Goal: Task Accomplishment & Management: Manage account settings

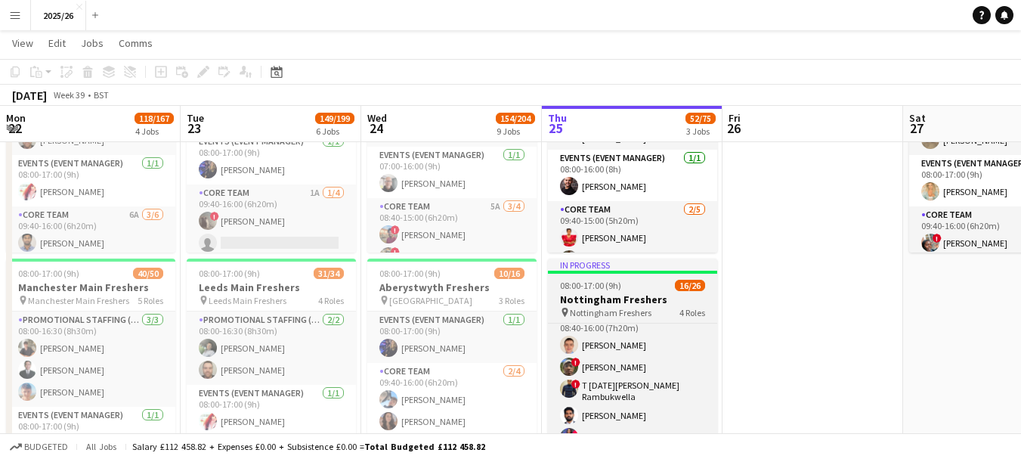
scroll to position [271, 0]
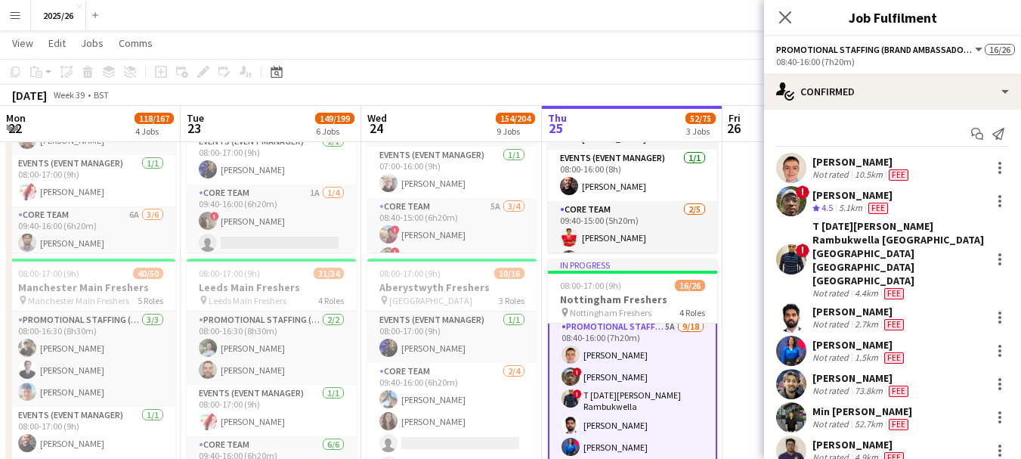
scroll to position [272, 0]
click at [991, 202] on div at bounding box center [1000, 201] width 18 height 18
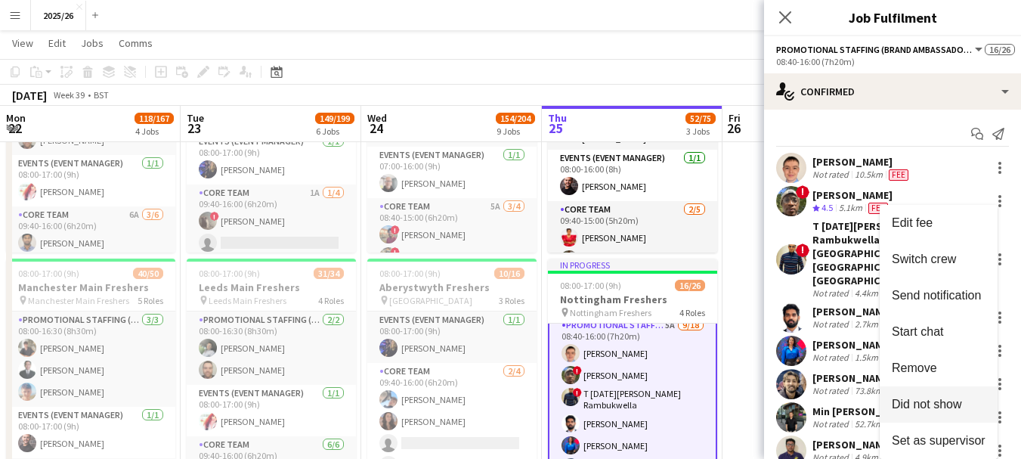
click at [929, 404] on span "Did not show" at bounding box center [927, 403] width 70 height 13
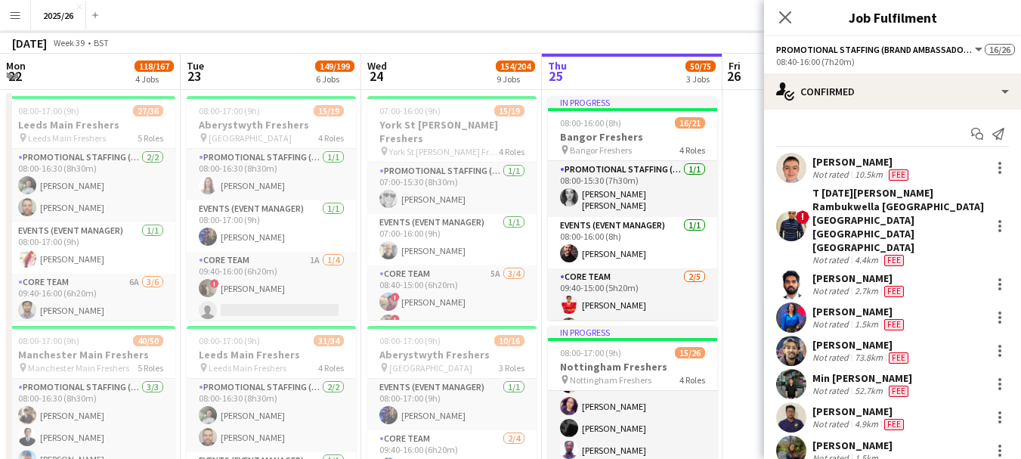
scroll to position [0, 0]
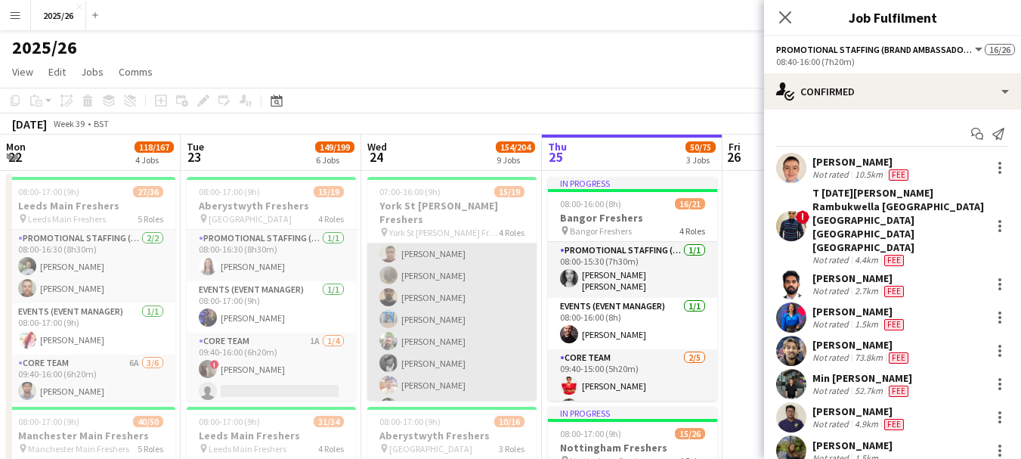
click at [477, 290] on app-card-role "Promotional Staffing (Brand Ambassadors) 3A [DATE] 08:40-15:00 (6h20m) [PERSON_…" at bounding box center [451, 374] width 169 height 314
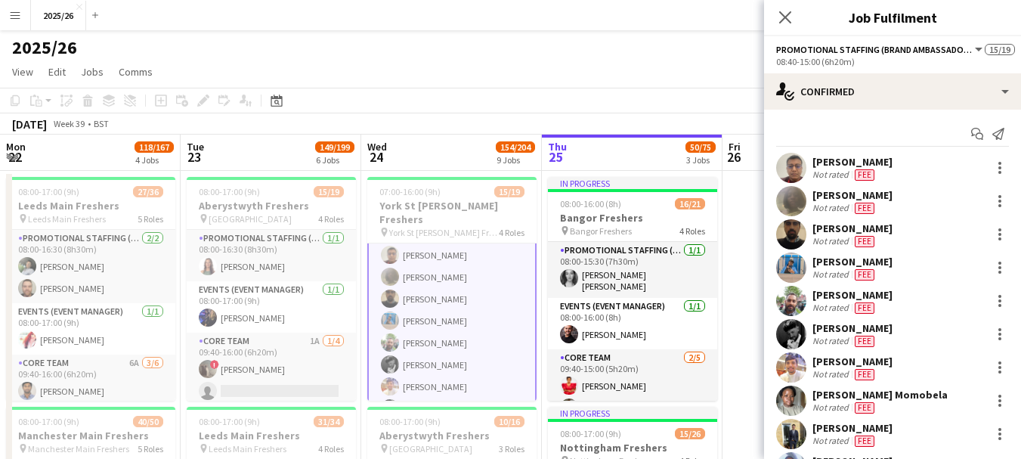
scroll to position [252, 0]
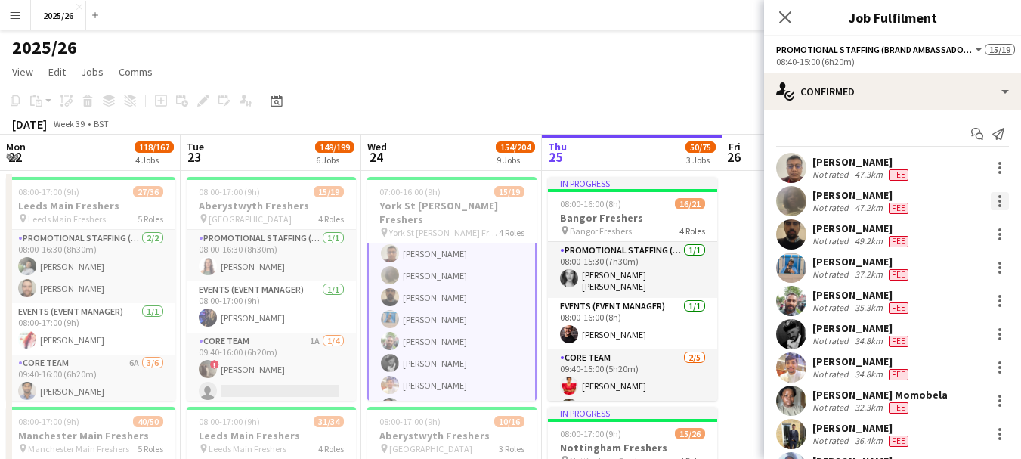
click at [998, 206] on div at bounding box center [999, 205] width 3 height 3
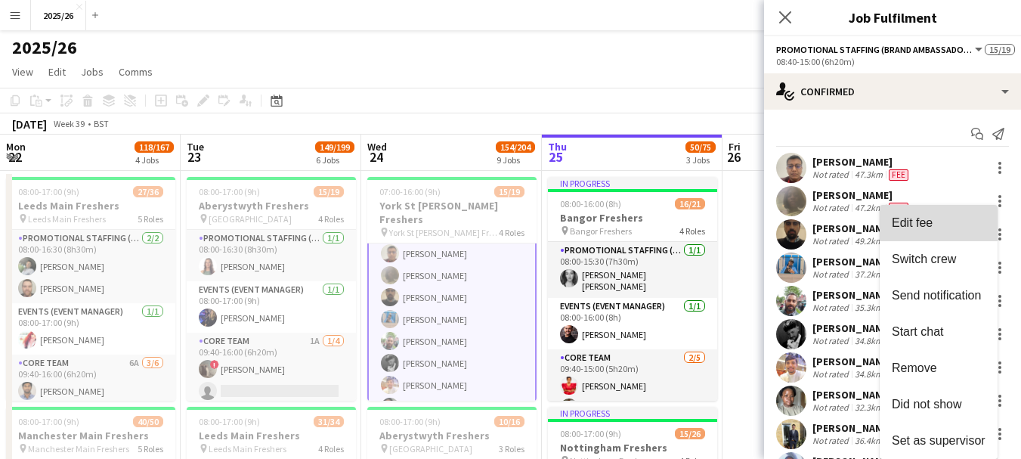
click at [939, 222] on span "Edit fee" at bounding box center [939, 223] width 94 height 14
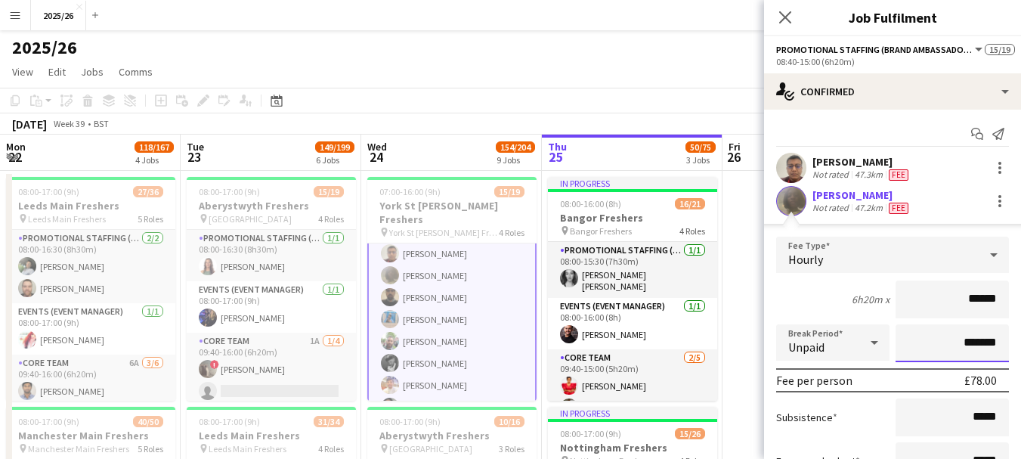
click at [954, 353] on input "*******" at bounding box center [951, 343] width 113 height 38
type input "*******"
click at [1009, 340] on form "Fee Type Hourly 6h20m x ****** Break Period Unpaid ******* Fee per person £69.3…" at bounding box center [892, 398] width 257 height 323
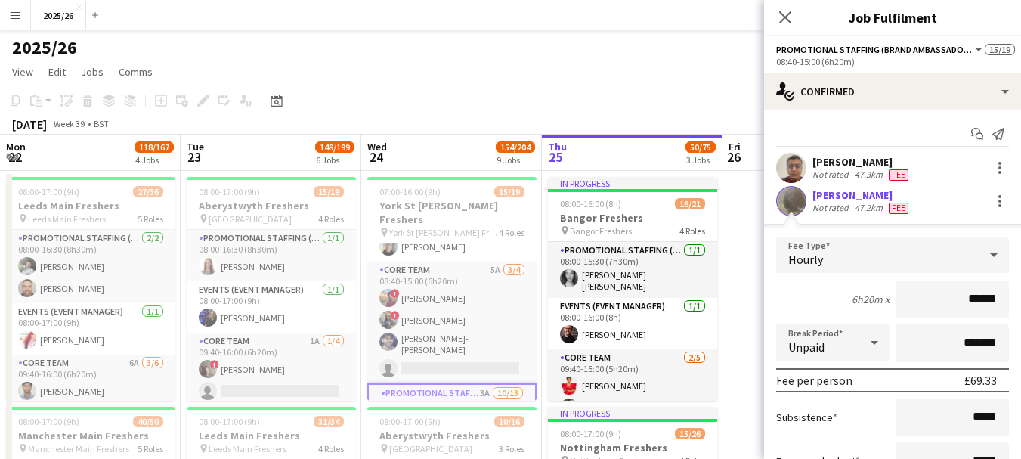
scroll to position [305, 0]
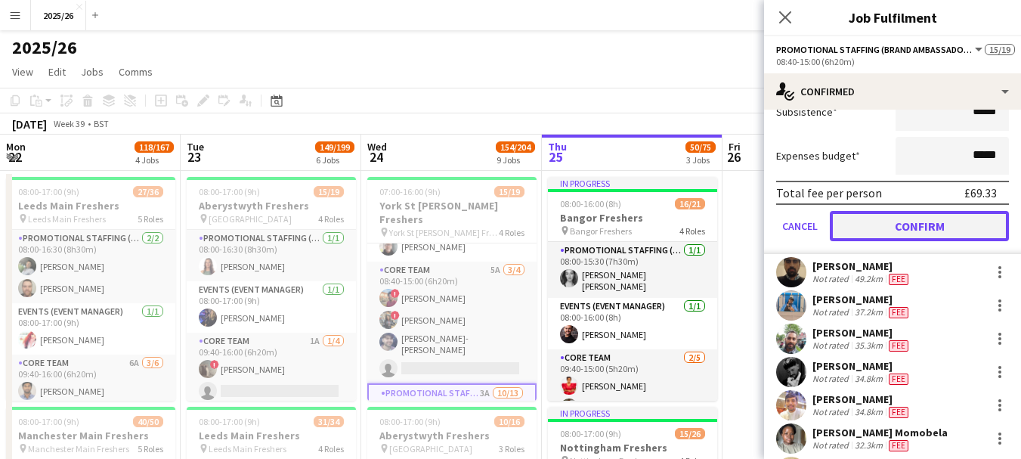
click at [928, 232] on button "Confirm" at bounding box center [919, 226] width 179 height 30
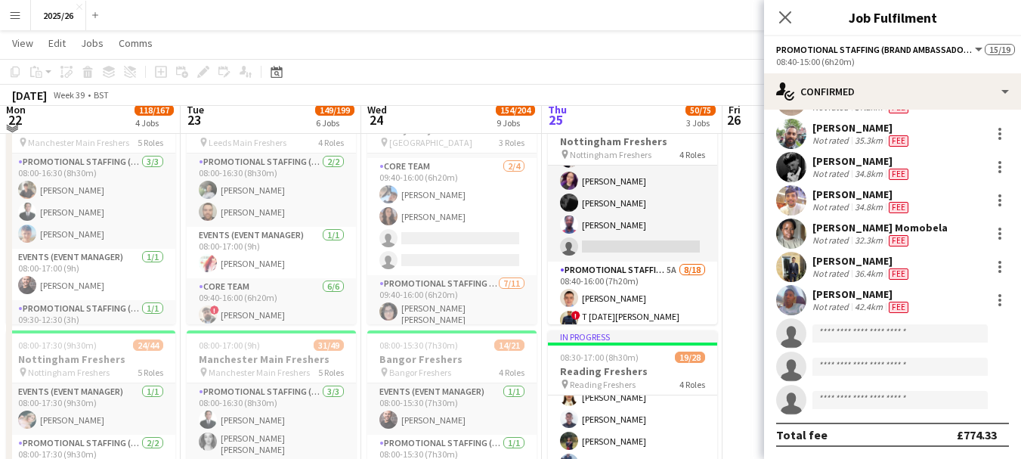
scroll to position [296, 0]
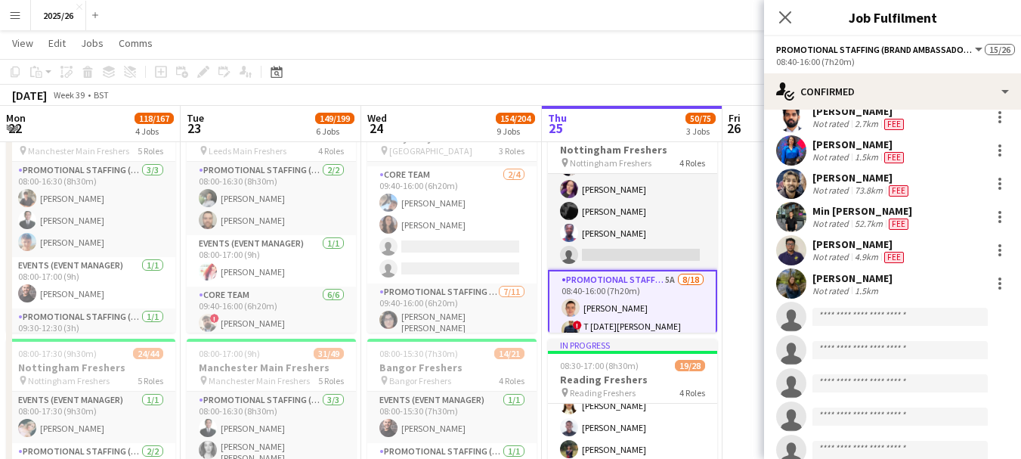
scroll to position [356, 0]
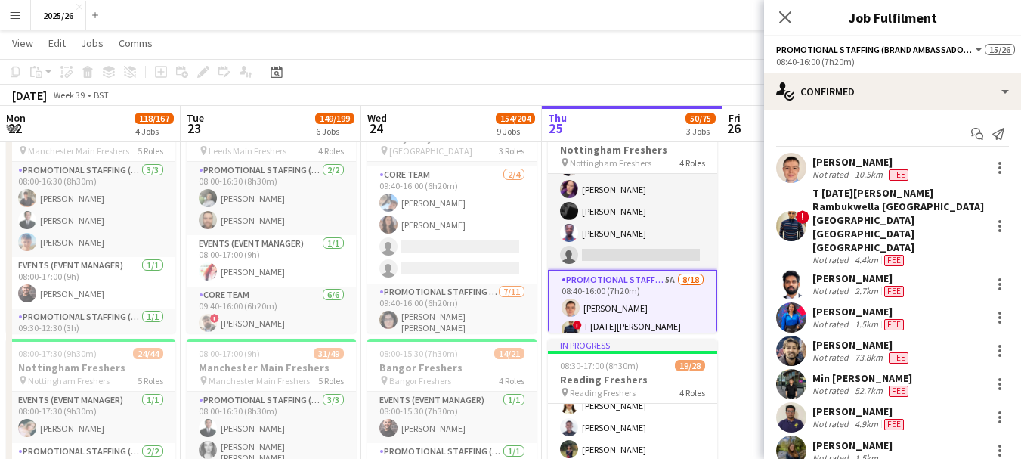
click at [845, 165] on div "[PERSON_NAME]" at bounding box center [861, 162] width 99 height 14
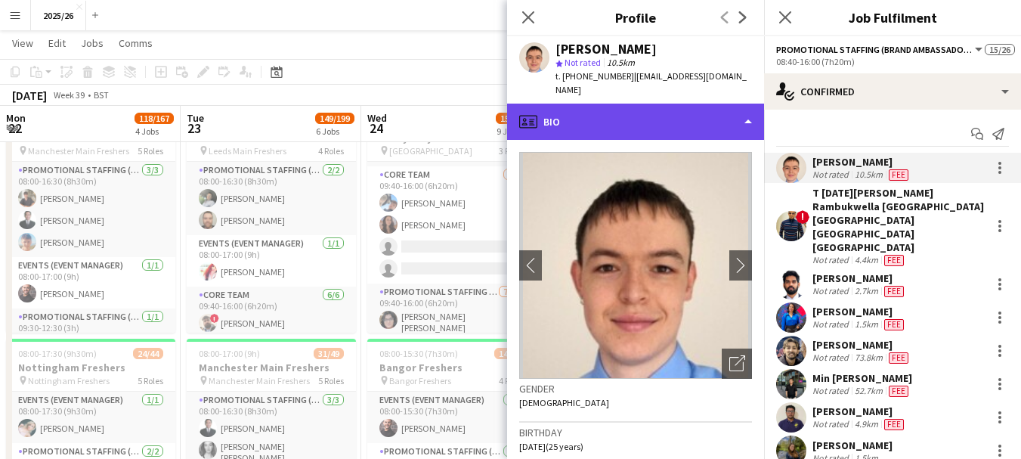
click at [677, 113] on div "profile Bio" at bounding box center [635, 122] width 257 height 36
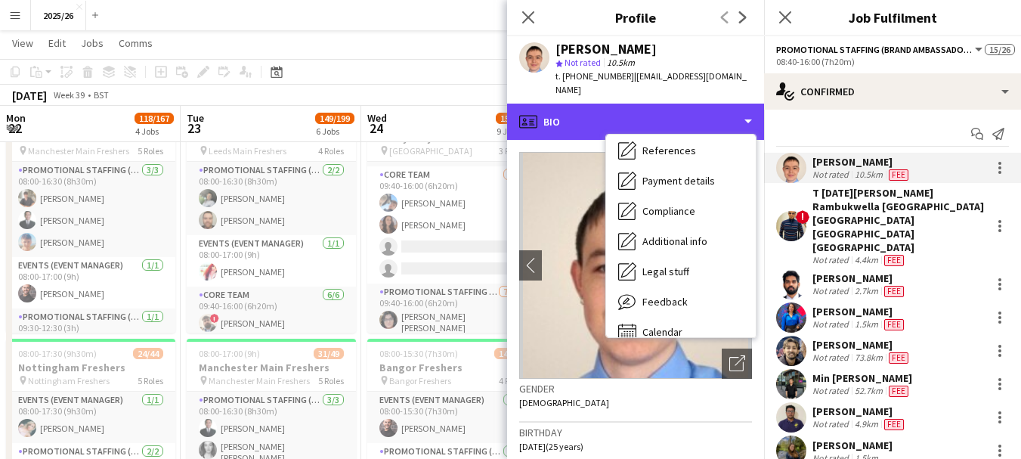
scroll to position [172, 0]
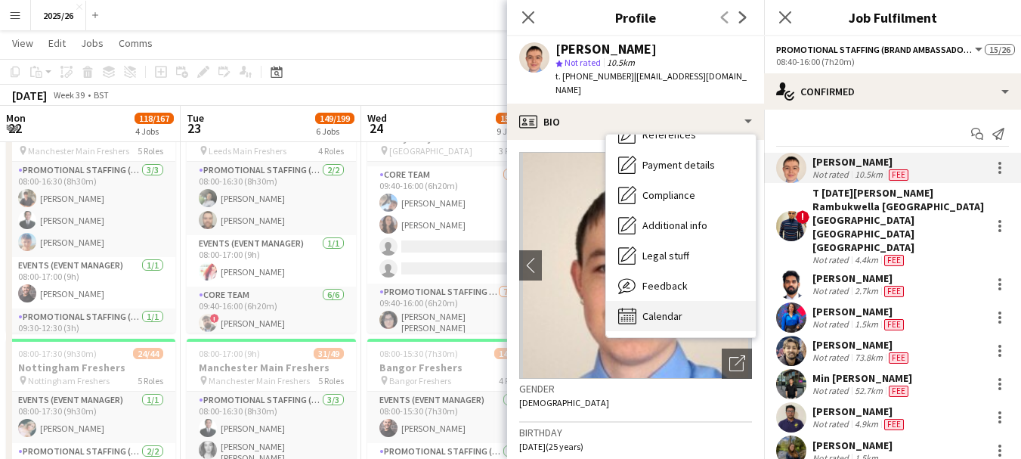
click at [714, 301] on div "Calendar Calendar" at bounding box center [681, 316] width 150 height 30
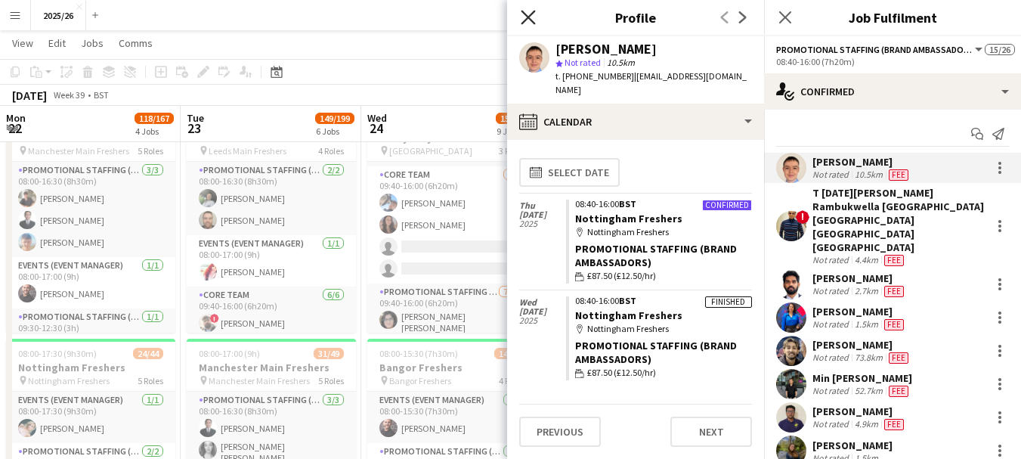
click at [527, 17] on icon at bounding box center [528, 17] width 14 height 14
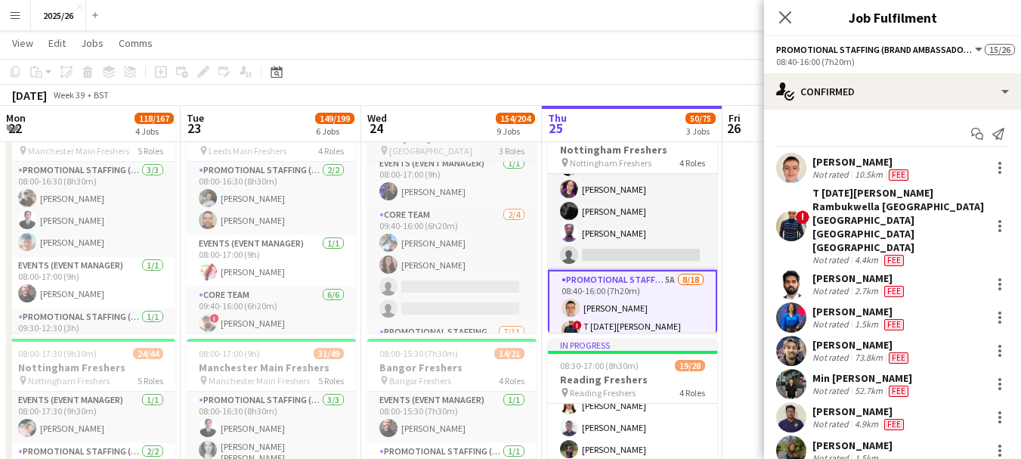
scroll to position [2, 0]
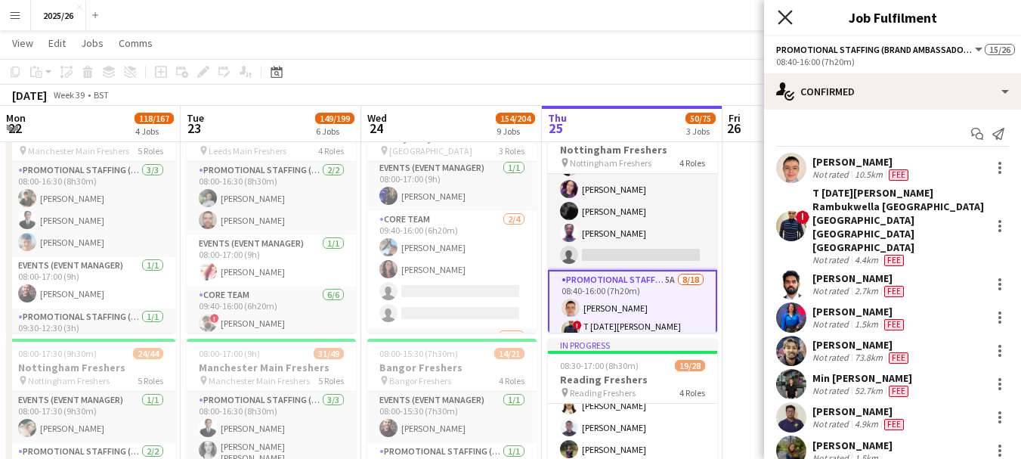
click at [781, 18] on icon "Close pop-in" at bounding box center [785, 17] width 14 height 14
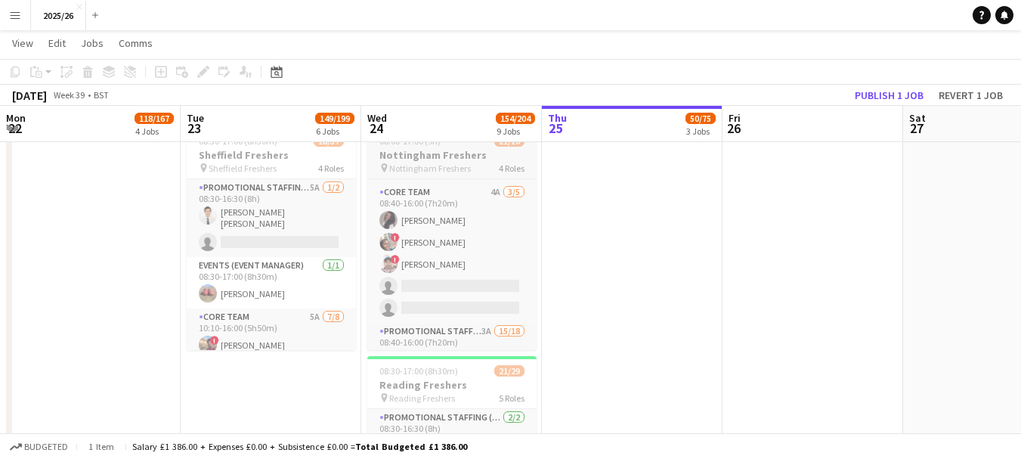
scroll to position [128, 0]
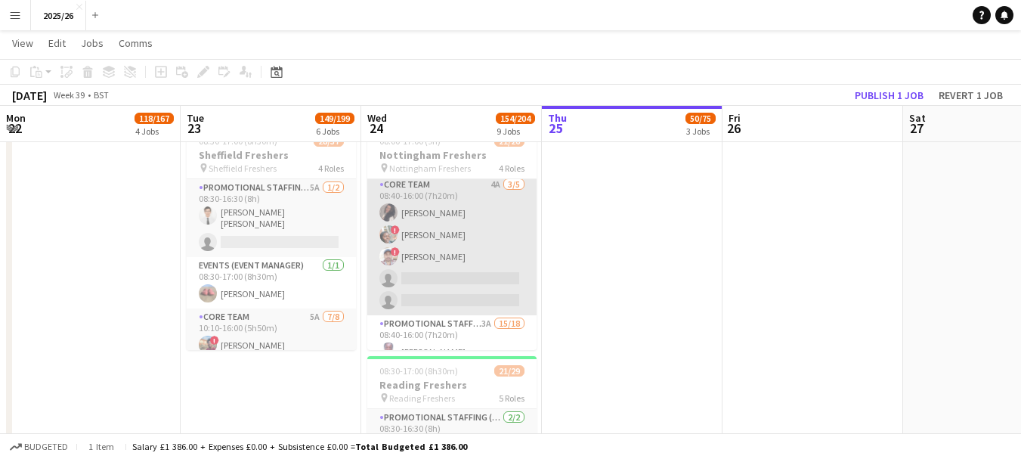
click at [468, 248] on app-card-role "Core Team 4A [DATE] 08:40-16:00 (7h20m) [PERSON_NAME] ! [PERSON_NAME] ! [PERSON…" at bounding box center [451, 245] width 169 height 139
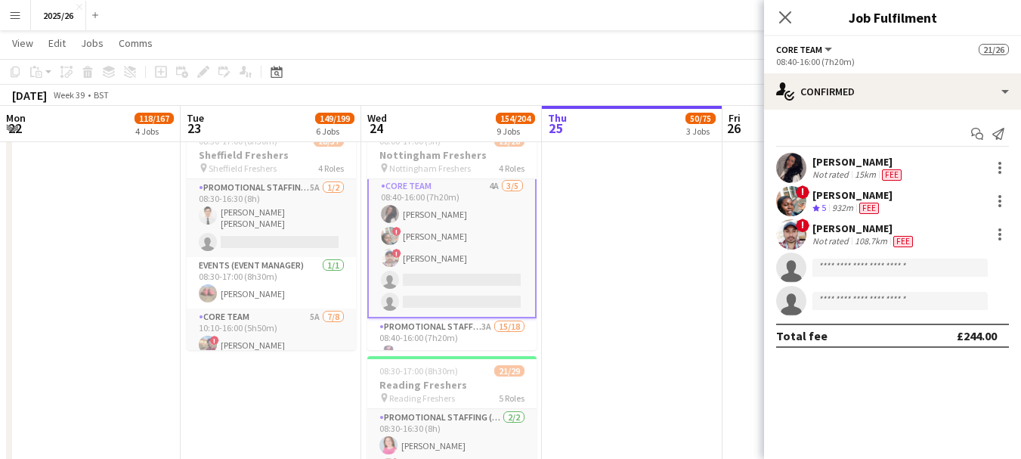
scroll to position [129, 0]
click at [850, 200] on div "[PERSON_NAME]" at bounding box center [852, 195] width 80 height 14
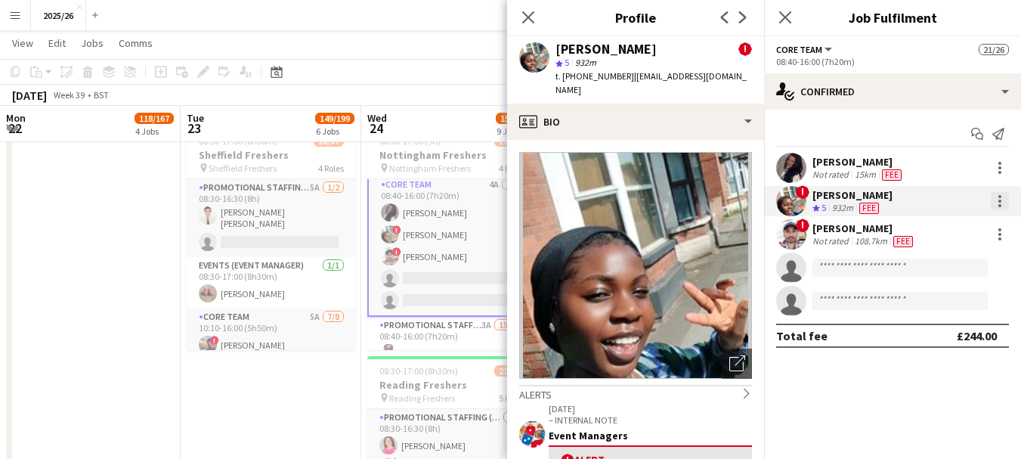
click at [998, 199] on div at bounding box center [1000, 201] width 18 height 18
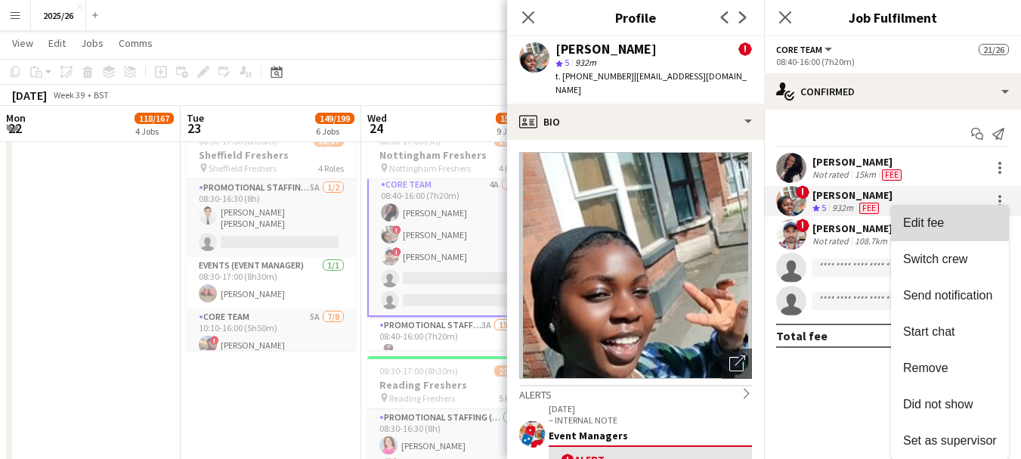
click at [918, 222] on span "Edit fee" at bounding box center [923, 222] width 41 height 13
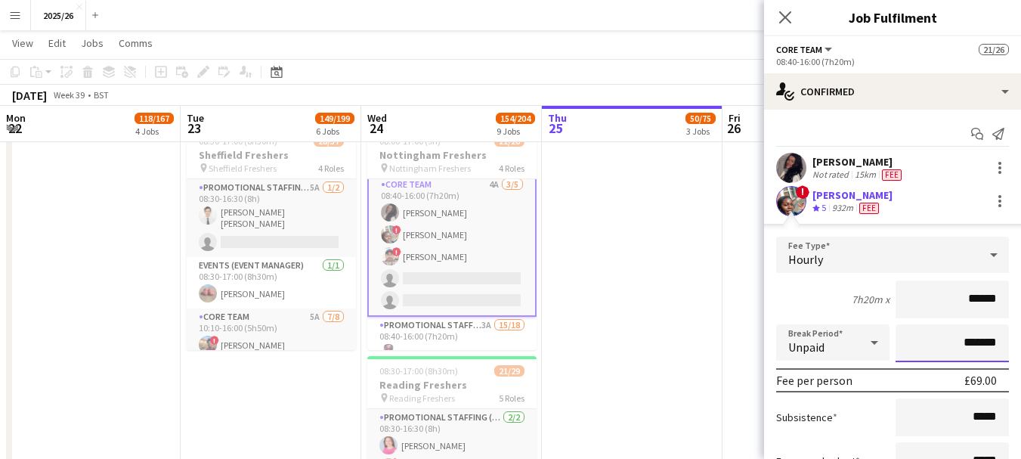
click at [960, 344] on input "*******" at bounding box center [951, 343] width 113 height 38
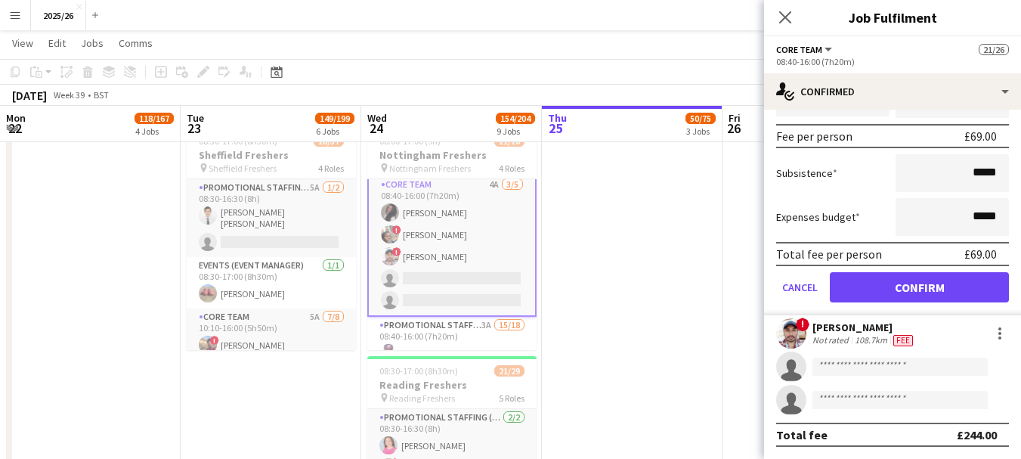
click at [907, 339] on span "Fee" at bounding box center [903, 340] width 20 height 11
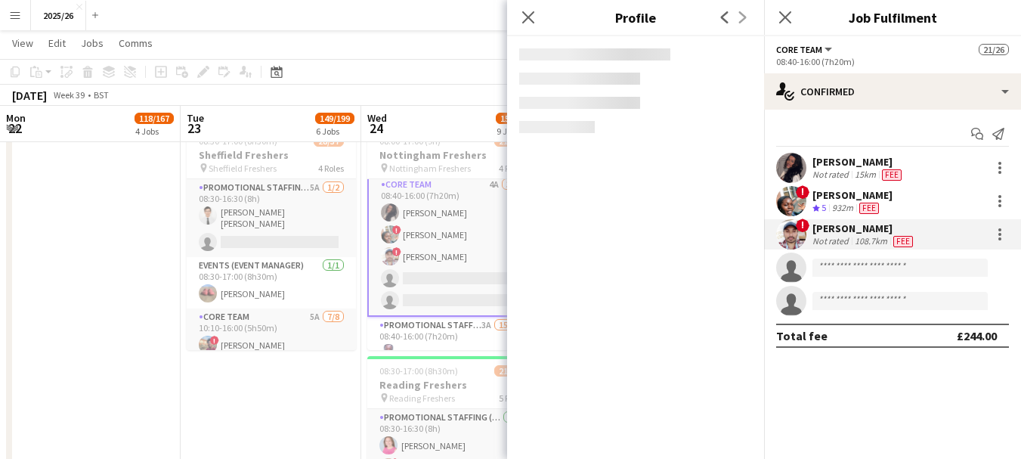
scroll to position [0, 0]
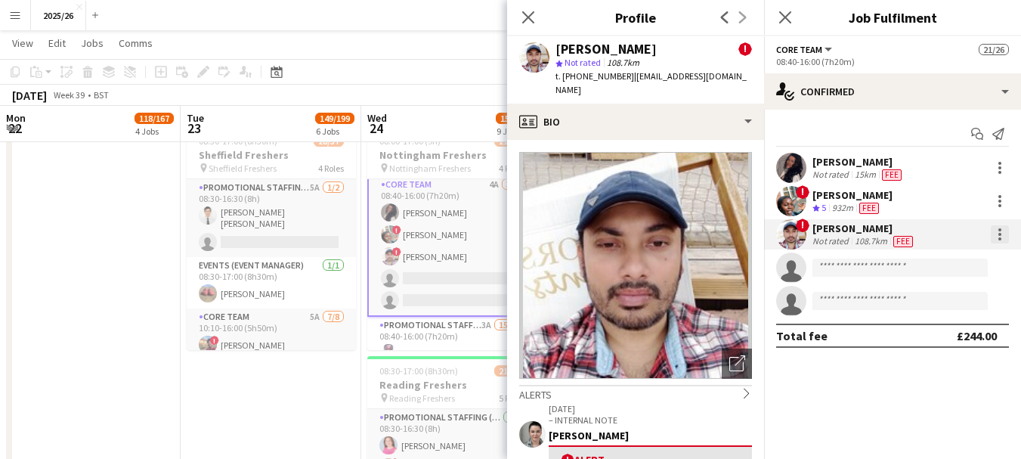
click at [997, 237] on div at bounding box center [1000, 234] width 18 height 18
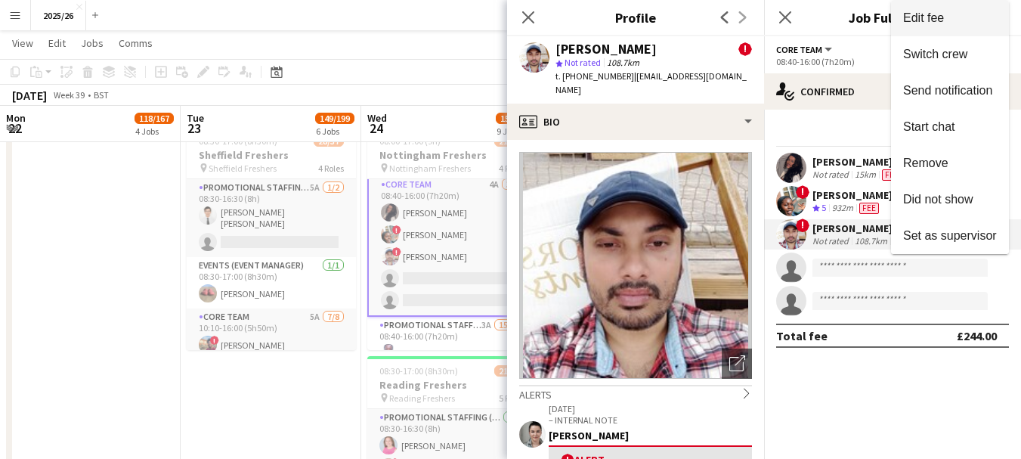
click at [929, 5] on button "Edit fee" at bounding box center [950, 18] width 118 height 36
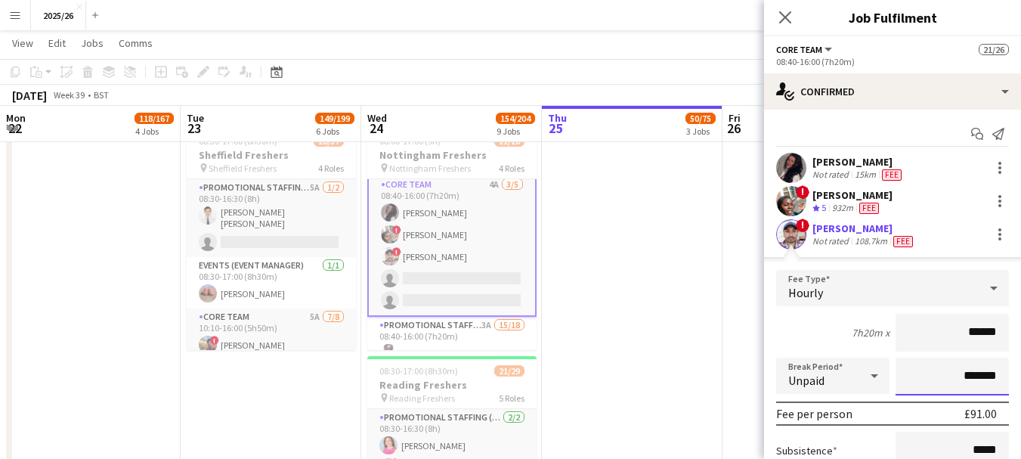
click at [953, 379] on input "*******" at bounding box center [951, 376] width 113 height 38
type input "*******"
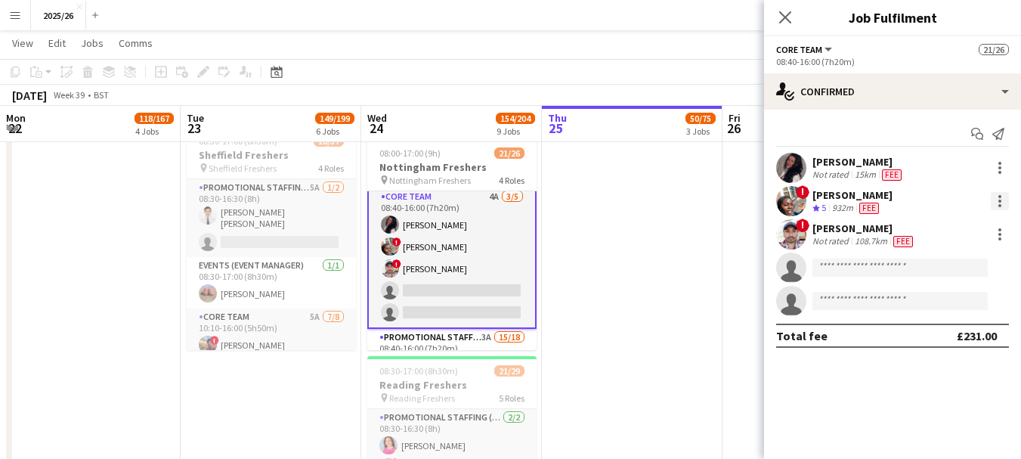
click at [1001, 199] on div at bounding box center [1000, 201] width 18 height 18
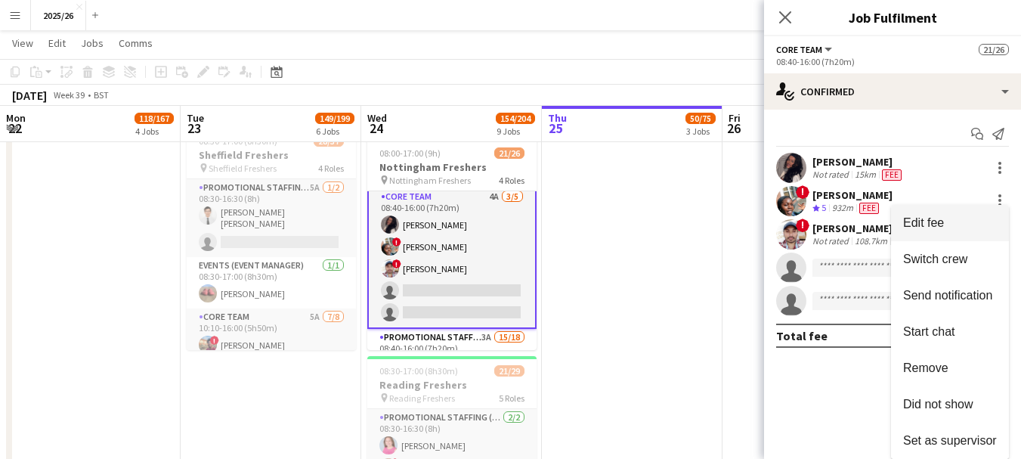
click at [929, 218] on span "Edit fee" at bounding box center [923, 222] width 41 height 13
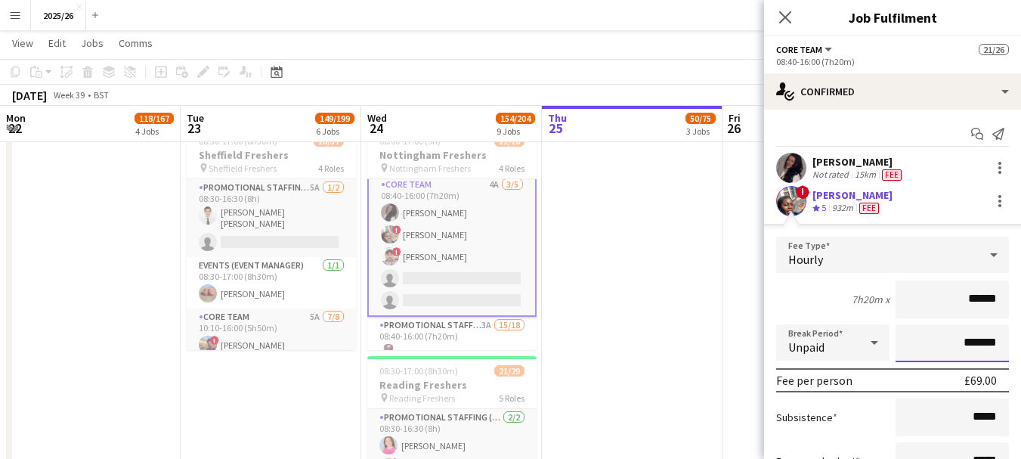
click at [952, 342] on input "*******" at bounding box center [951, 343] width 113 height 38
type input "******"
type input "********"
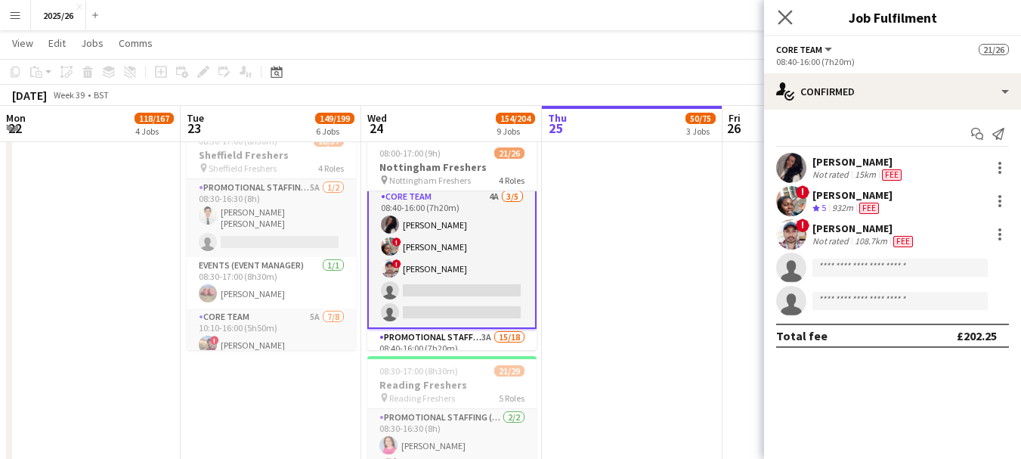
click at [781, 26] on app-icon "Close pop-in" at bounding box center [786, 18] width 22 height 22
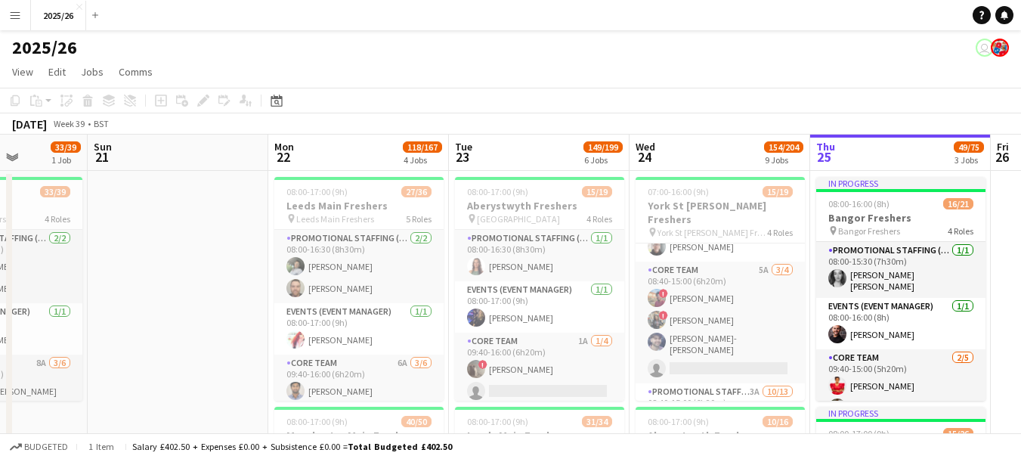
drag, startPoint x: 267, startPoint y: 317, endPoint x: 557, endPoint y: 237, distance: 300.8
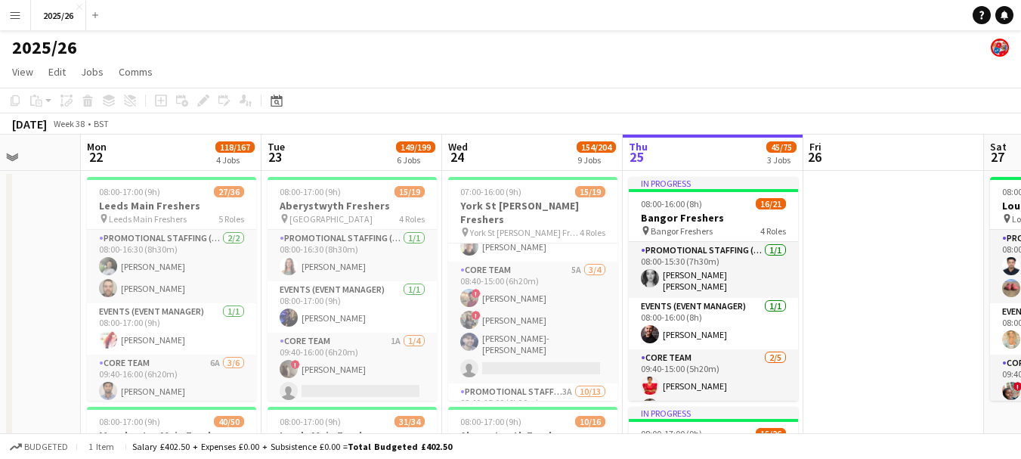
drag, startPoint x: 734, startPoint y: 259, endPoint x: 556, endPoint y: 274, distance: 179.0
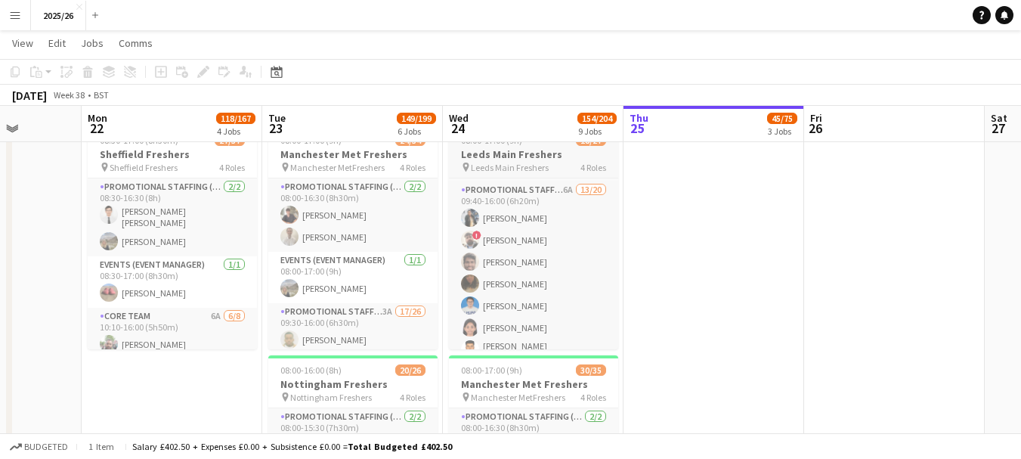
scroll to position [247, 0]
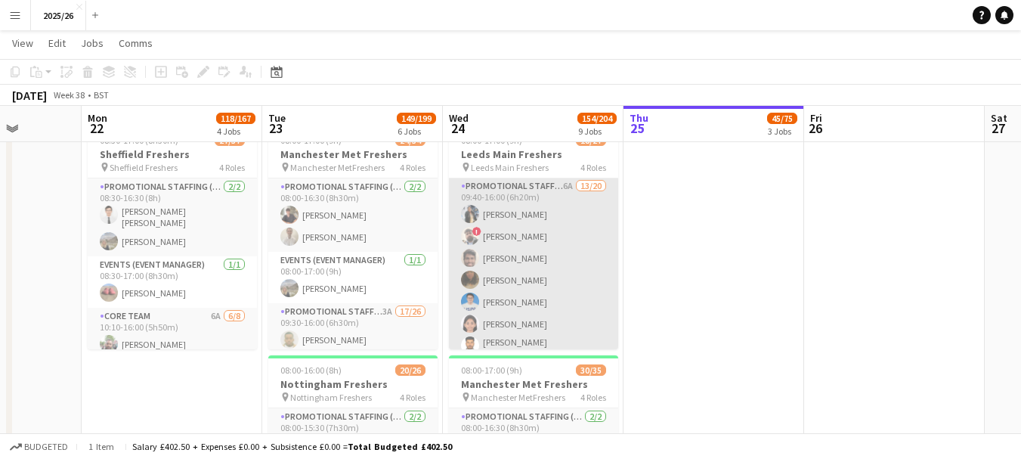
click at [566, 295] on app-card-role "Promotional Staffing (Brand Ambassadors) 6A 13/20 09:40-16:00 (6h20m) [PERSON_N…" at bounding box center [533, 414] width 169 height 472
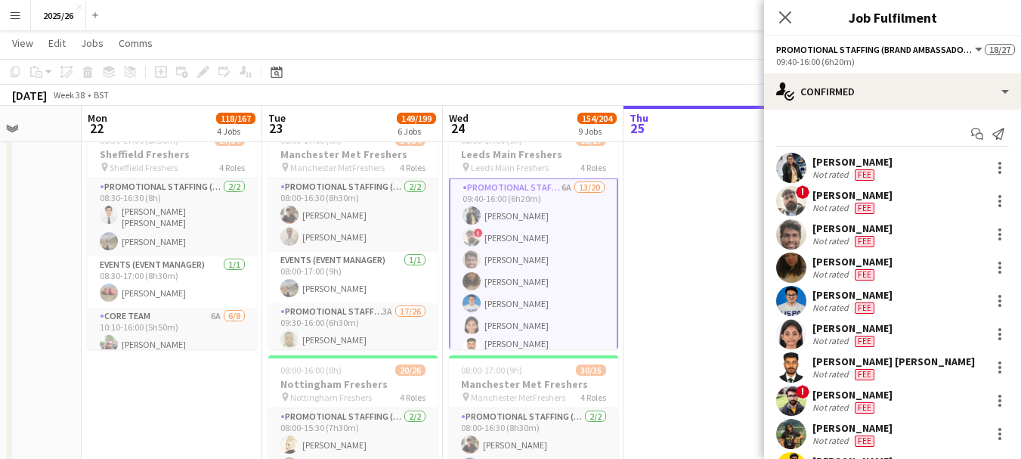
scroll to position [128, 0]
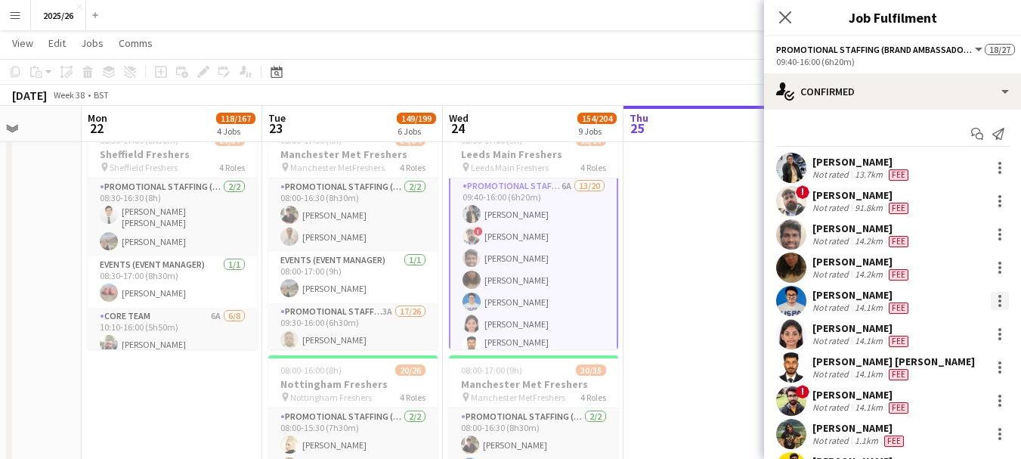
click at [991, 303] on div at bounding box center [1000, 301] width 18 height 18
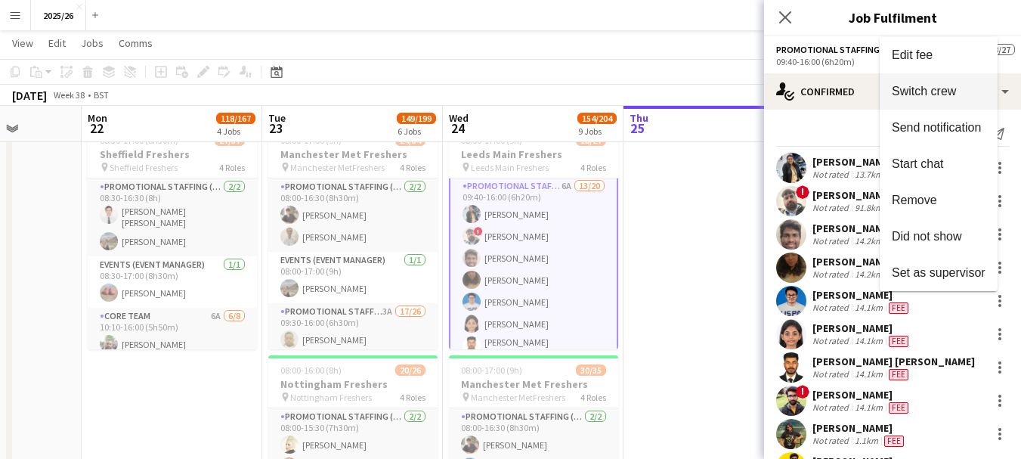
click at [937, 91] on span "Switch crew" at bounding box center [924, 91] width 64 height 13
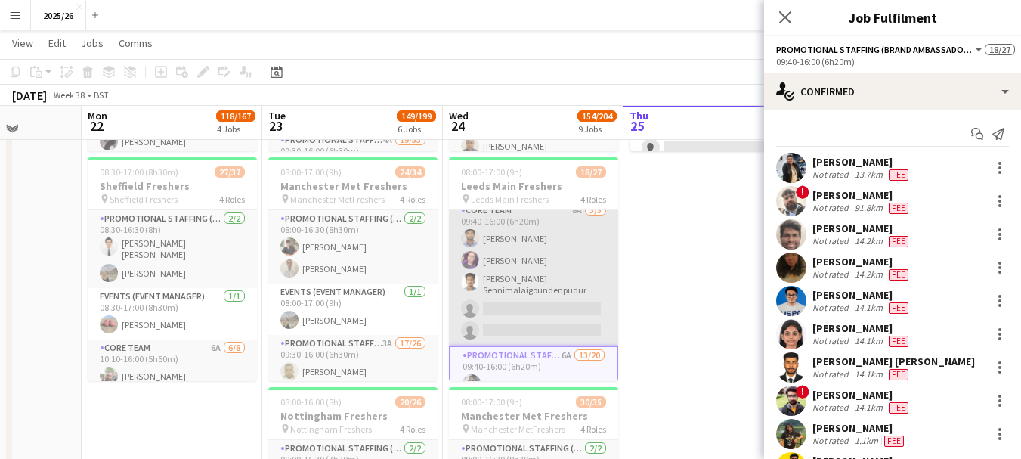
click at [546, 269] on app-card-role "Core Team 8A [DATE] 09:40-16:00 (6h20m) [PERSON_NAME] [PERSON_NAME] [PERSON_NAM…" at bounding box center [533, 274] width 169 height 144
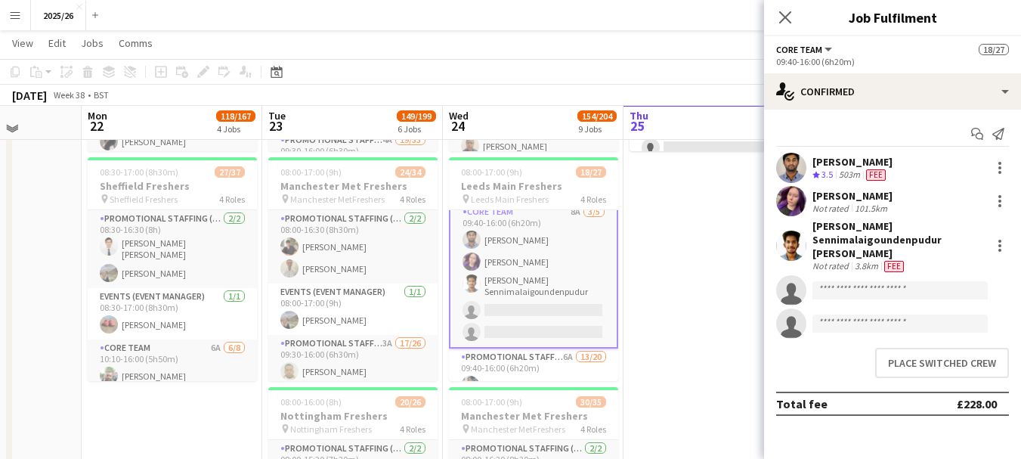
scroll to position [113, 0]
click at [932, 348] on button "Place switched crew" at bounding box center [942, 363] width 134 height 30
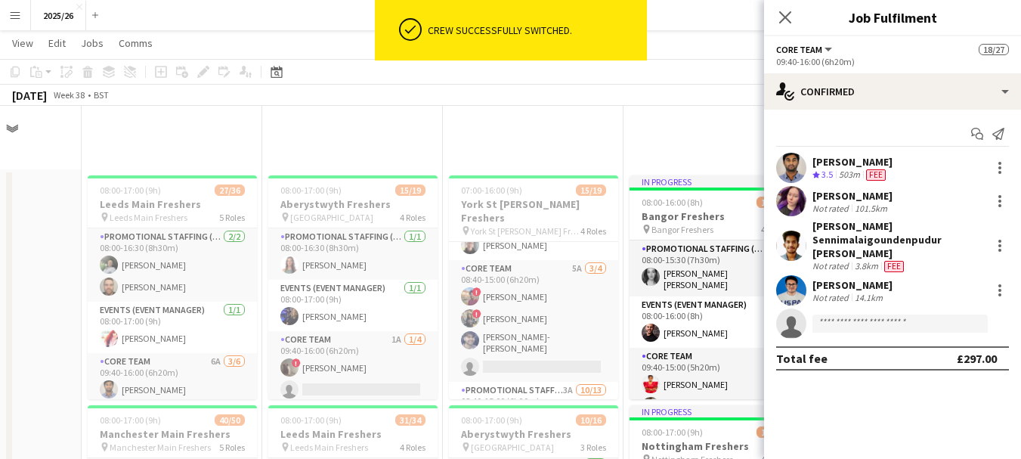
scroll to position [739, 0]
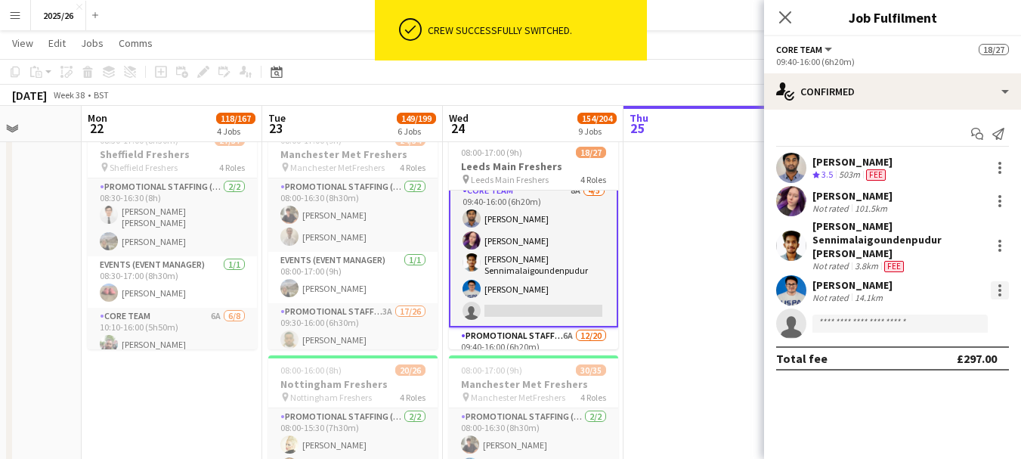
click at [1004, 281] on div at bounding box center [1000, 290] width 18 height 18
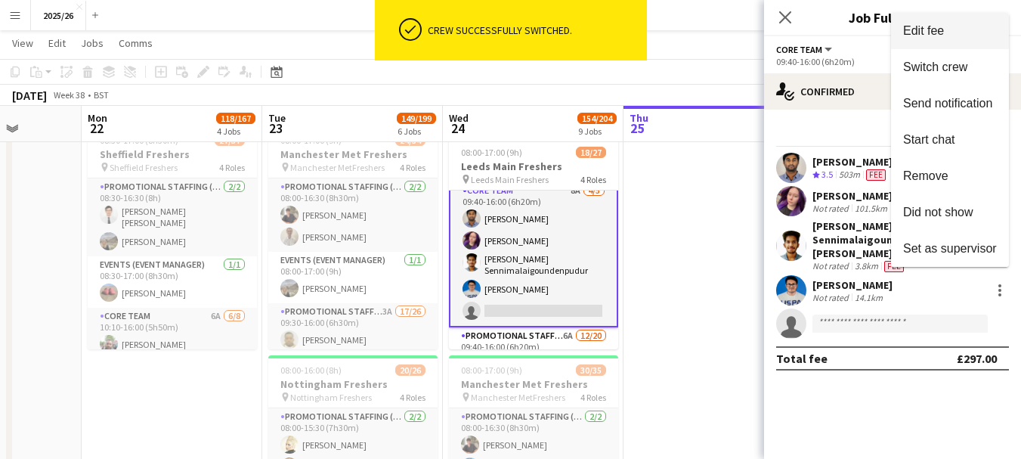
click at [924, 39] on button "Edit fee" at bounding box center [950, 31] width 118 height 36
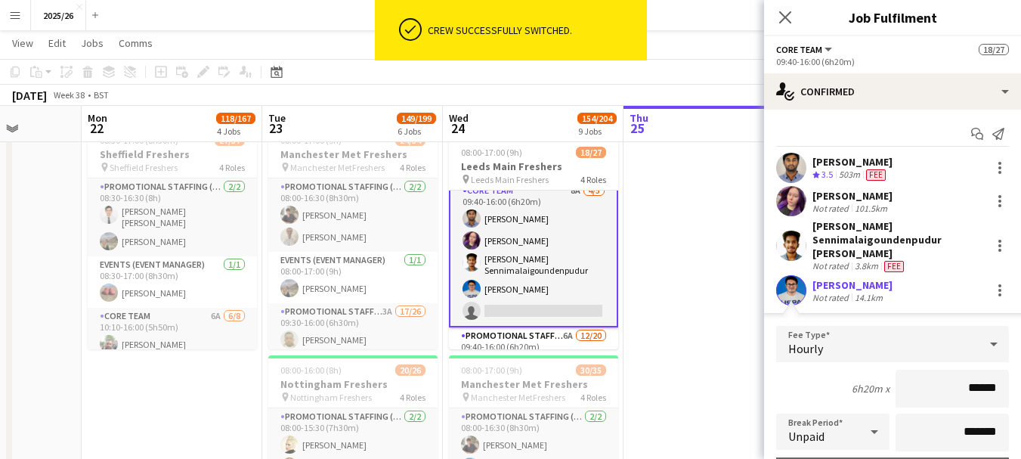
click at [967, 388] on input "******" at bounding box center [951, 389] width 113 height 38
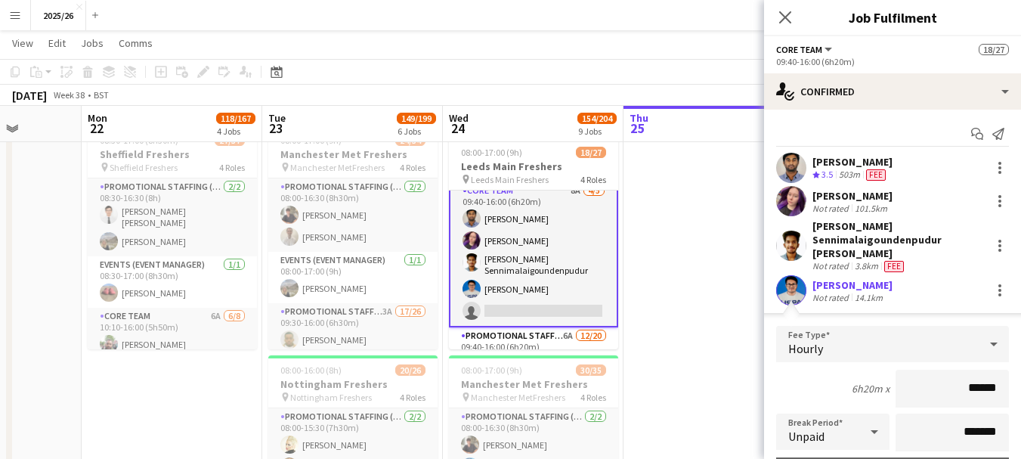
click at [980, 390] on input "******" at bounding box center [951, 389] width 113 height 38
type input "******"
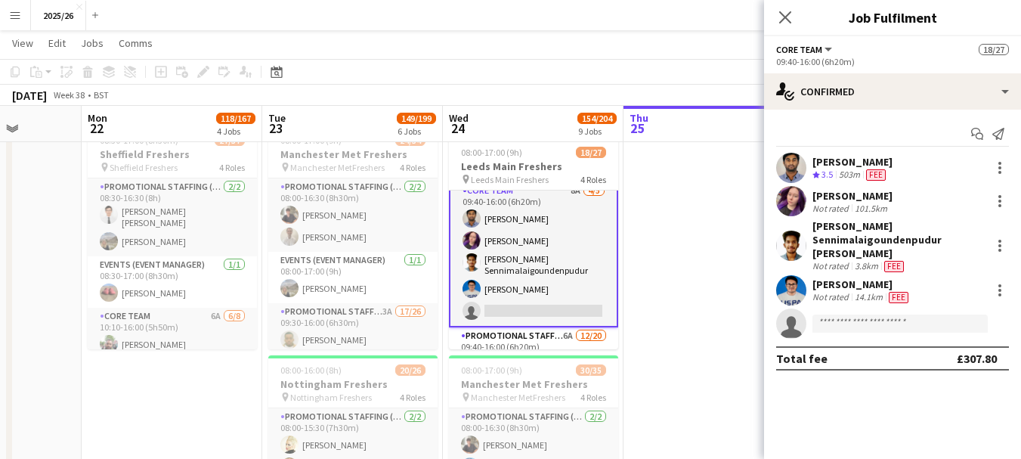
click at [898, 292] on span "Fee" at bounding box center [899, 297] width 20 height 11
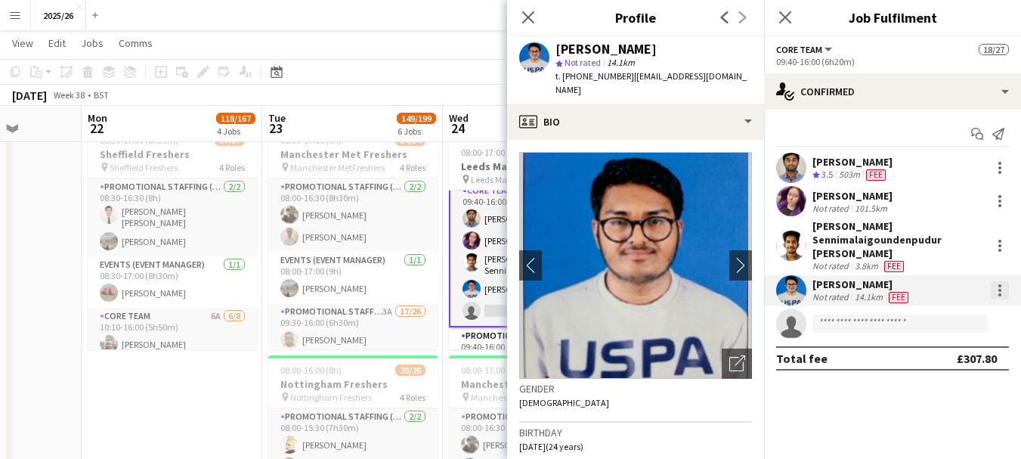
click at [994, 281] on div at bounding box center [1000, 290] width 18 height 18
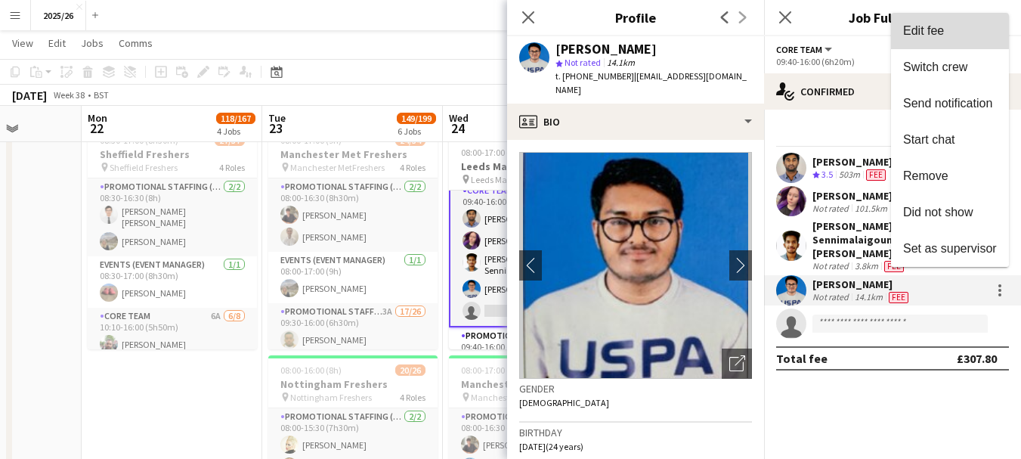
click at [924, 29] on span "Edit fee" at bounding box center [923, 30] width 41 height 13
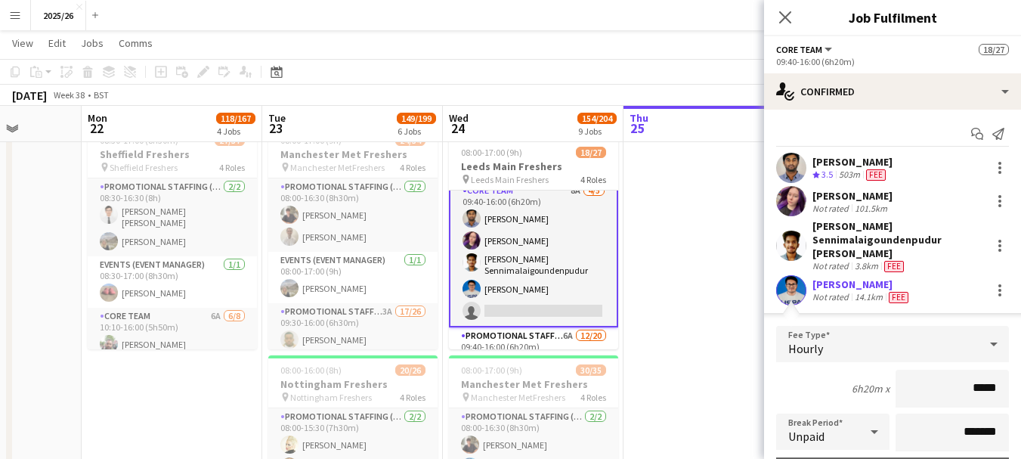
type input "******"
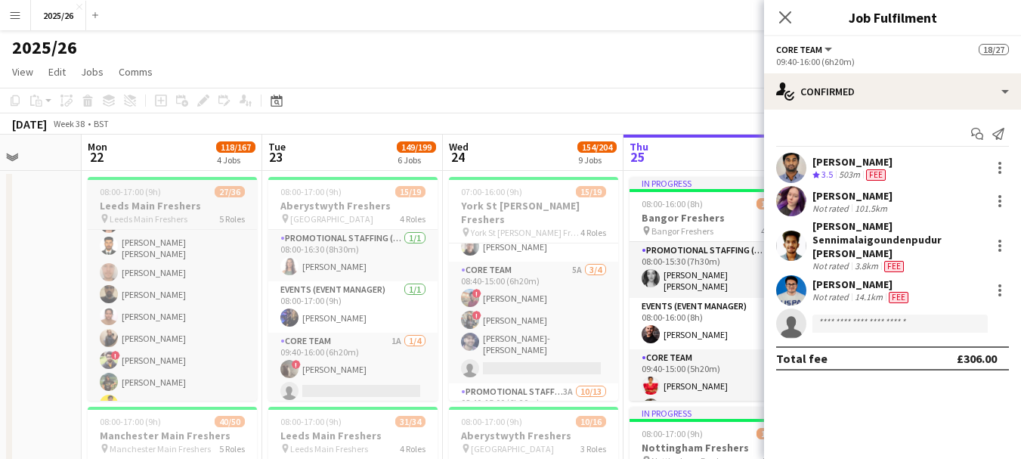
scroll to position [442, 0]
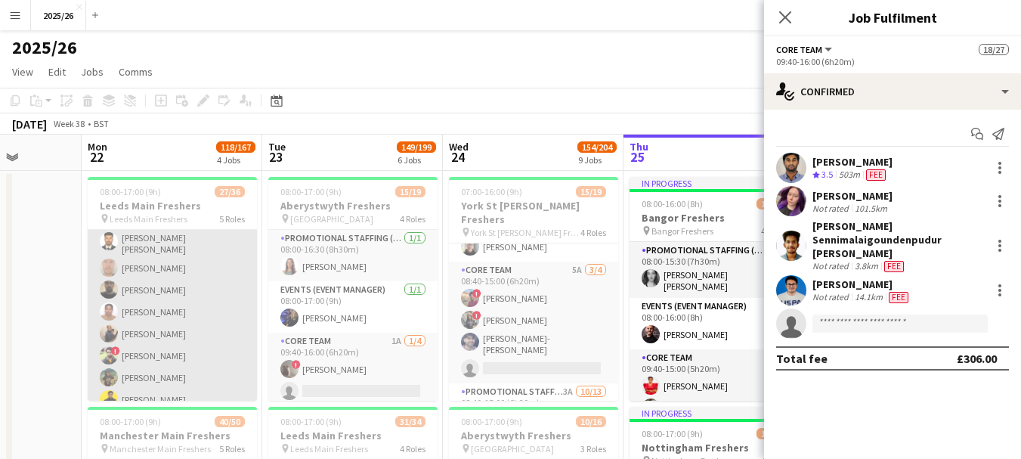
click at [198, 308] on app-card-role "Promotional Staffing (Brand Ambassadors) 5A 19/25 09:40-16:00 (6h20m) [PERSON_N…" at bounding box center [172, 368] width 169 height 591
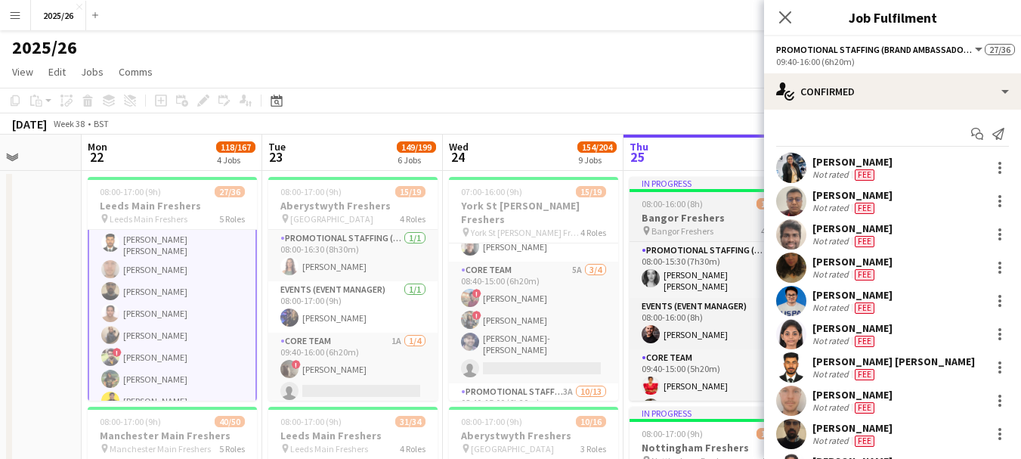
scroll to position [111, 0]
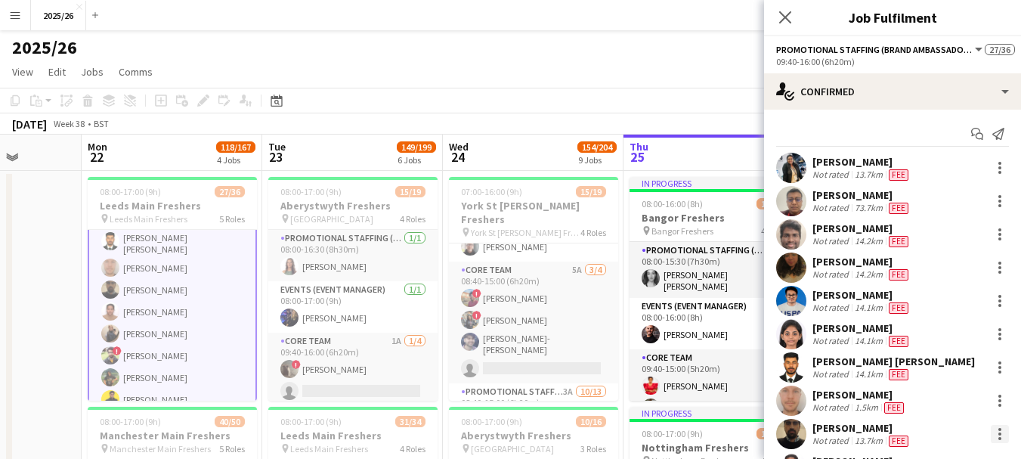
click at [998, 431] on div at bounding box center [999, 429] width 3 height 3
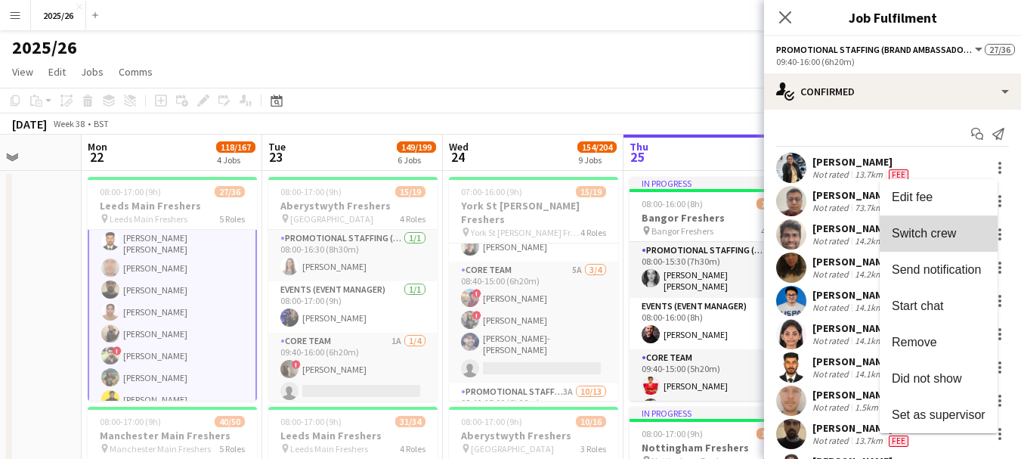
click at [920, 243] on button "Switch crew" at bounding box center [939, 233] width 118 height 36
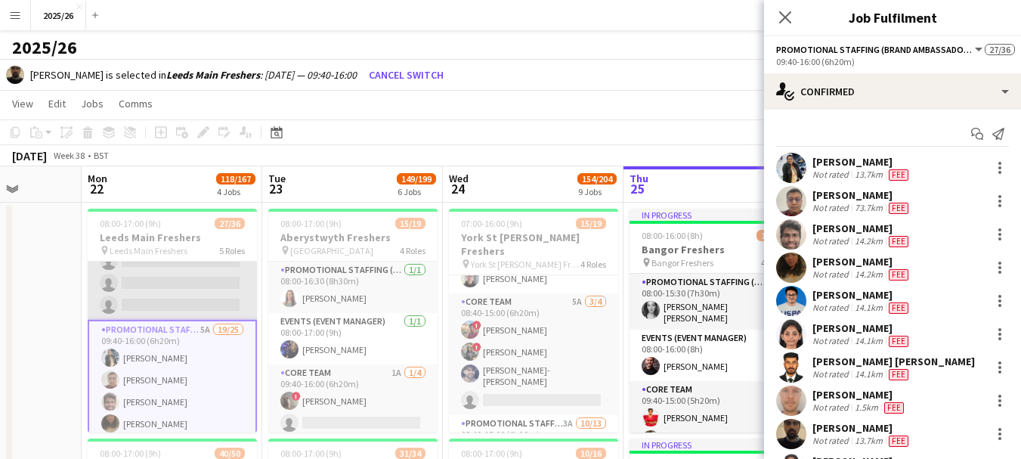
click at [189, 296] on app-card-role "Core Team 6A [DATE] 09:40-16:00 (6h20m) [PERSON_NAME] ! [PERSON_NAME] ! [PERSON…" at bounding box center [172, 239] width 169 height 161
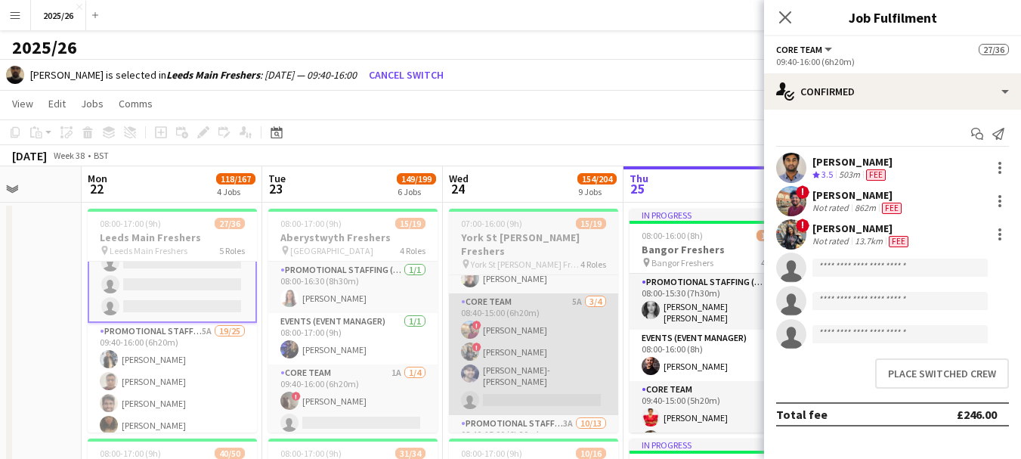
scroll to position [229, 0]
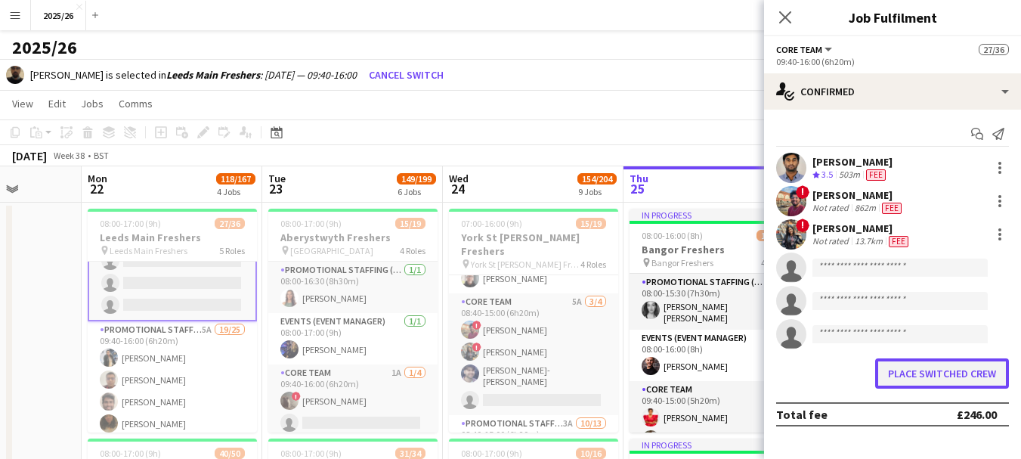
click at [900, 364] on button "Place switched crew" at bounding box center [942, 373] width 134 height 30
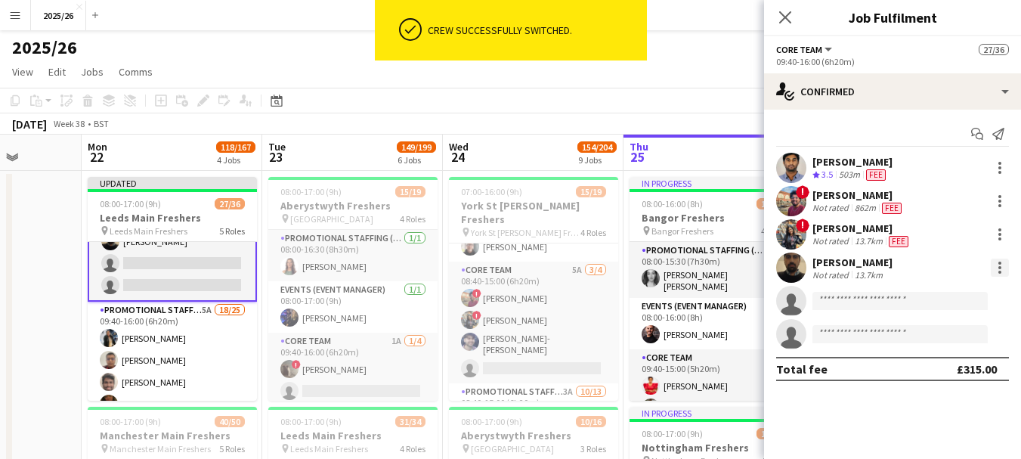
click at [999, 267] on div at bounding box center [999, 267] width 3 height 3
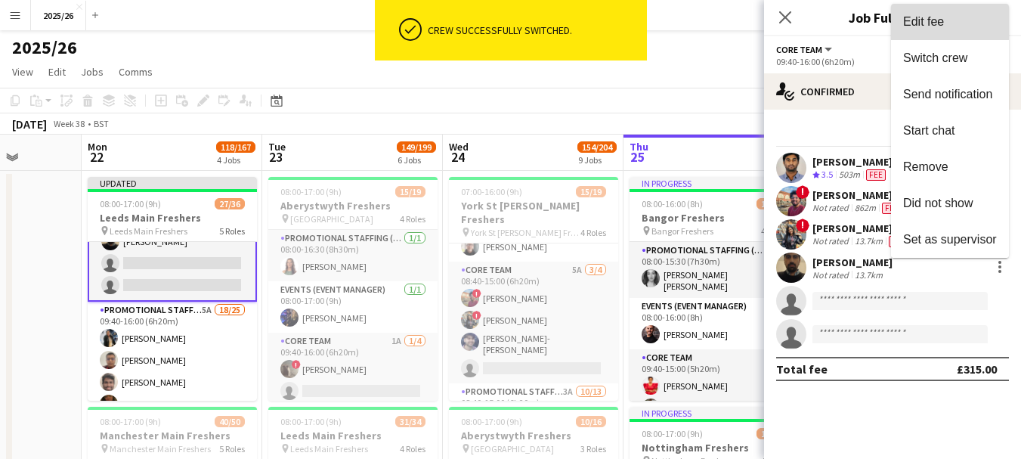
click at [921, 14] on button "Edit fee" at bounding box center [950, 22] width 118 height 36
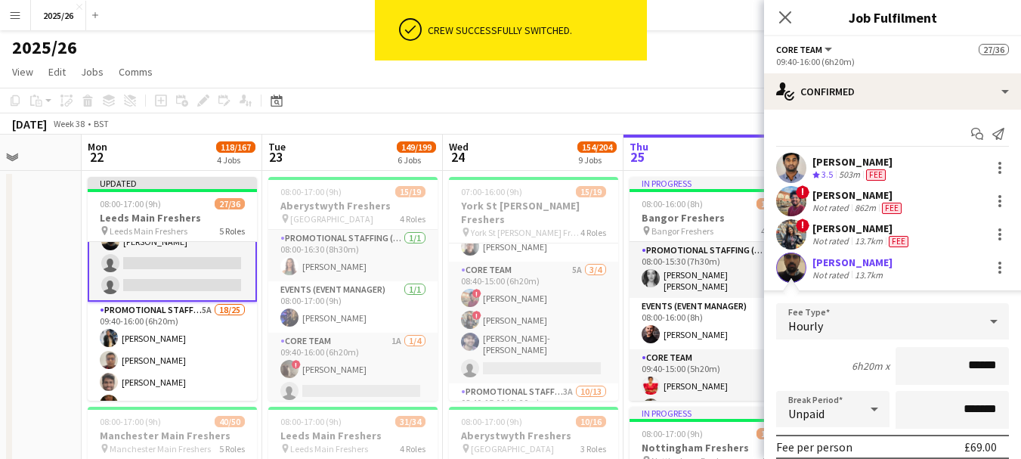
click at [790, 264] on app-user-avatar at bounding box center [791, 267] width 30 height 30
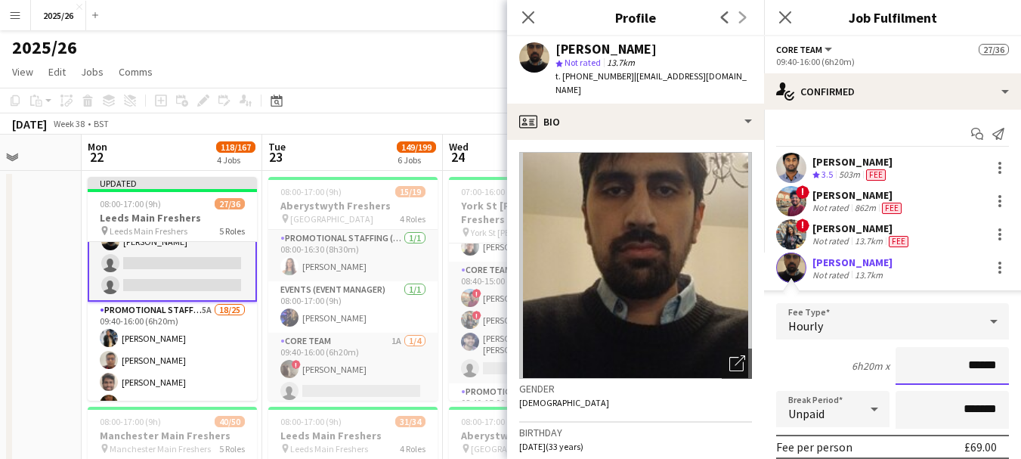
click at [982, 370] on input "******" at bounding box center [951, 366] width 113 height 38
type input "******"
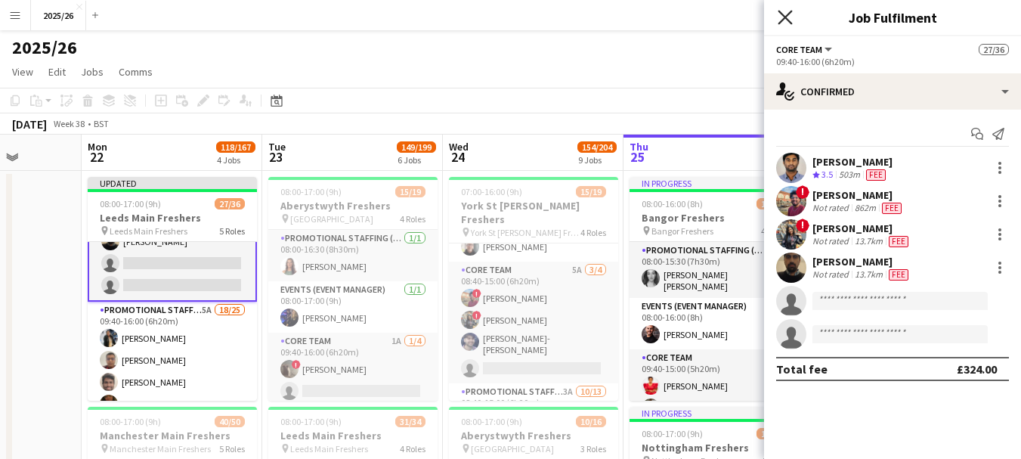
click at [780, 16] on icon "Close pop-in" at bounding box center [785, 17] width 14 height 14
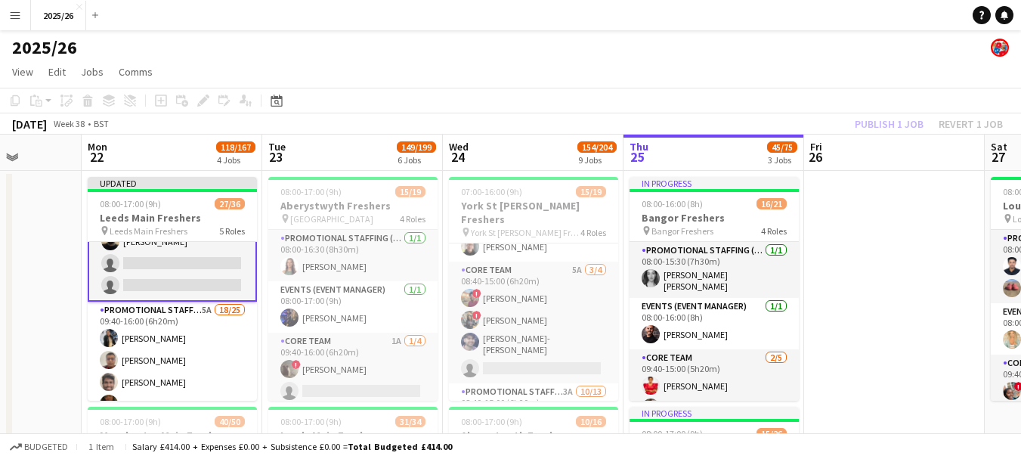
click at [858, 126] on div "Publish 1 job Revert 1 job" at bounding box center [928, 124] width 184 height 20
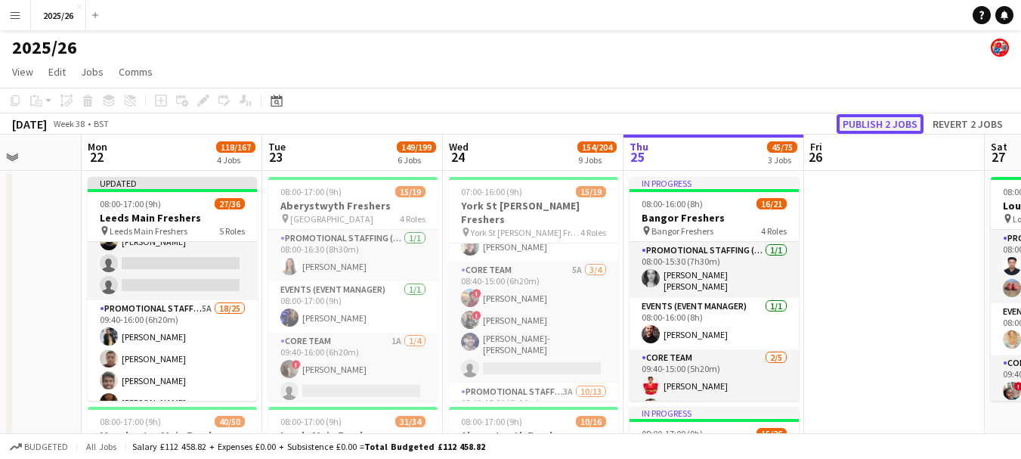
click at [858, 126] on button "Publish 2 jobs" at bounding box center [879, 124] width 87 height 20
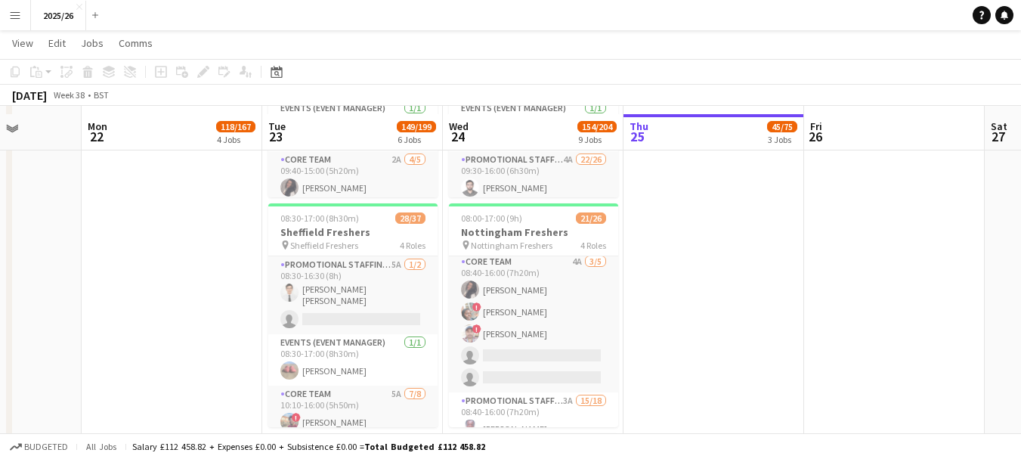
scroll to position [1129, 0]
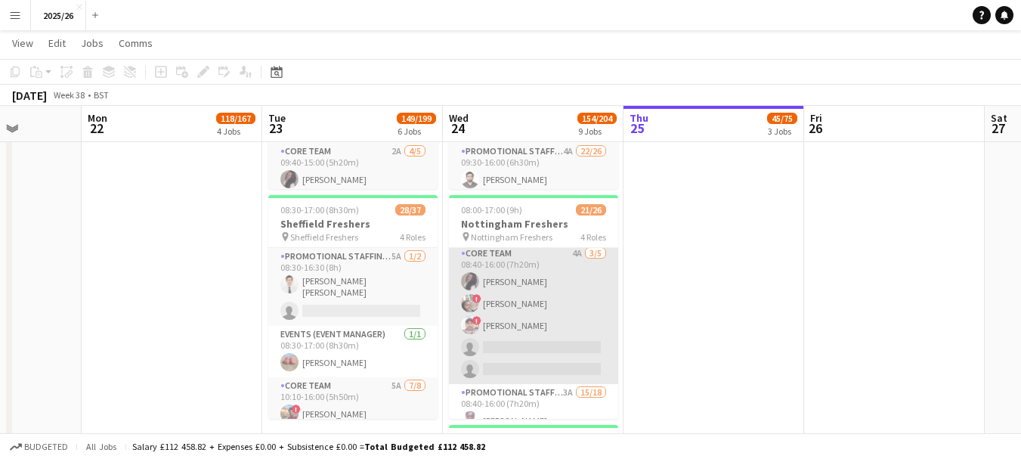
click at [589, 303] on app-card-role "Core Team 4A [DATE] 08:40-16:00 (7h20m) [PERSON_NAME] ! [PERSON_NAME] ! [PERSON…" at bounding box center [533, 314] width 169 height 139
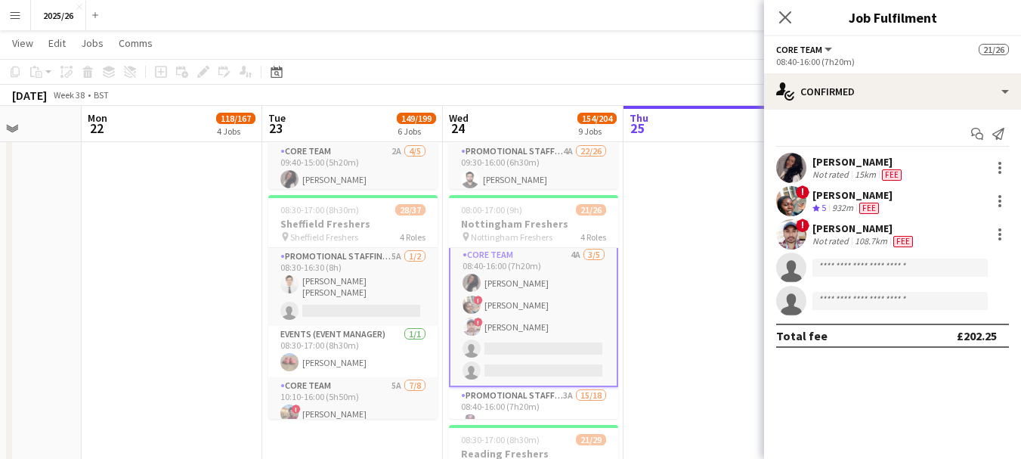
scroll to position [129, 0]
click at [821, 214] on div "Crew rating 5" at bounding box center [820, 208] width 17 height 13
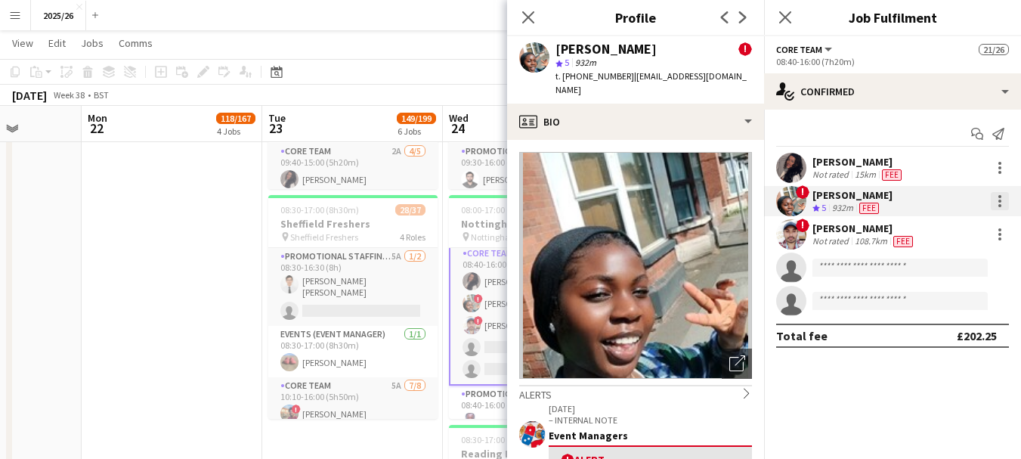
click at [996, 202] on div at bounding box center [1000, 201] width 18 height 18
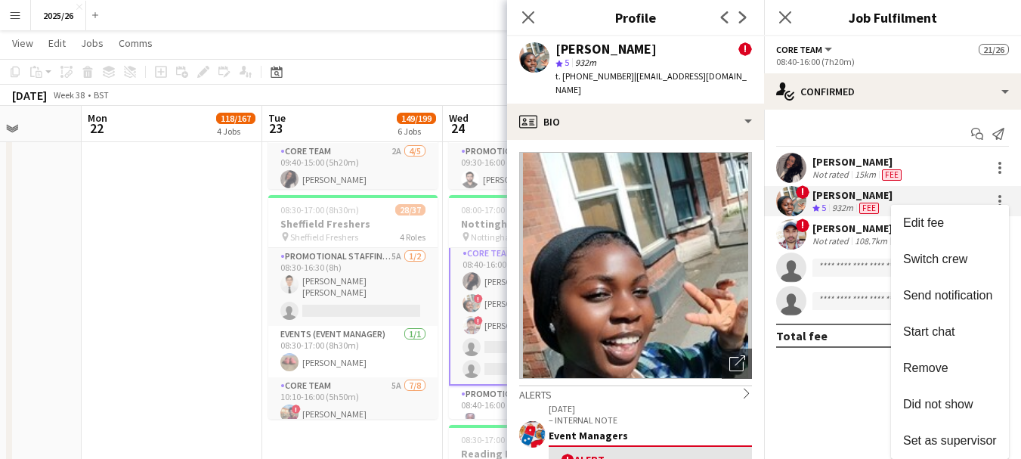
drag, startPoint x: 977, startPoint y: 213, endPoint x: 1003, endPoint y: 198, distance: 29.8
click at [1003, 198] on div at bounding box center [510, 229] width 1021 height 459
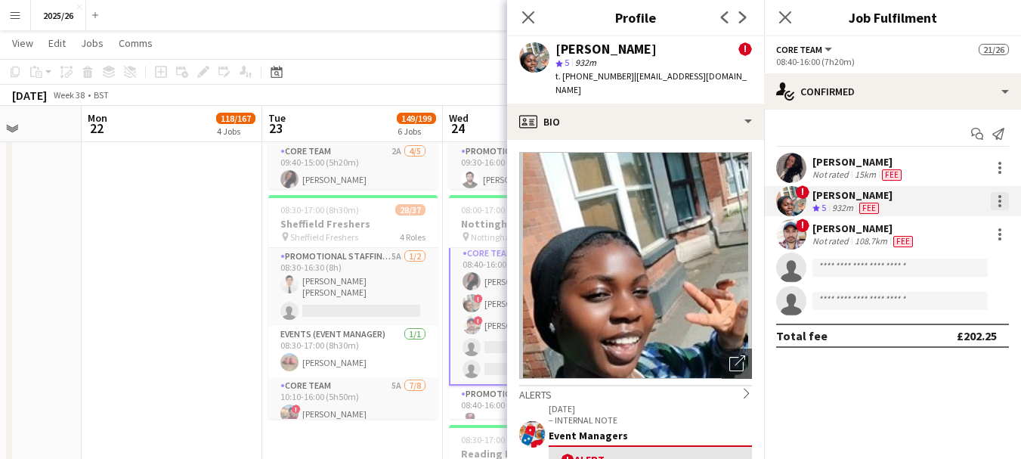
click at [1000, 208] on div at bounding box center [1000, 201] width 18 height 18
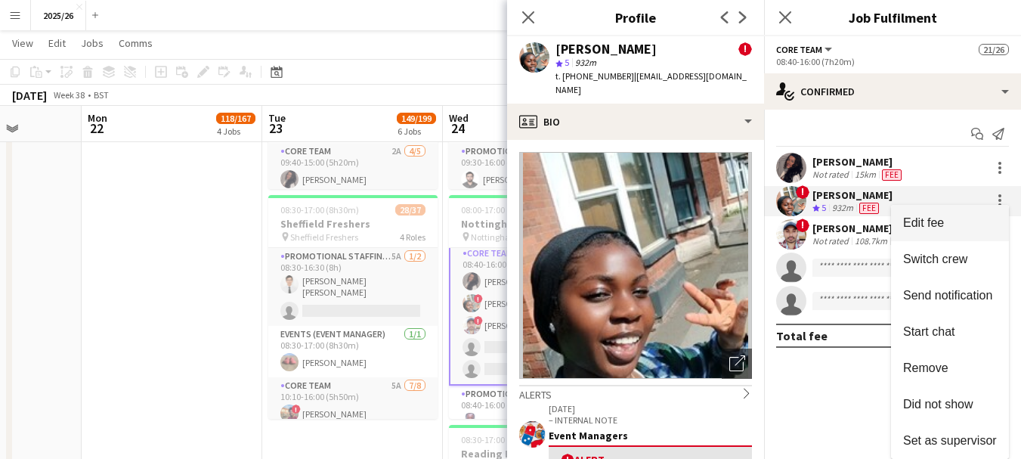
click at [963, 230] on button "Edit fee" at bounding box center [950, 223] width 118 height 36
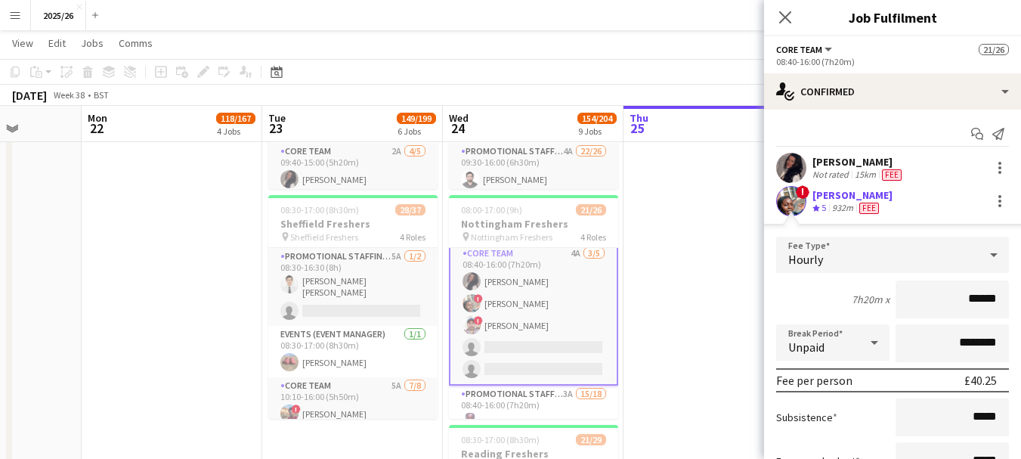
click at [558, 324] on app-card-role "Core Team 4A [DATE] 08:40-16:00 (7h20m) [PERSON_NAME] ! [PERSON_NAME] ! [PERSON…" at bounding box center [533, 314] width 169 height 142
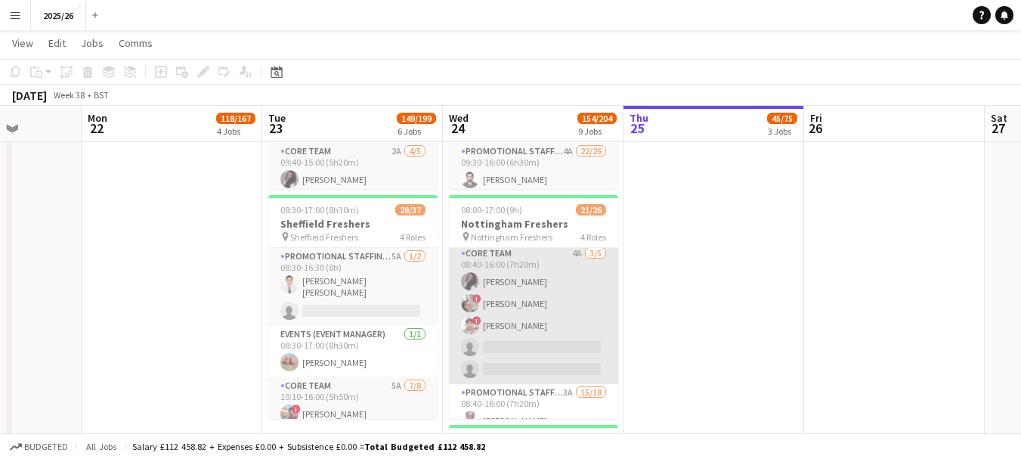
click at [558, 324] on app-card-role "Core Team 4A [DATE] 08:40-16:00 (7h20m) [PERSON_NAME] ! [PERSON_NAME] ! [PERSON…" at bounding box center [533, 314] width 169 height 139
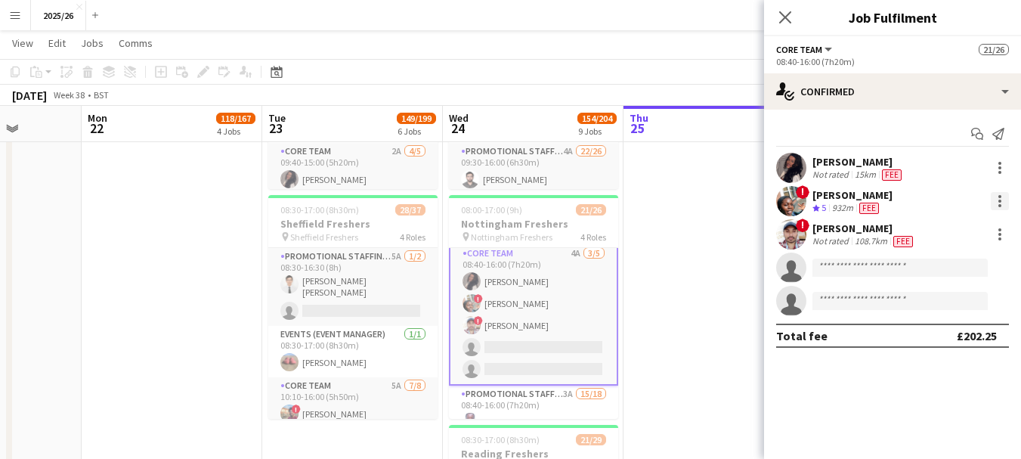
click at [996, 202] on div at bounding box center [1000, 201] width 18 height 18
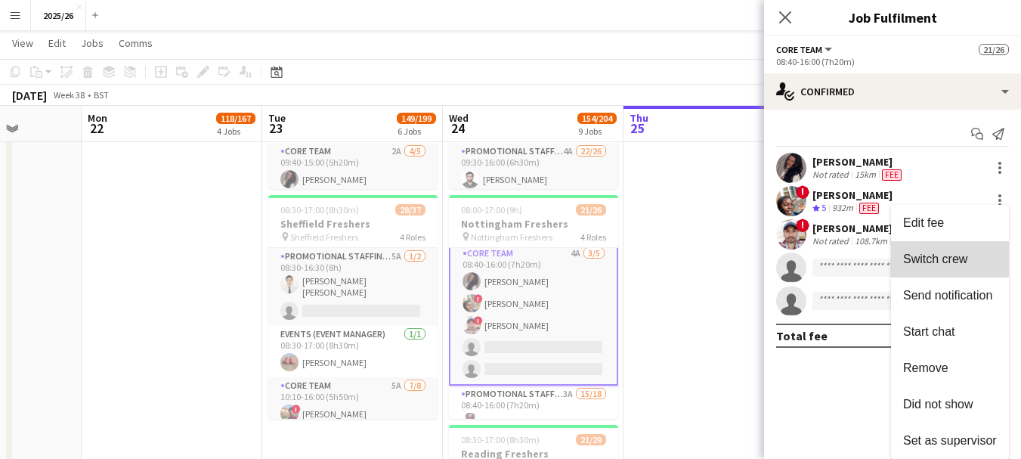
click at [940, 252] on span "Switch crew" at bounding box center [935, 258] width 64 height 13
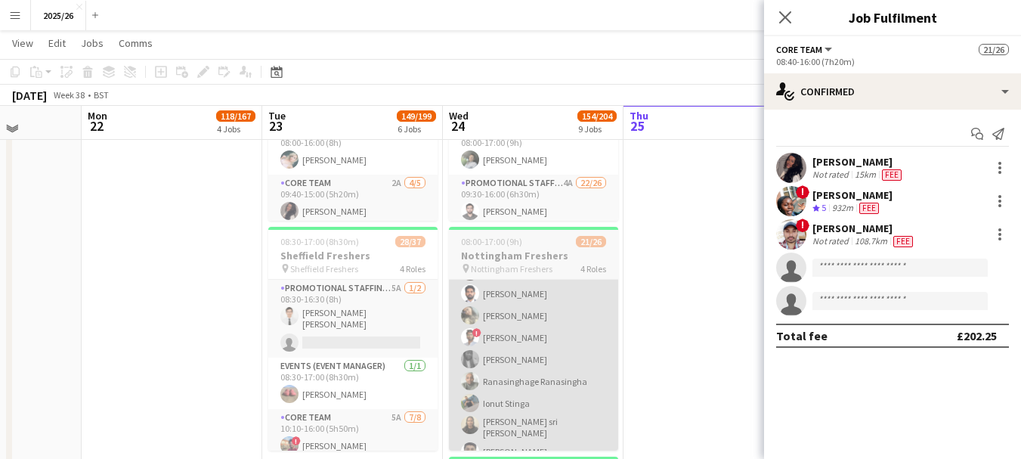
click at [552, 375] on app-card-role "Promotional Staffing (Brand Ambassadors) 3A 15/18 08:40-16:00 (7h20m) [PERSON_N…" at bounding box center [533, 337] width 169 height 433
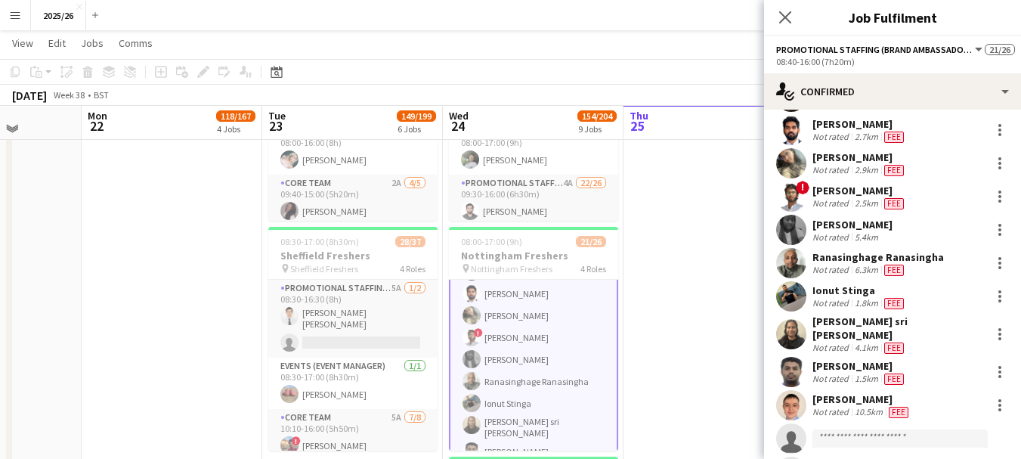
scroll to position [401, 0]
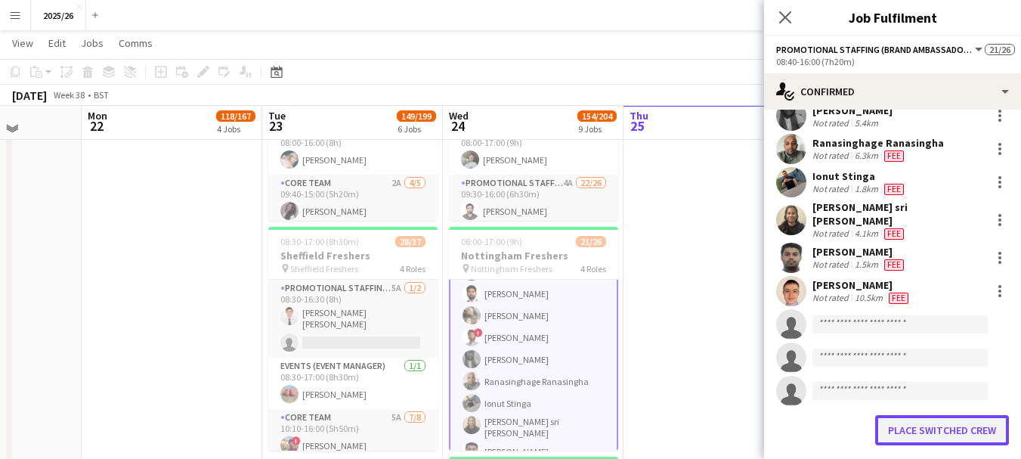
click at [954, 415] on button "Place switched crew" at bounding box center [942, 430] width 134 height 30
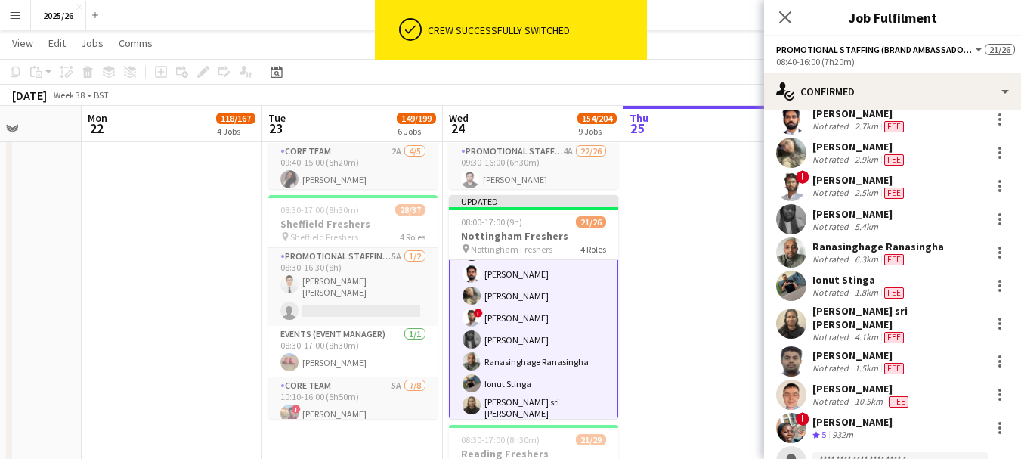
scroll to position [311, 0]
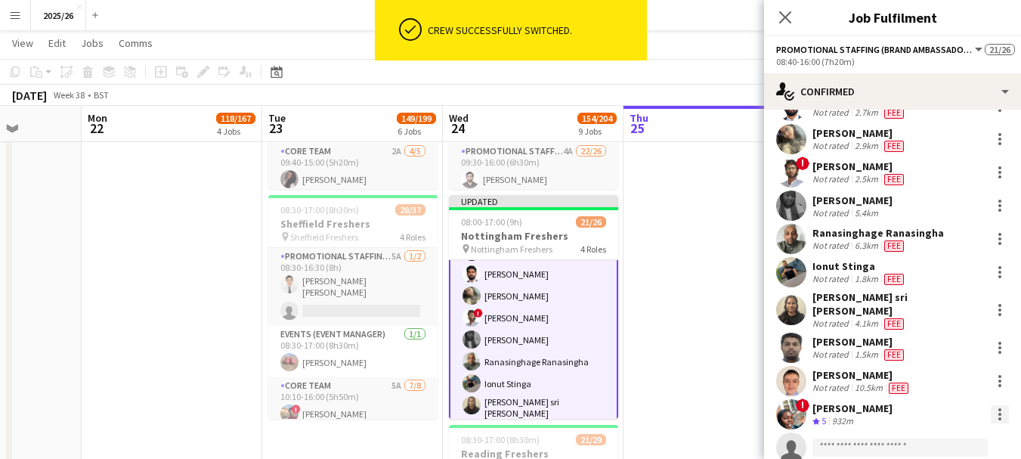
click at [991, 405] on div at bounding box center [1000, 414] width 18 height 18
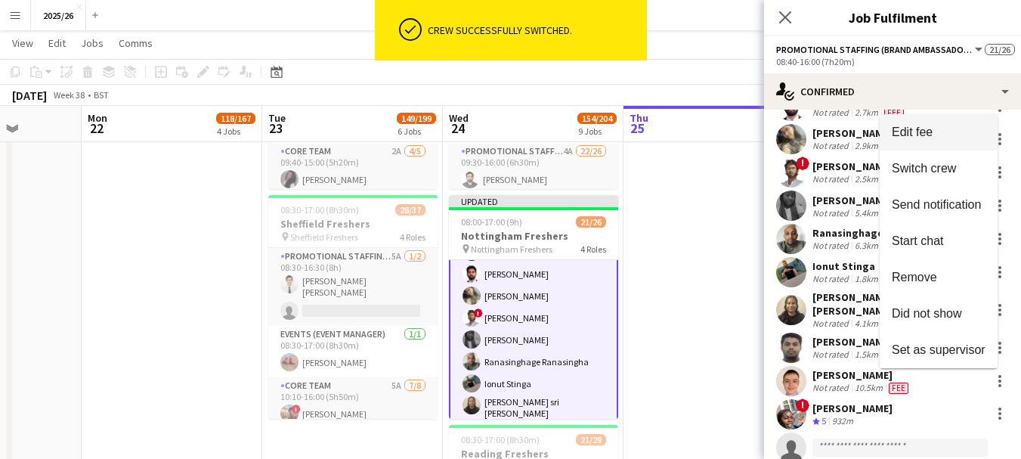
click at [929, 138] on span "Edit fee" at bounding box center [912, 131] width 41 height 13
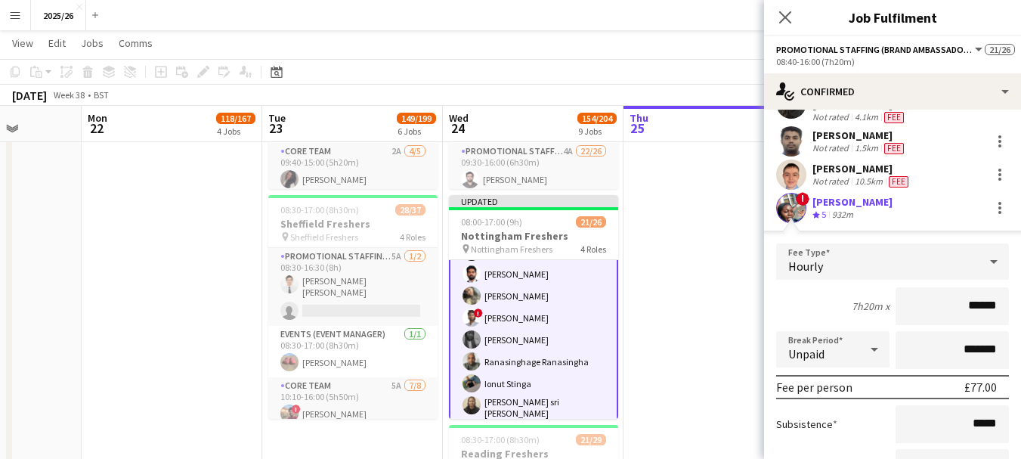
scroll to position [542, 0]
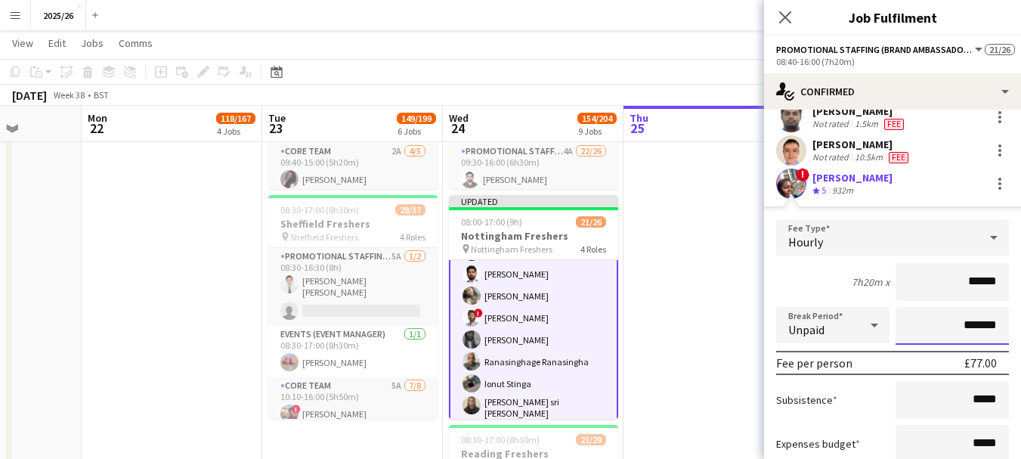
click at [948, 307] on input "*******" at bounding box center [951, 326] width 113 height 38
click at [950, 307] on input "*******" at bounding box center [951, 326] width 113 height 38
type input "********"
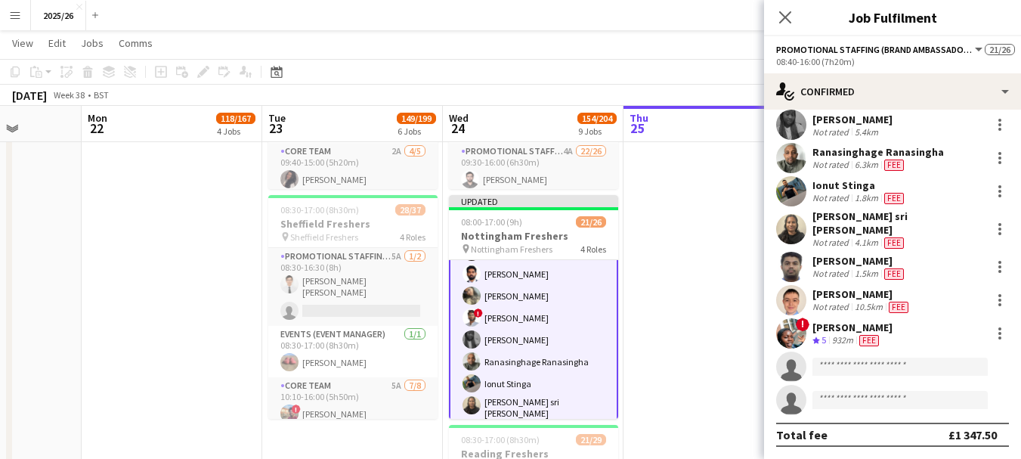
scroll to position [356, 0]
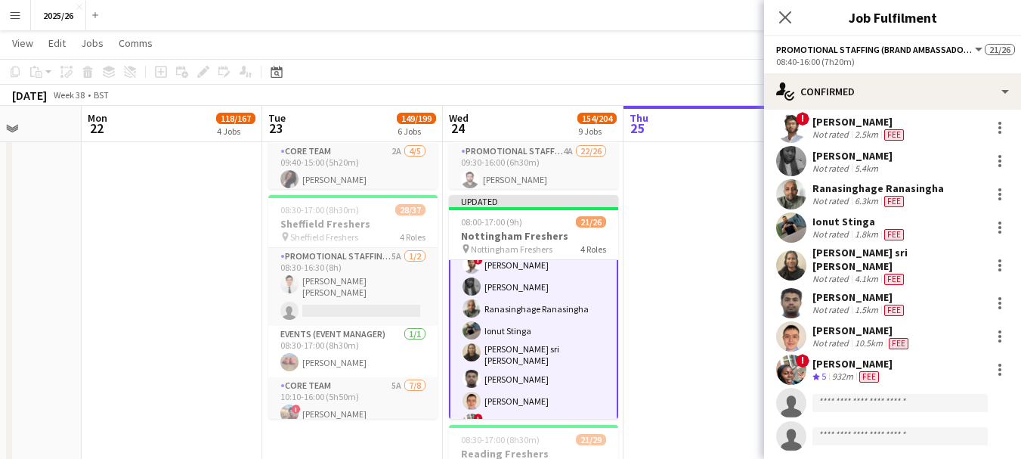
click at [538, 317] on app-card-role "Promotional Staffing (Brand Ambassadors) 3A 16/18 08:40-16:00 (7h20m) [PERSON_N…" at bounding box center [533, 265] width 169 height 436
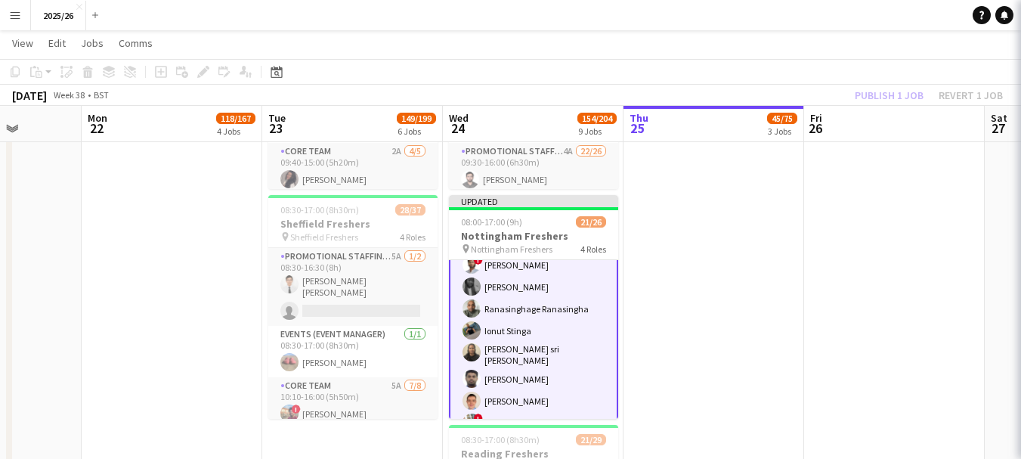
scroll to position [475, 0]
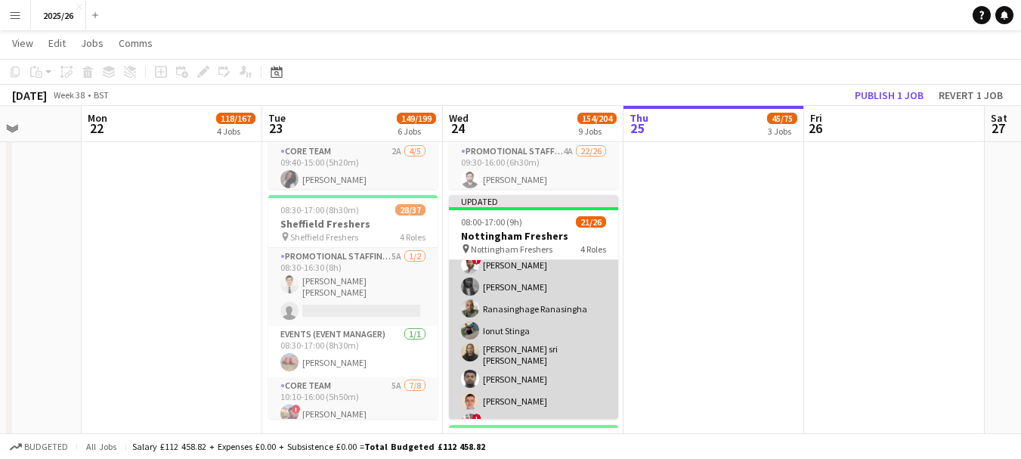
click at [488, 334] on app-card-role "Promotional Staffing (Brand Ambassadors) 3A 16/18 08:40-16:00 (7h20m) [PERSON_N…" at bounding box center [533, 264] width 169 height 433
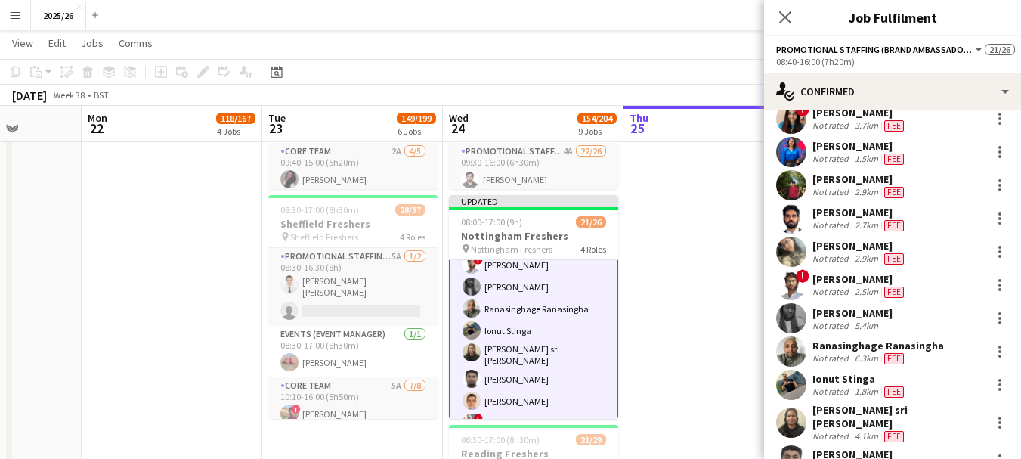
scroll to position [209, 0]
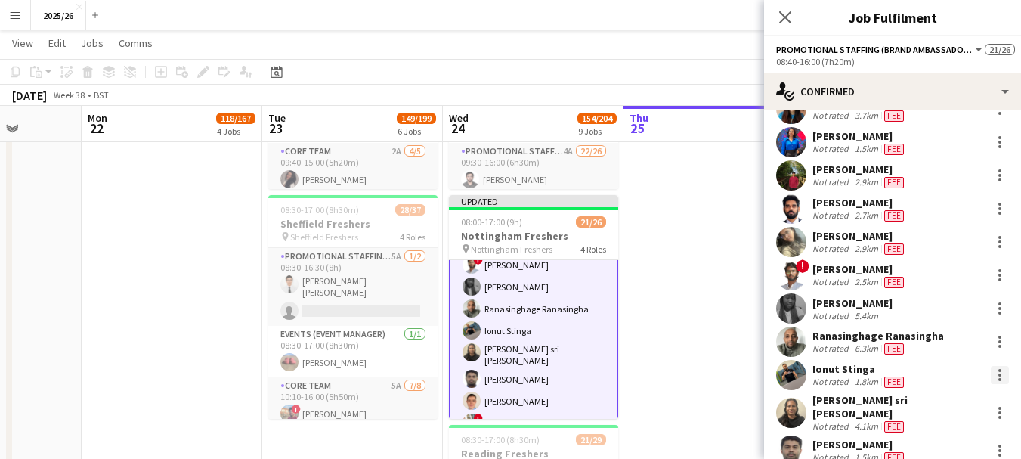
click at [991, 366] on div at bounding box center [1000, 375] width 18 height 18
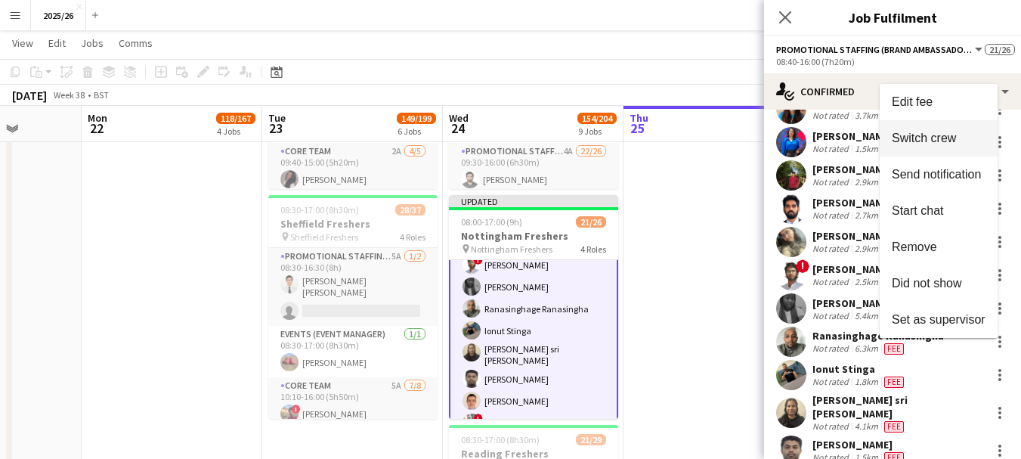
click at [926, 131] on span "Switch crew" at bounding box center [924, 137] width 64 height 13
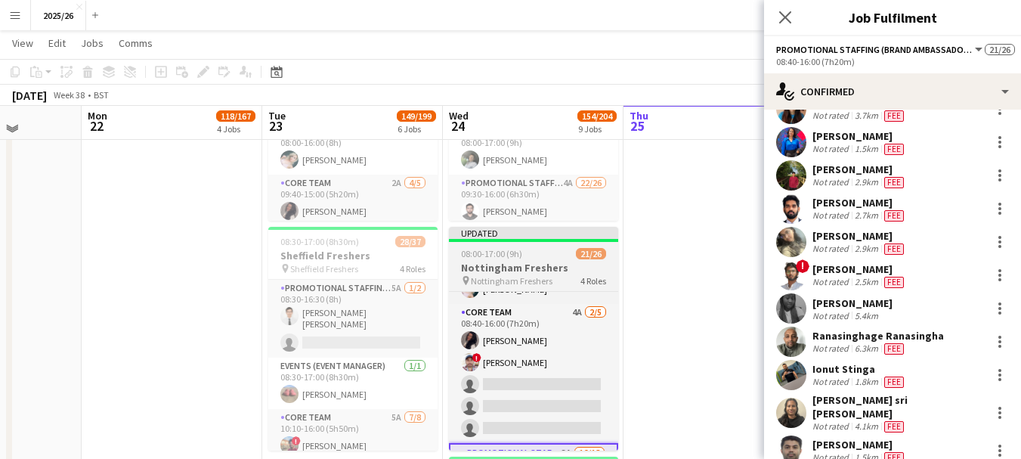
scroll to position [100, 0]
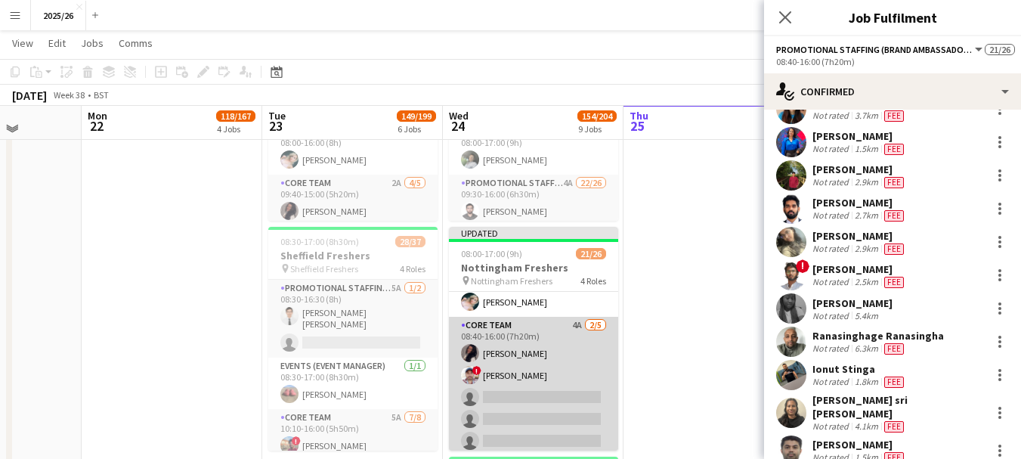
click at [573, 372] on app-card-role "Core Team 4A [DATE] 08:40-16:00 (7h20m) [PERSON_NAME] ! [PERSON_NAME] single-ne…" at bounding box center [533, 386] width 169 height 139
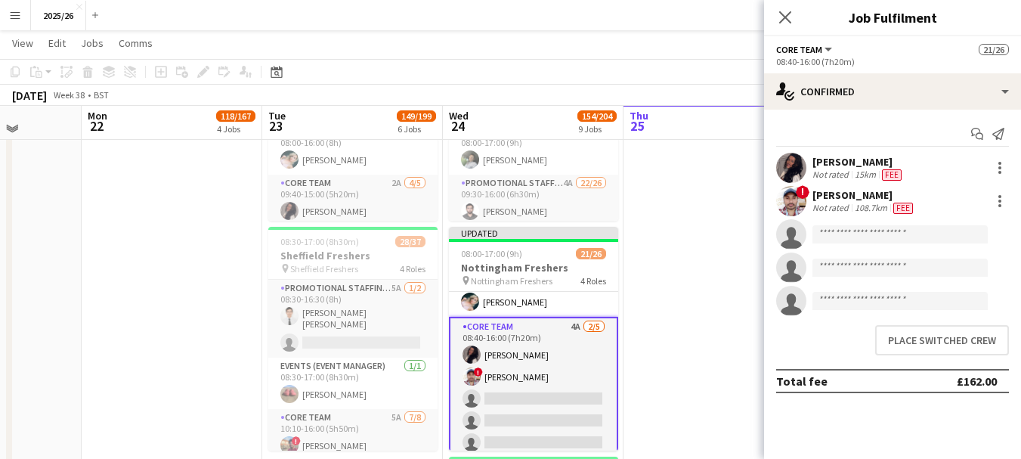
scroll to position [0, 0]
click at [1002, 339] on button "Place switched crew" at bounding box center [942, 340] width 134 height 30
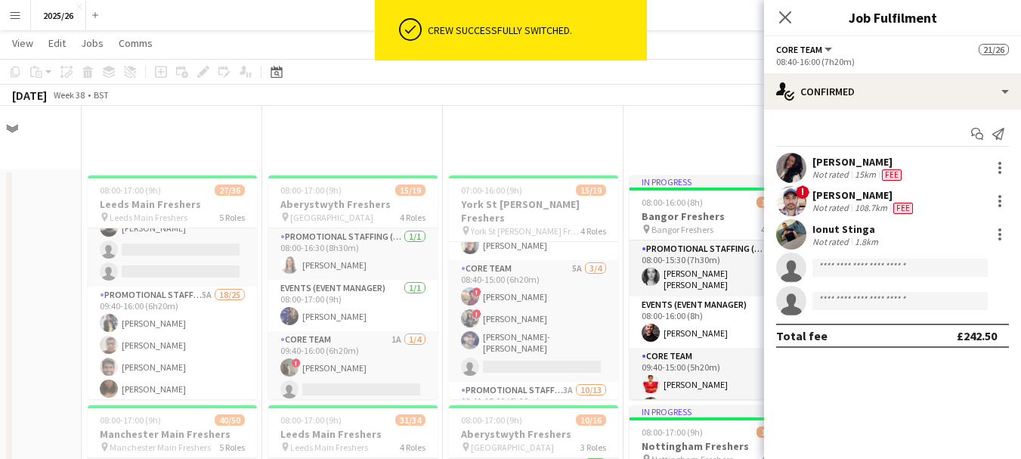
scroll to position [1129, 0]
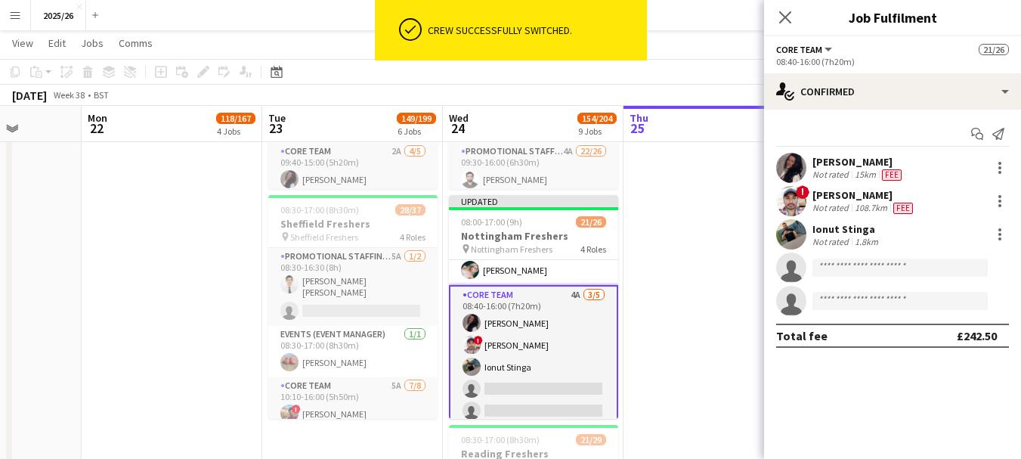
click at [875, 222] on div "Ionut Stinga" at bounding box center [846, 229] width 69 height 14
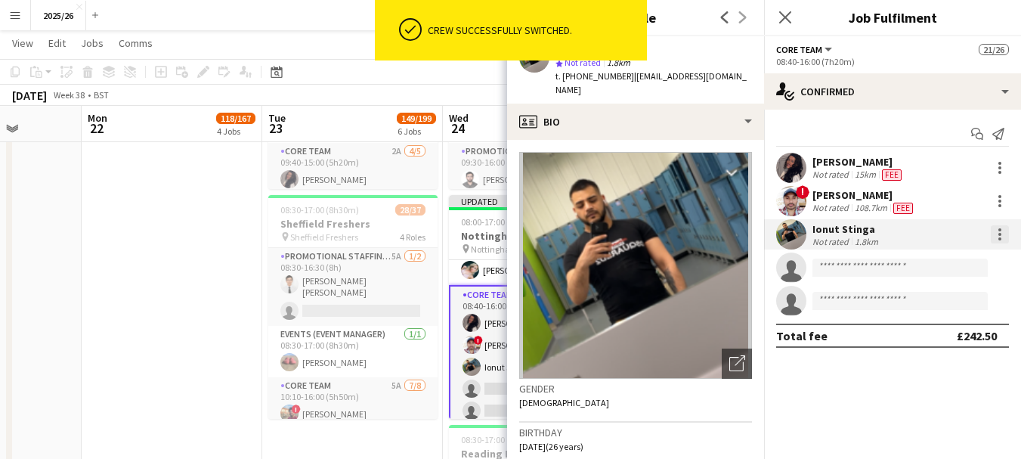
click at [1005, 239] on div at bounding box center [1000, 234] width 18 height 18
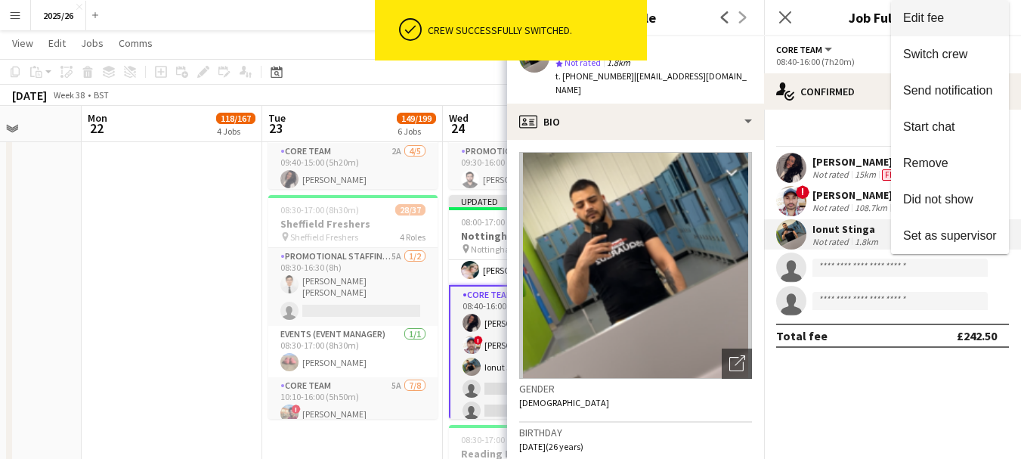
click at [916, 18] on span "Edit fee" at bounding box center [923, 17] width 41 height 13
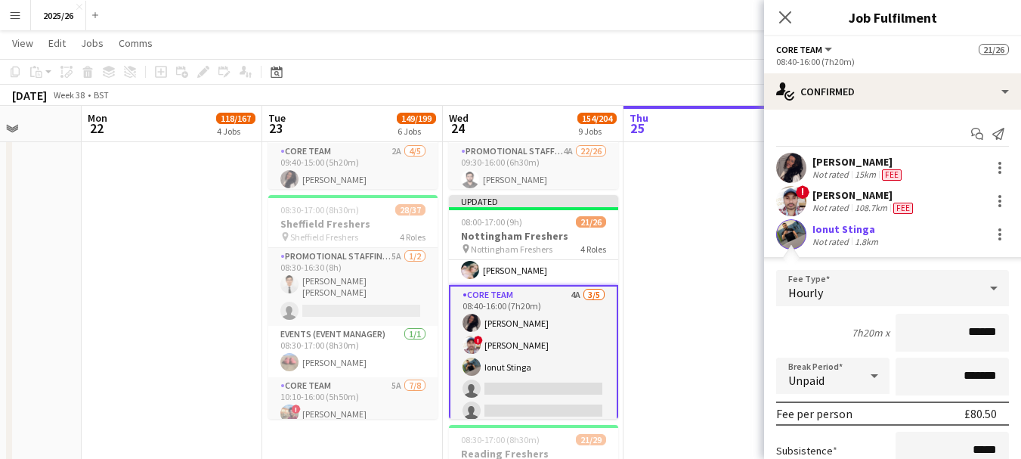
click at [766, 221] on div "Ionut Stinga Not rated 1.8km" at bounding box center [892, 234] width 257 height 30
click at [809, 232] on div "Ionut Stinga Not rated 1.8km" at bounding box center [892, 234] width 257 height 30
click at [810, 233] on div "Ionut Stinga Not rated 1.8km" at bounding box center [892, 234] width 257 height 30
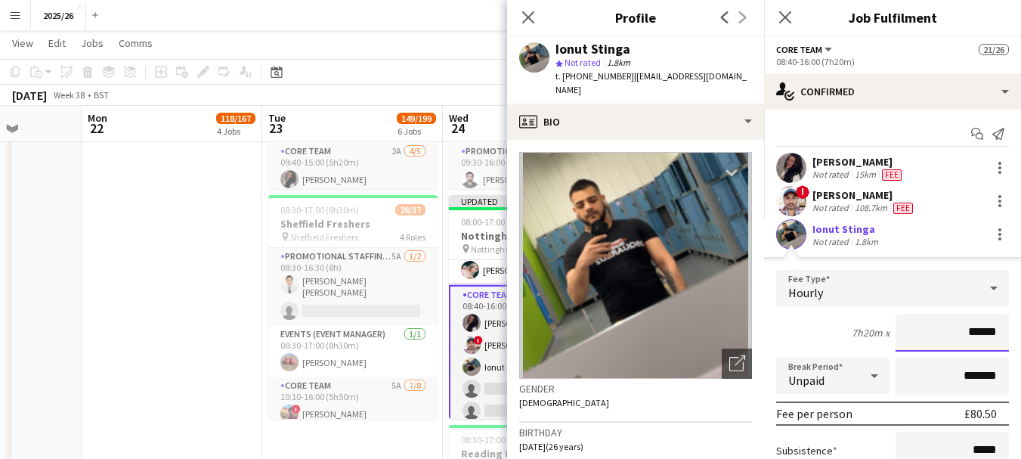
click at [969, 332] on input "******" at bounding box center [951, 333] width 113 height 38
type input "******"
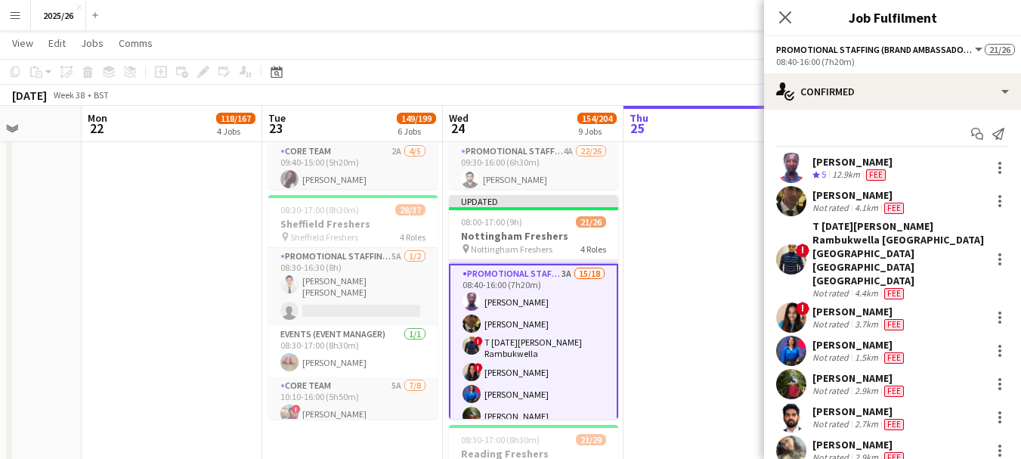
scroll to position [258, 0]
click at [994, 165] on div at bounding box center [1000, 168] width 18 height 18
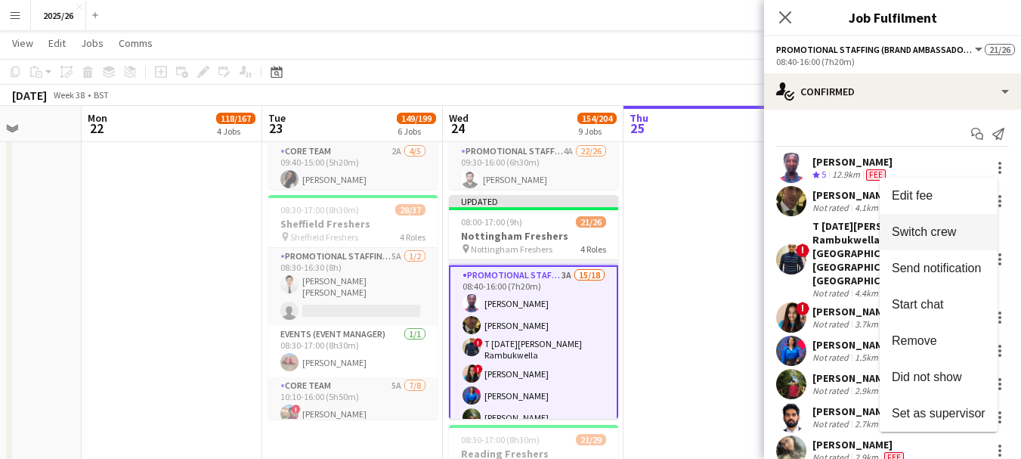
click at [963, 218] on button "Switch crew" at bounding box center [939, 232] width 118 height 36
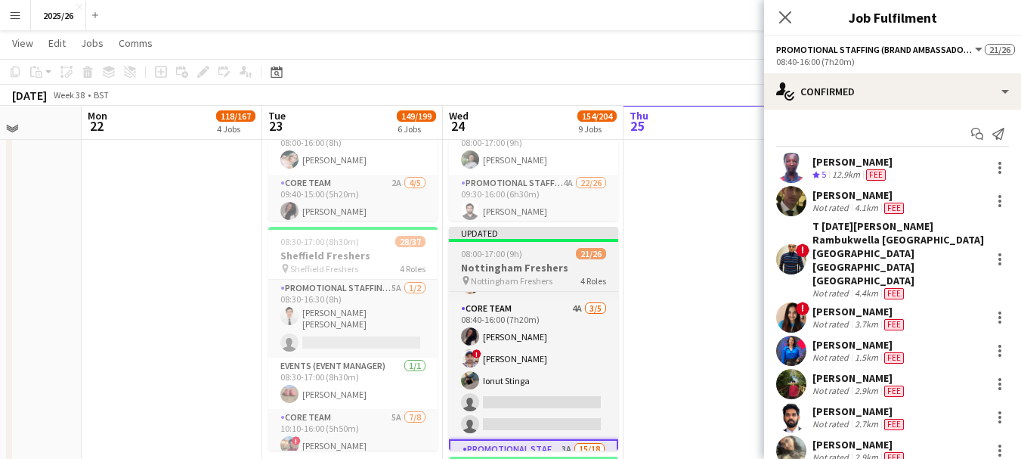
scroll to position [120, 0]
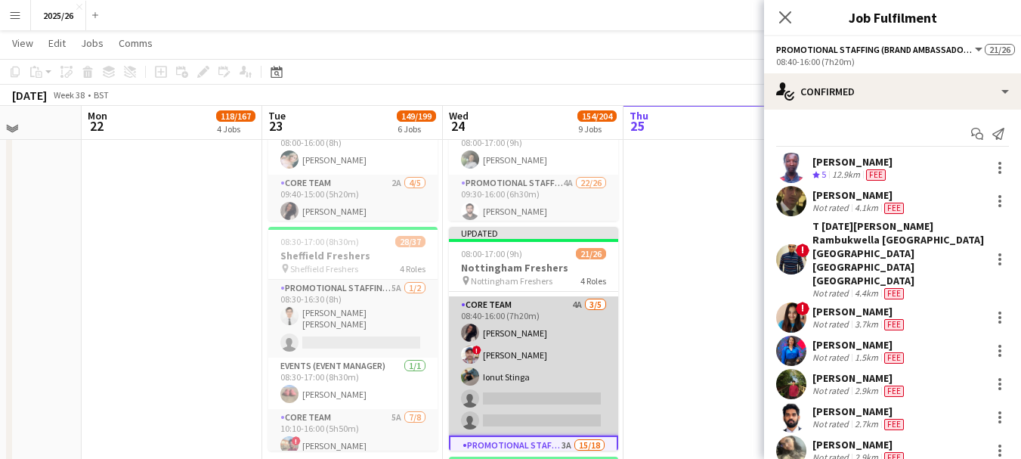
click at [515, 377] on app-card-role "Core Team 4A [DATE] 08:40-16:00 (7h20m) [PERSON_NAME] ! [PERSON_NAME] Gupta [PE…" at bounding box center [533, 365] width 169 height 139
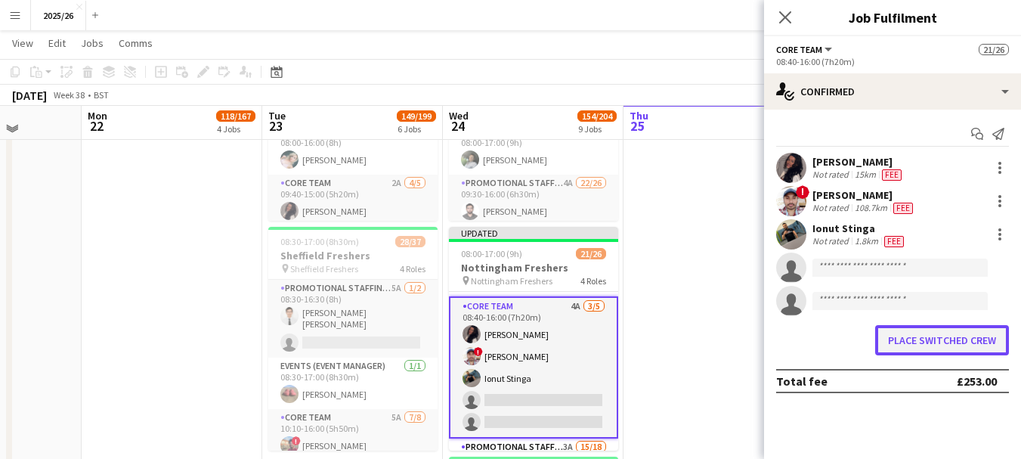
click at [964, 339] on button "Place switched crew" at bounding box center [942, 340] width 134 height 30
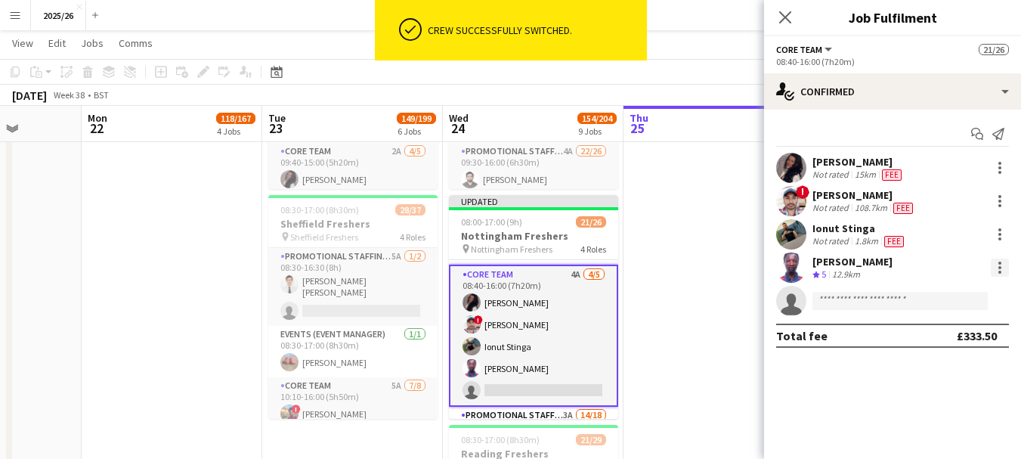
click at [1000, 259] on div at bounding box center [1000, 267] width 18 height 18
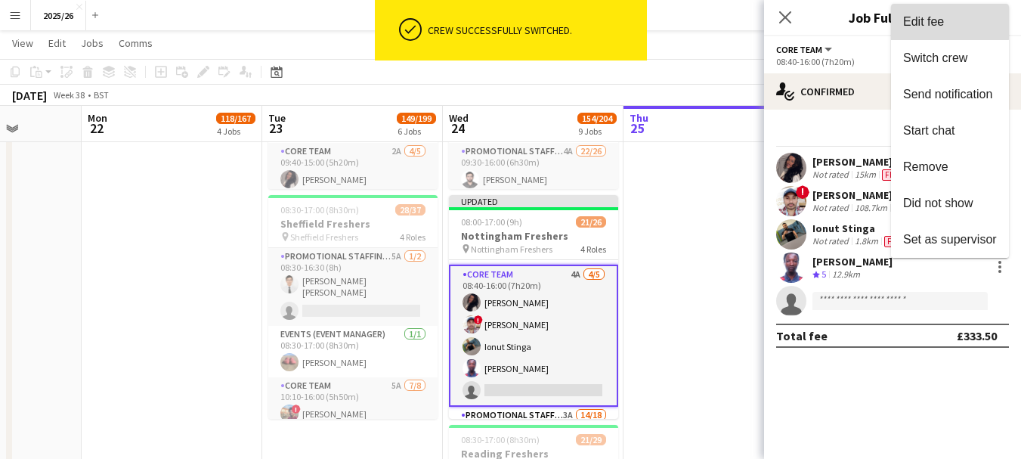
click at [917, 19] on span "Edit fee" at bounding box center [923, 21] width 41 height 13
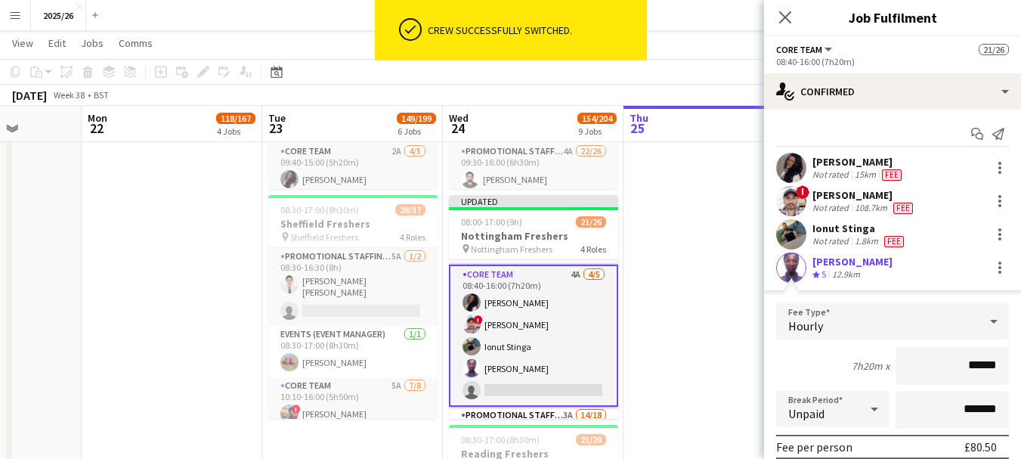
click at [972, 354] on input "******" at bounding box center [951, 366] width 113 height 38
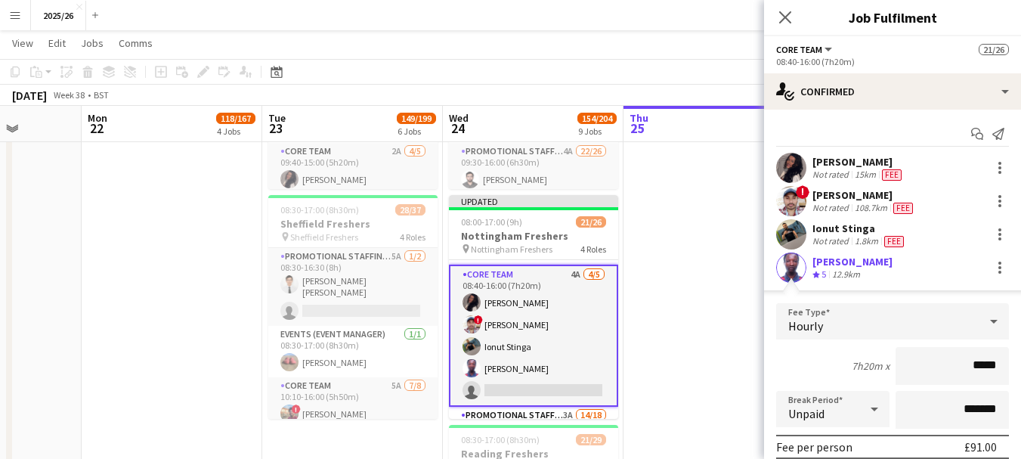
type input "******"
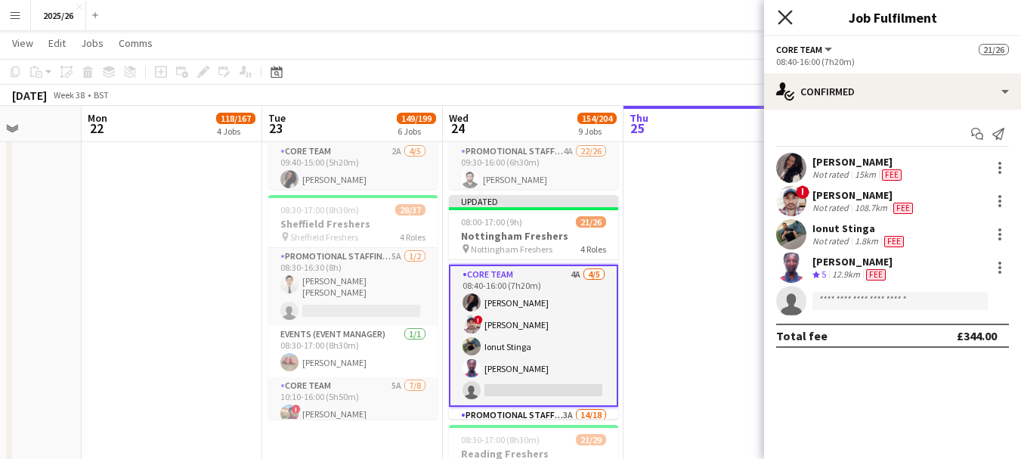
click at [779, 22] on icon "Close pop-in" at bounding box center [785, 17] width 14 height 14
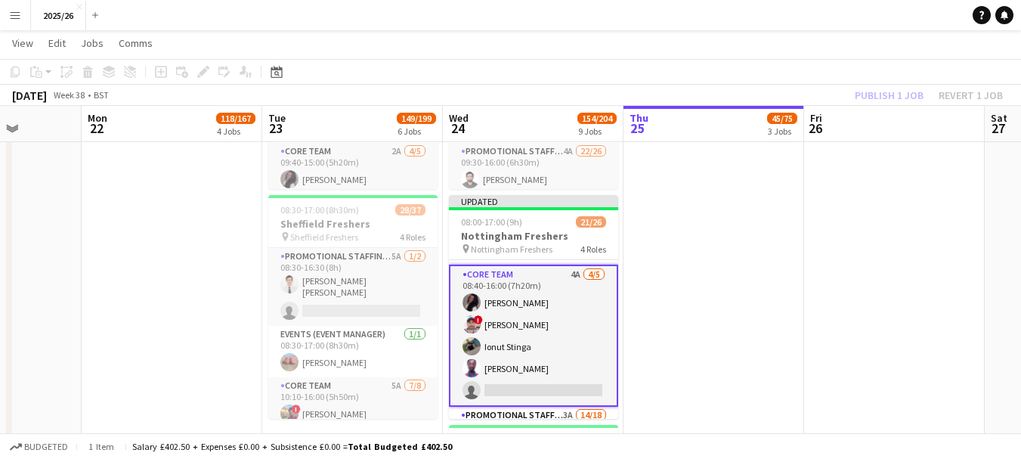
click at [889, 88] on div "Publish 1 job Revert 1 job" at bounding box center [928, 95] width 184 height 20
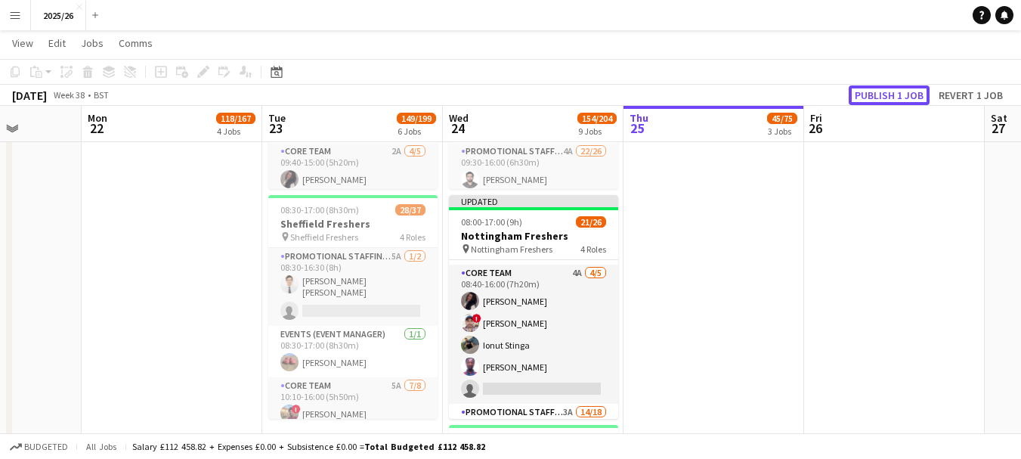
click at [889, 88] on button "Publish 1 job" at bounding box center [889, 95] width 81 height 20
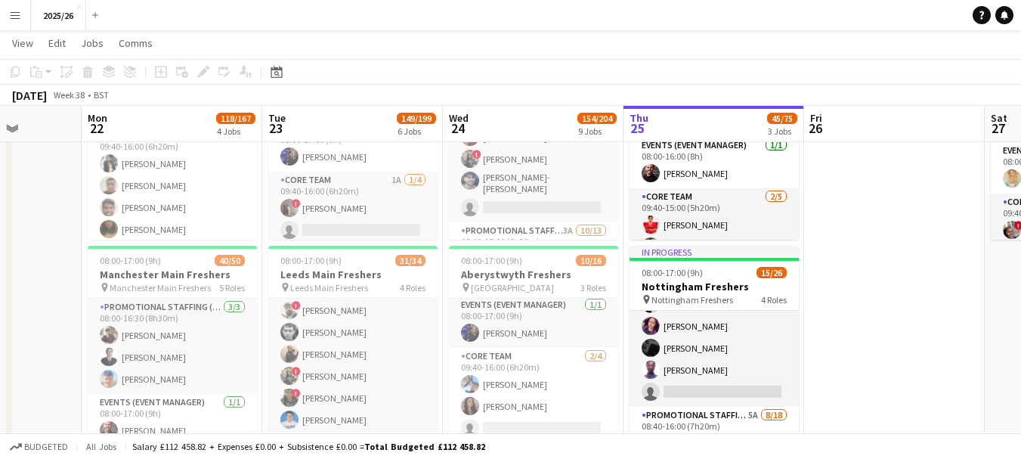
scroll to position [0, 966]
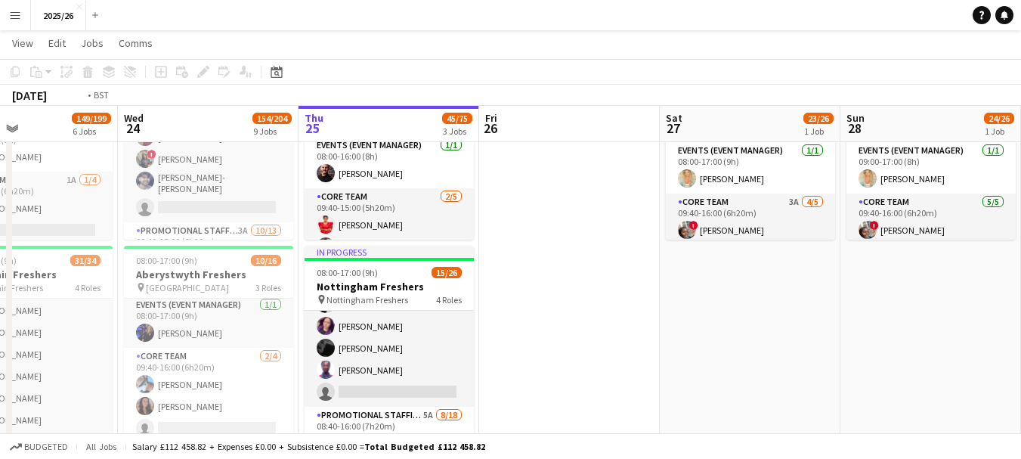
drag, startPoint x: 956, startPoint y: 163, endPoint x: 437, endPoint y: 195, distance: 520.1
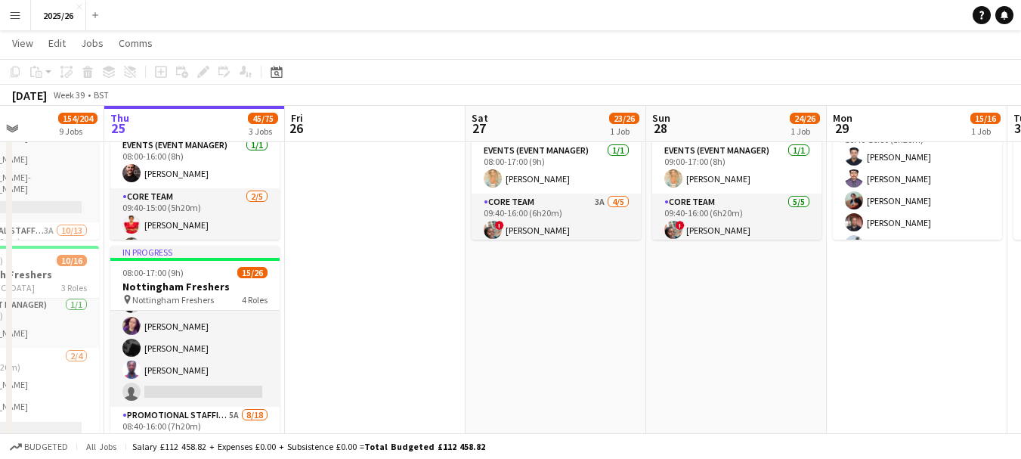
drag, startPoint x: 910, startPoint y: 198, endPoint x: 779, endPoint y: 203, distance: 130.8
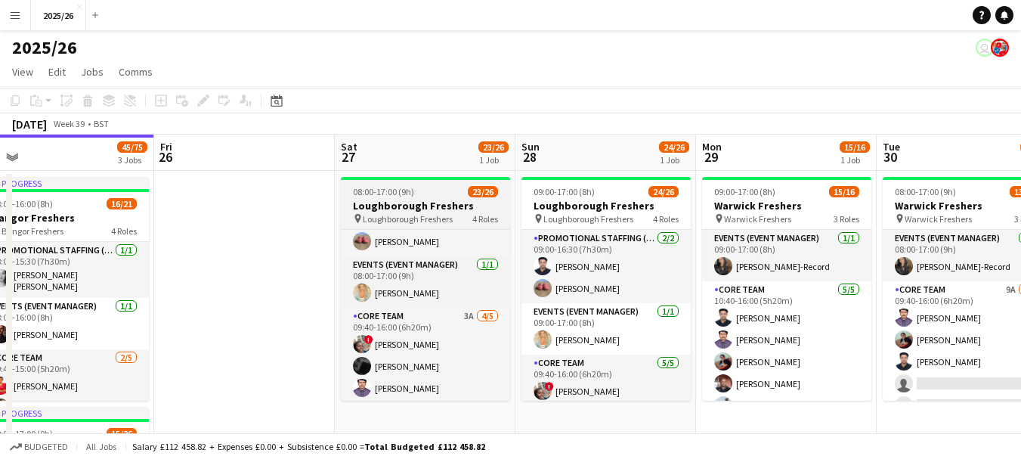
scroll to position [66, 0]
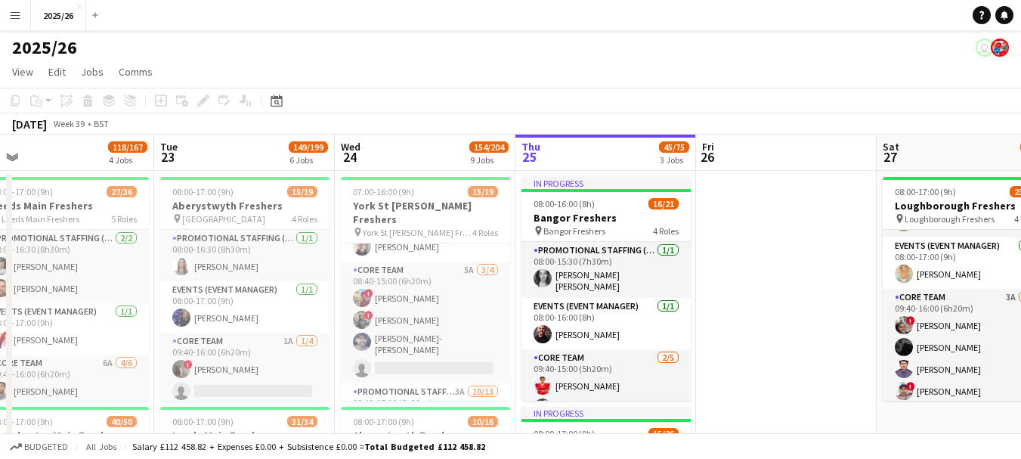
drag, startPoint x: 577, startPoint y: 315, endPoint x: 958, endPoint y: 302, distance: 381.8
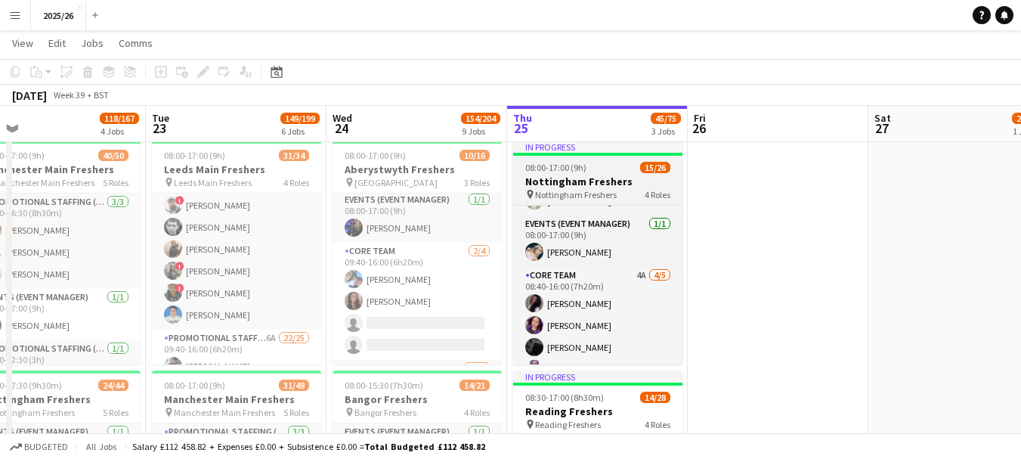
scroll to position [0, 0]
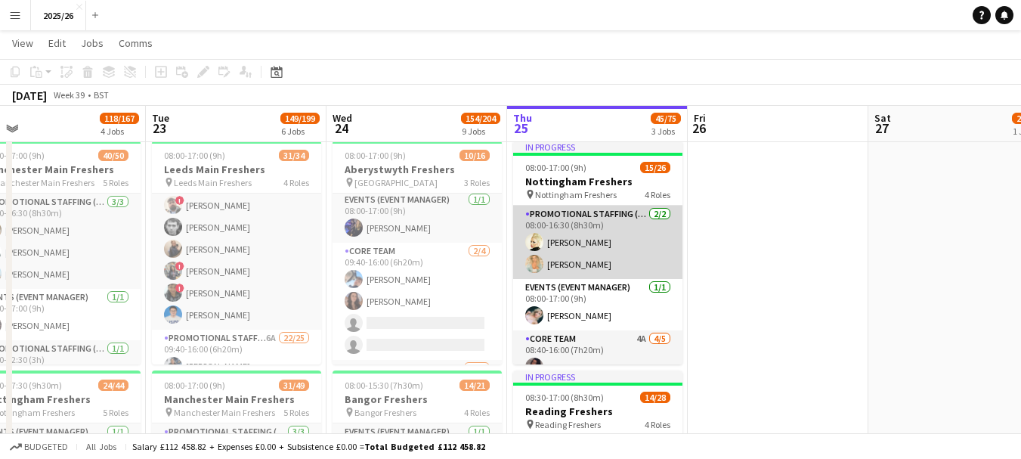
click at [608, 240] on app-card-role "Promotional Staffing (Team Leader) [DATE] 08:00-16:30 (8h30m) [PERSON_NAME] [PE…" at bounding box center [597, 242] width 169 height 73
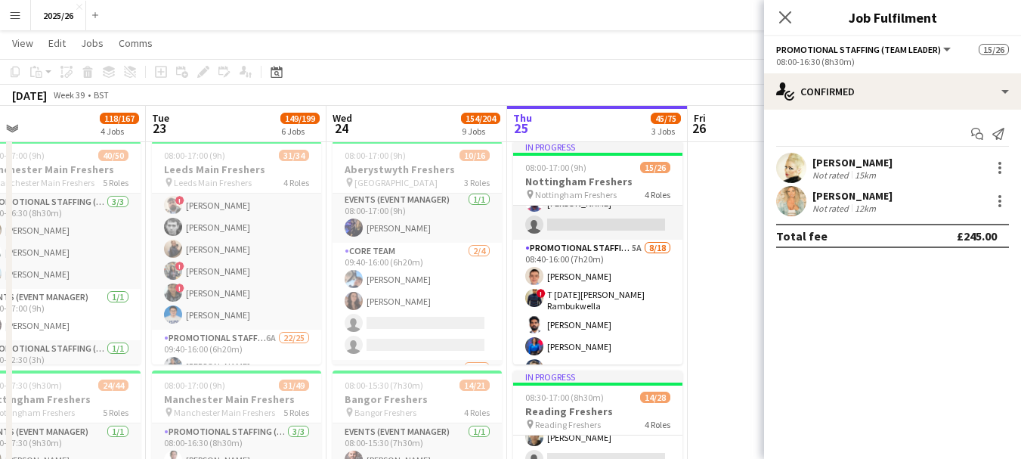
scroll to position [0, 394]
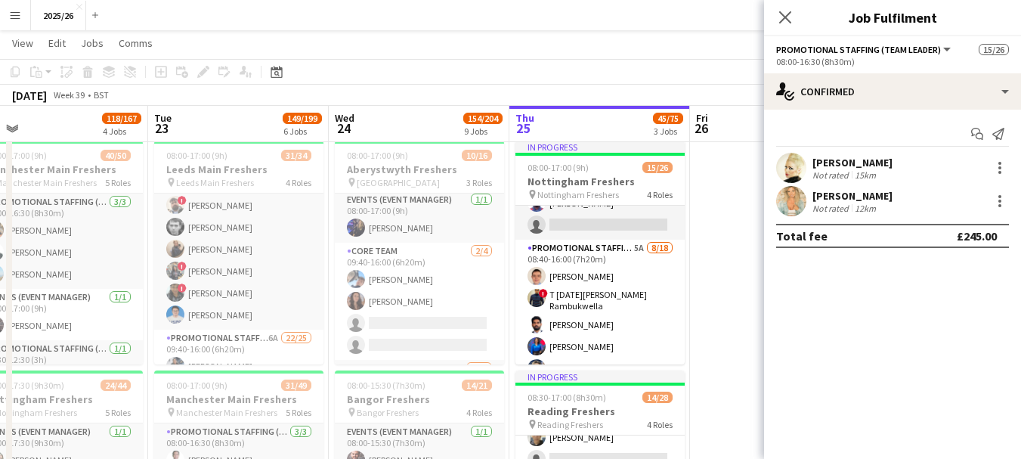
drag, startPoint x: 683, startPoint y: 284, endPoint x: 685, endPoint y: 292, distance: 7.9
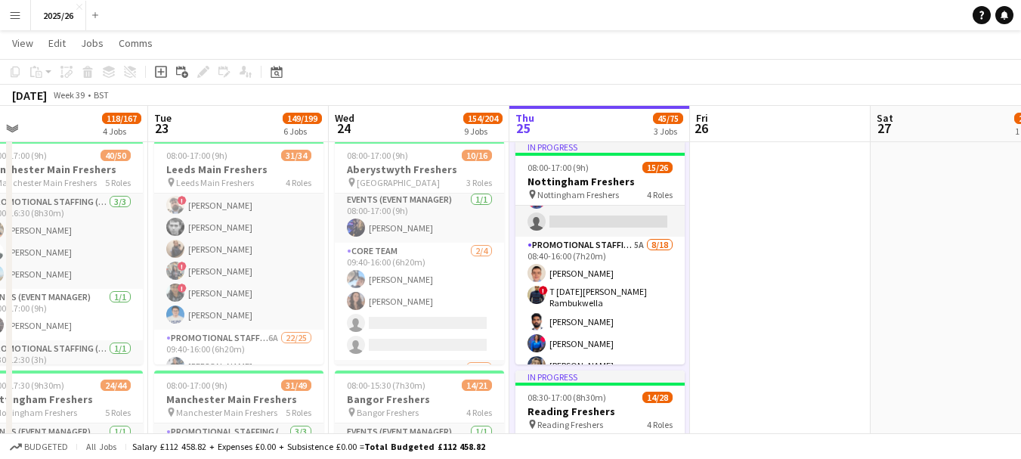
scroll to position [230, 0]
drag, startPoint x: 913, startPoint y: 237, endPoint x: 759, endPoint y: 249, distance: 153.9
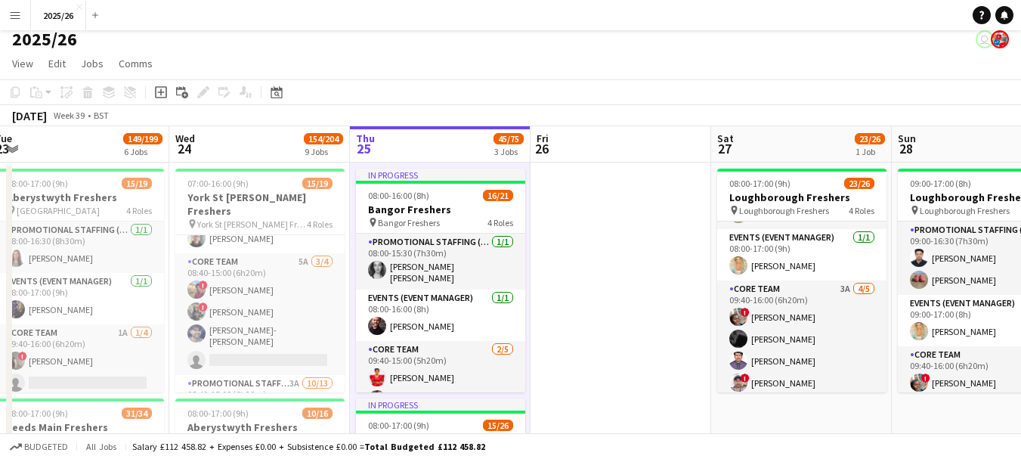
scroll to position [0, 636]
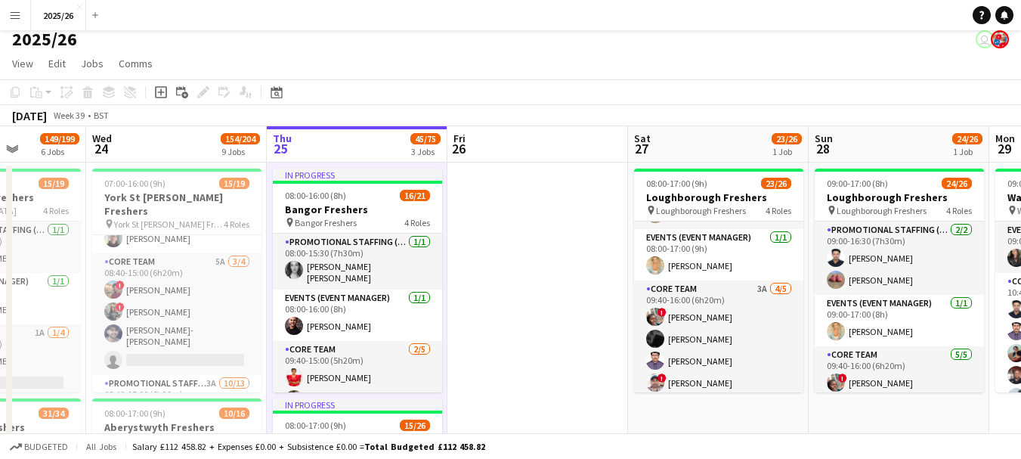
drag, startPoint x: 806, startPoint y: 268, endPoint x: 724, endPoint y: 253, distance: 83.7
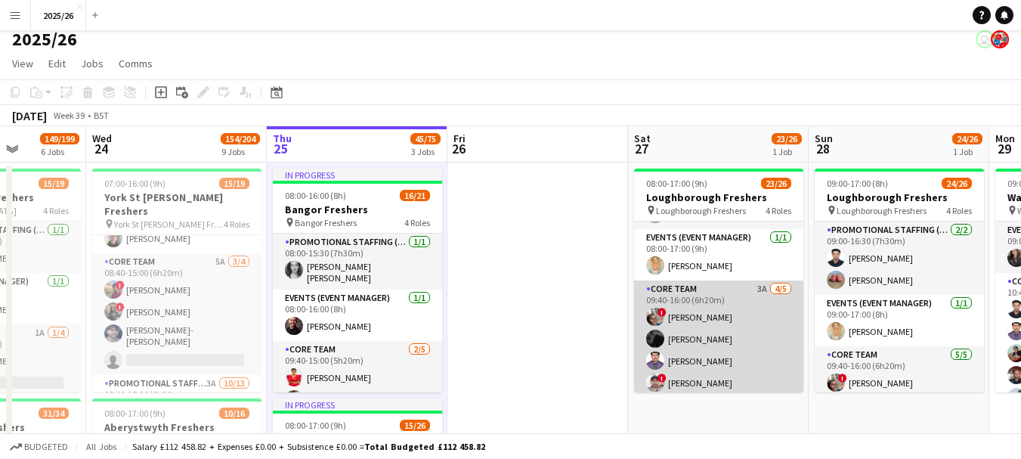
click at [704, 328] on app-card-role "Core Team 3A [DATE] 09:40-16:00 (6h20m) ! [PERSON_NAME] Fatimat [PERSON_NAME] R…" at bounding box center [718, 349] width 169 height 139
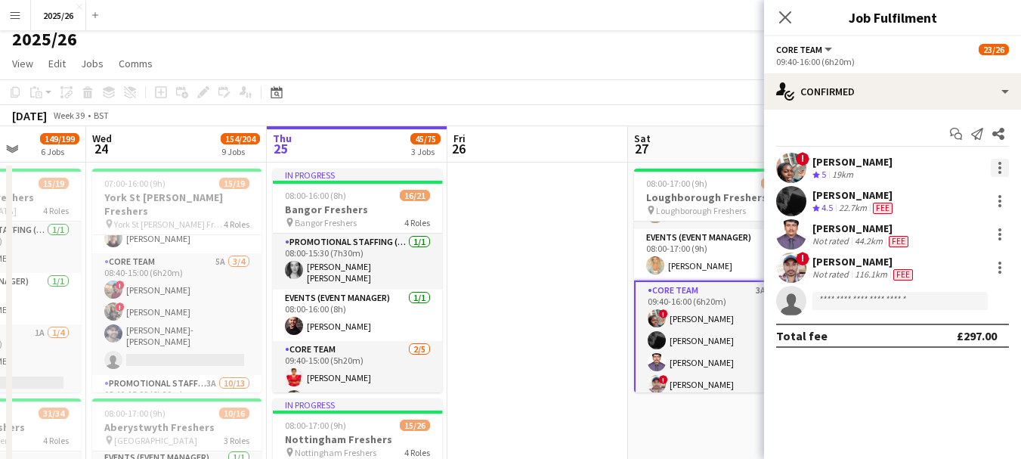
click at [1000, 162] on div at bounding box center [999, 163] width 3 height 3
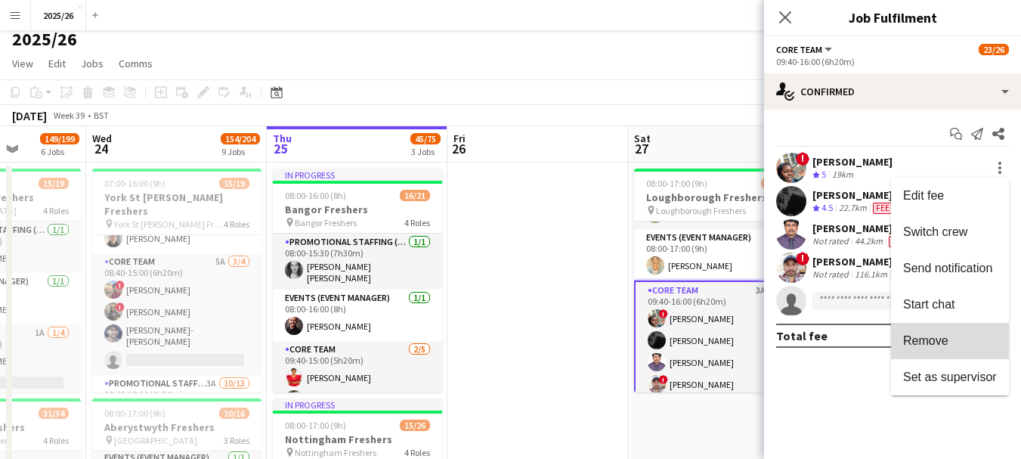
click at [918, 344] on span "Remove" at bounding box center [925, 340] width 45 height 13
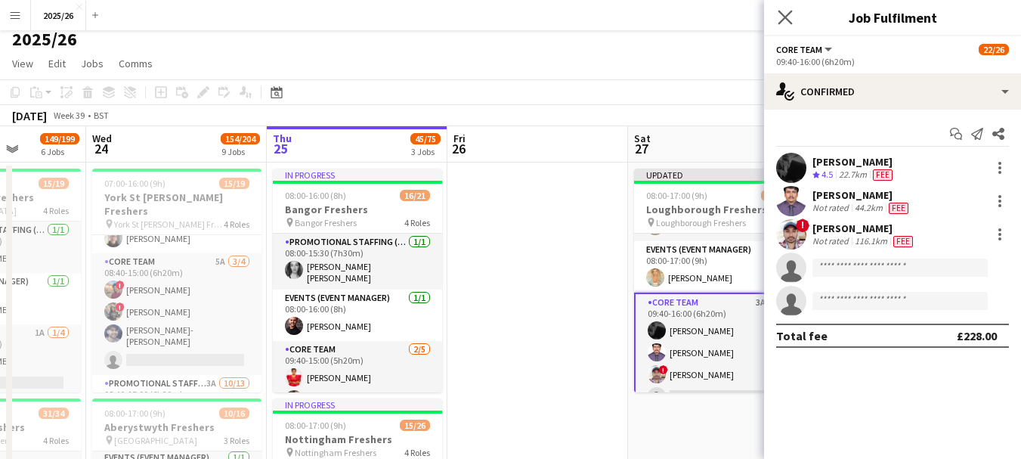
click at [792, 22] on app-icon "Close pop-in" at bounding box center [786, 18] width 22 height 22
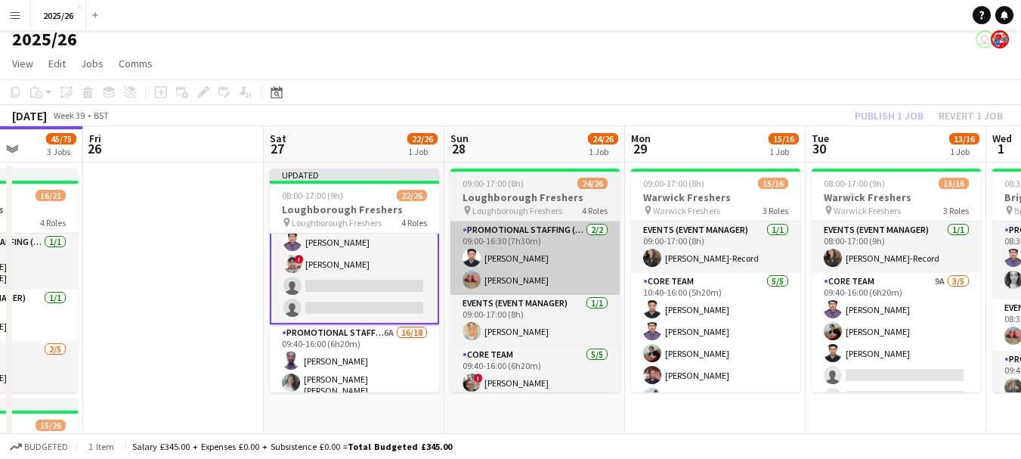
scroll to position [0, 519]
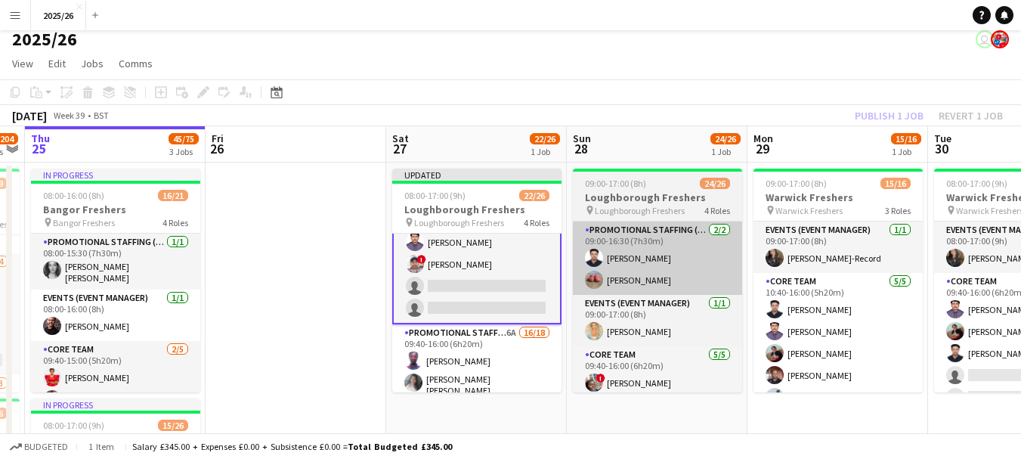
drag, startPoint x: 772, startPoint y: 277, endPoint x: 660, endPoint y: 291, distance: 112.7
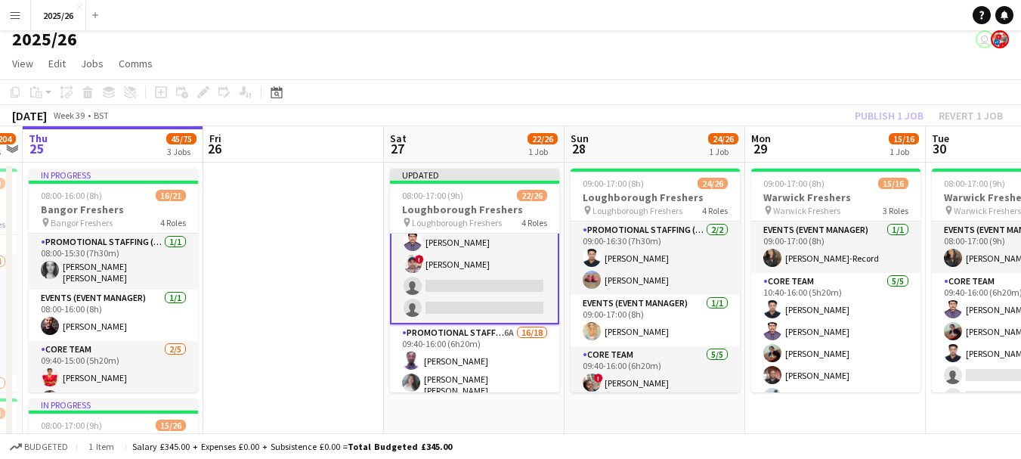
click at [491, 239] on app-card-role "Core Team 3A [DATE] 09:40-16:00 (6h20m) [PERSON_NAME] ! [PERSON_NAME] single-ne…" at bounding box center [474, 253] width 169 height 142
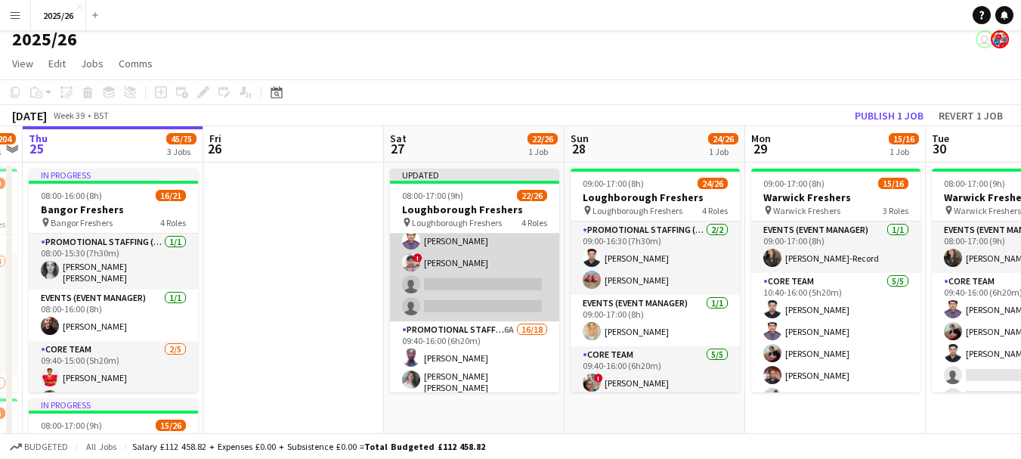
scroll to position [175, 0]
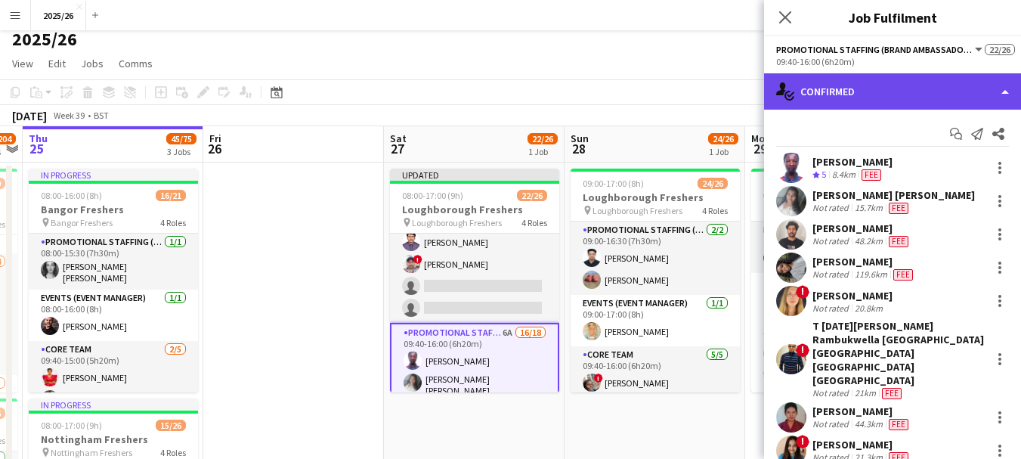
click at [886, 91] on div "single-neutral-actions-check-2 Confirmed" at bounding box center [892, 91] width 257 height 36
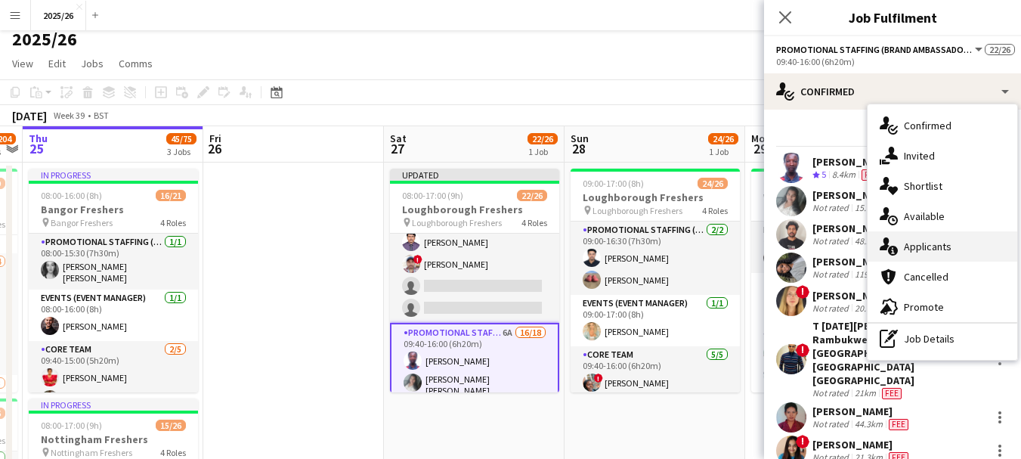
click at [930, 241] on span "Applicants" at bounding box center [928, 247] width 48 height 14
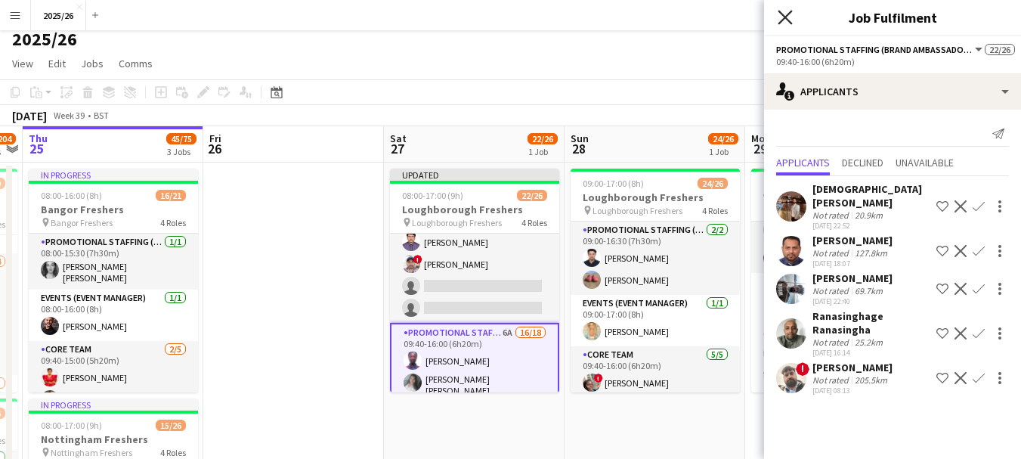
click at [784, 22] on icon "Close pop-in" at bounding box center [785, 17] width 14 height 14
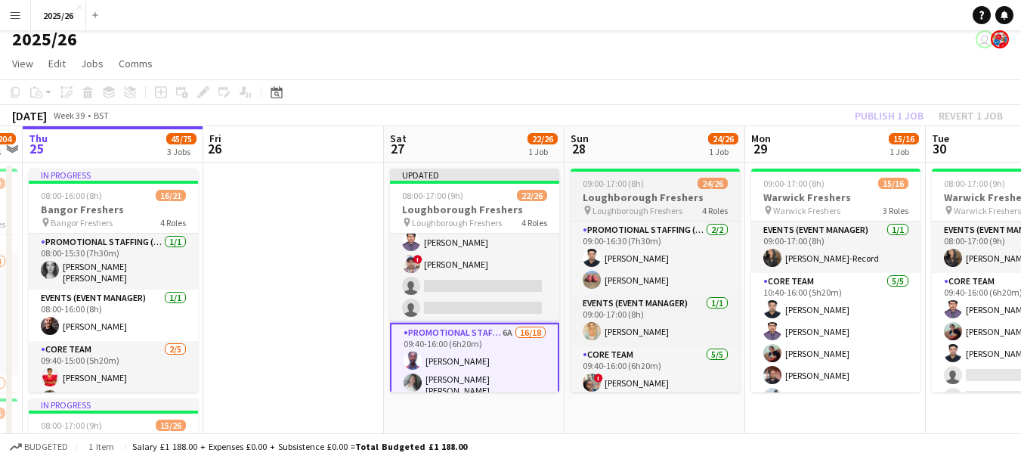
scroll to position [150, 0]
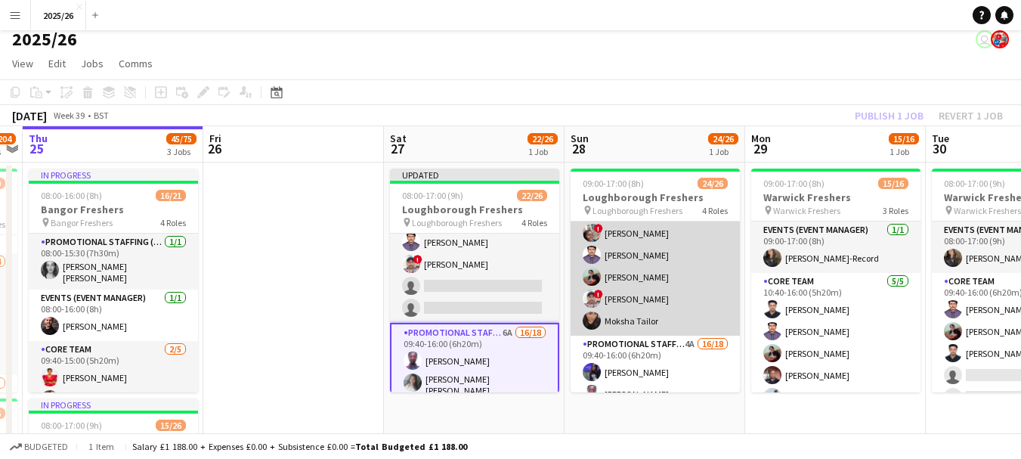
click at [663, 233] on app-card-role "Core Team [DATE] 09:40-16:00 (6h20m) ! [PERSON_NAME] [PERSON_NAME] [PERSON_NAME…" at bounding box center [655, 265] width 169 height 139
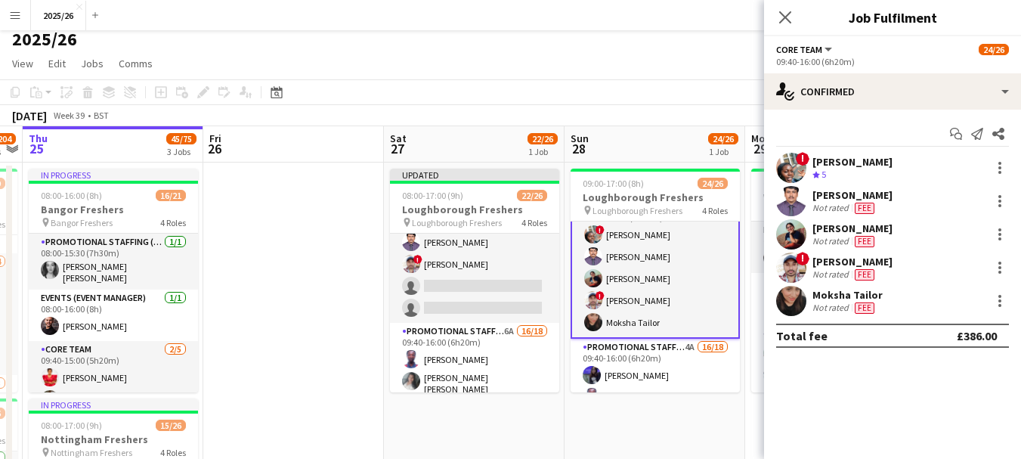
scroll to position [151, 0]
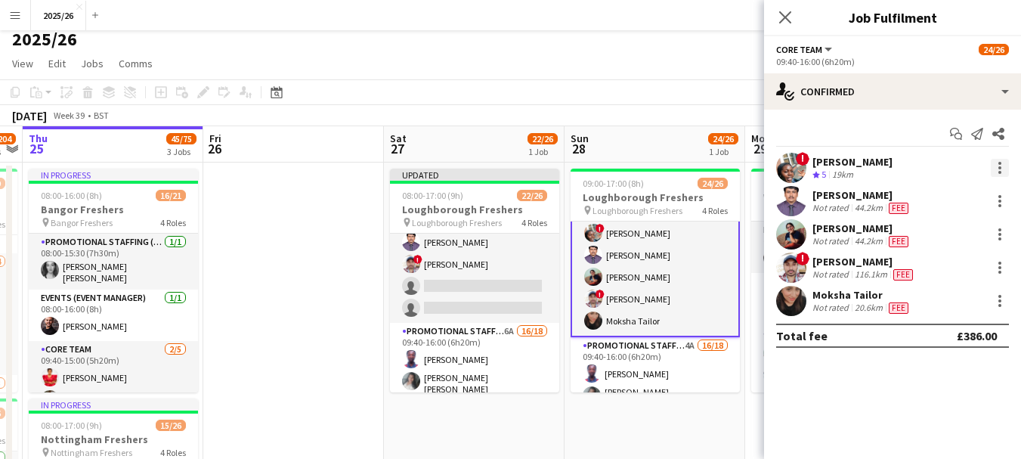
click at [997, 171] on div at bounding box center [1000, 168] width 18 height 18
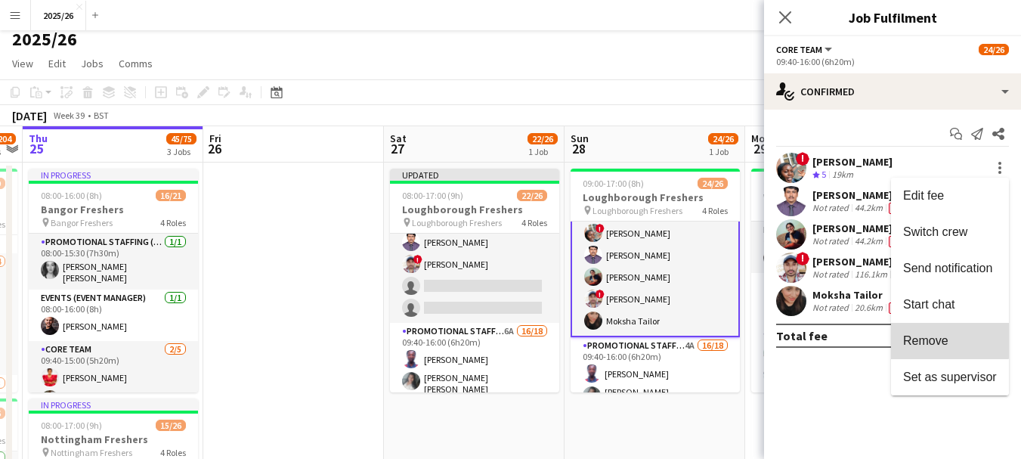
click at [948, 329] on button "Remove" at bounding box center [950, 341] width 118 height 36
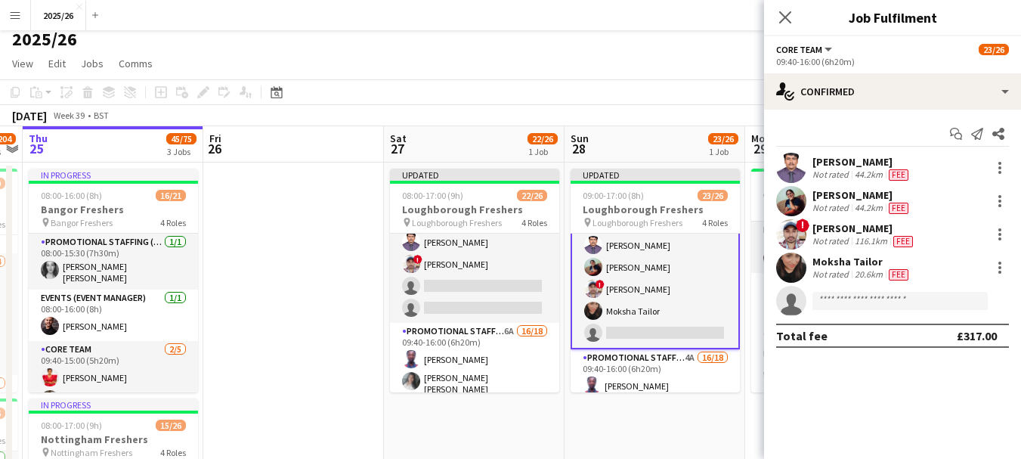
click at [794, 6] on div "Close pop-in" at bounding box center [785, 17] width 42 height 35
click at [786, 20] on icon "Close pop-in" at bounding box center [785, 17] width 14 height 14
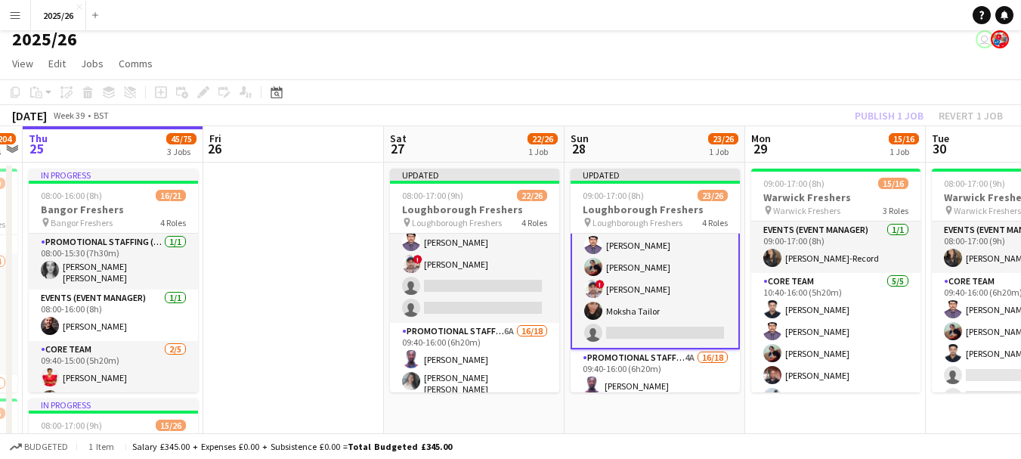
click at [902, 121] on div "Publish 1 job Revert 1 job" at bounding box center [928, 116] width 184 height 20
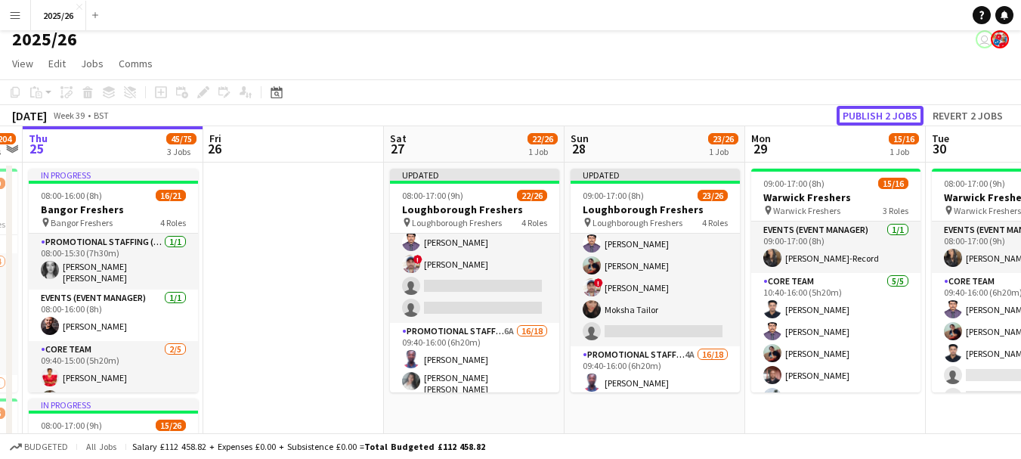
scroll to position [150, 0]
click at [902, 121] on button "Publish 2 jobs" at bounding box center [879, 116] width 87 height 20
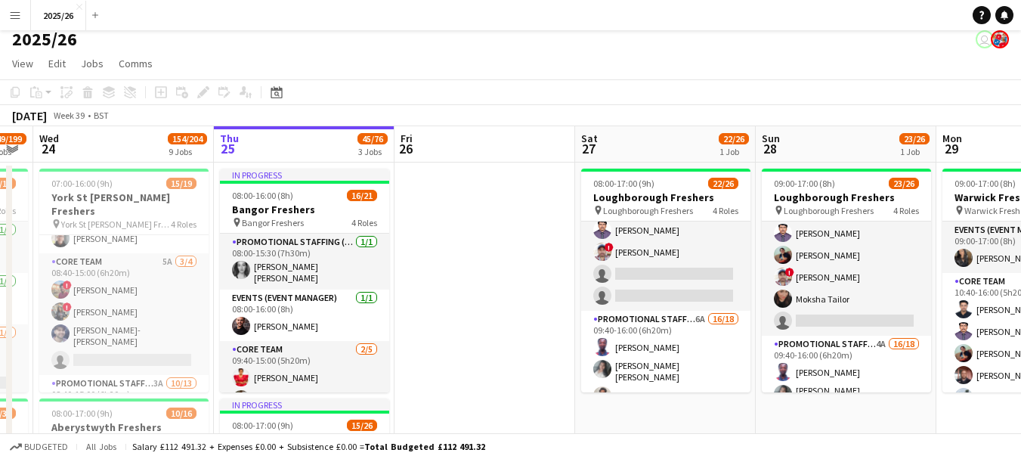
scroll to position [0, 323]
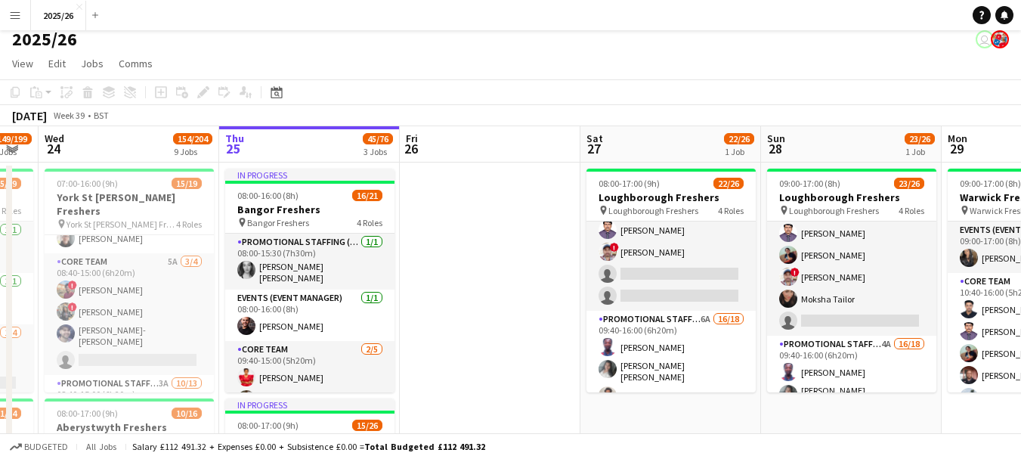
drag, startPoint x: 237, startPoint y: 267, endPoint x: 433, endPoint y: 234, distance: 199.3
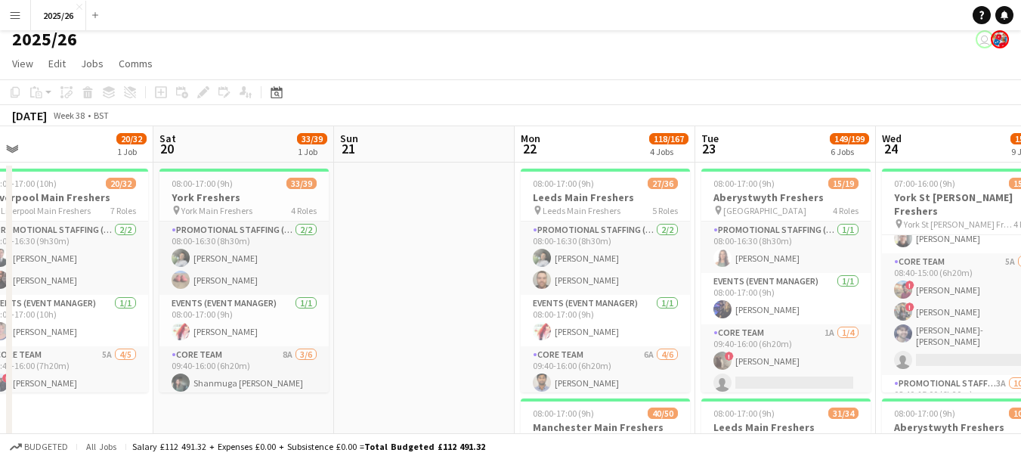
drag, startPoint x: 140, startPoint y: 212, endPoint x: 979, endPoint y: 171, distance: 839.8
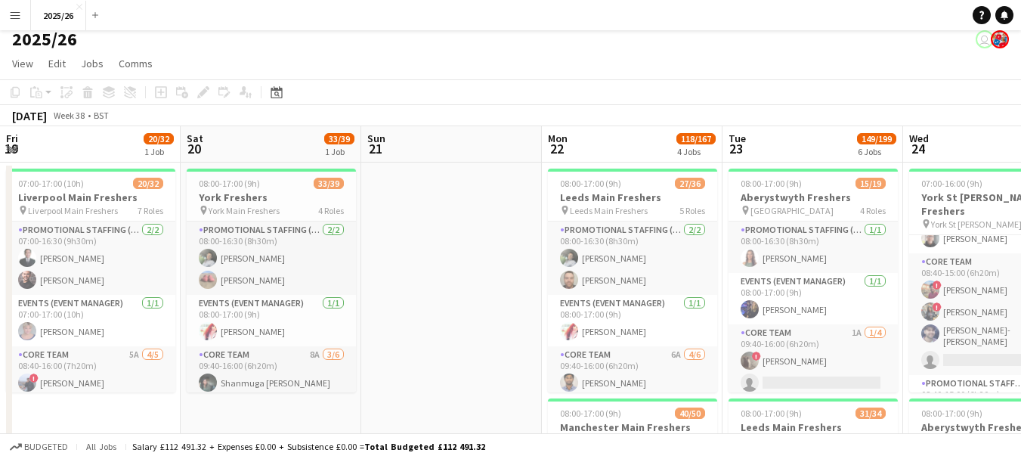
drag, startPoint x: 544, startPoint y: 210, endPoint x: 816, endPoint y: 267, distance: 277.9
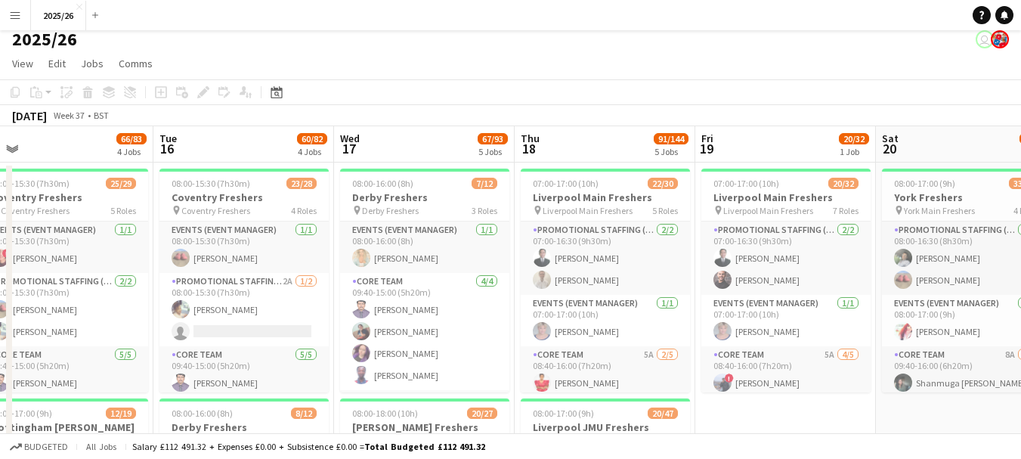
scroll to position [0, 471]
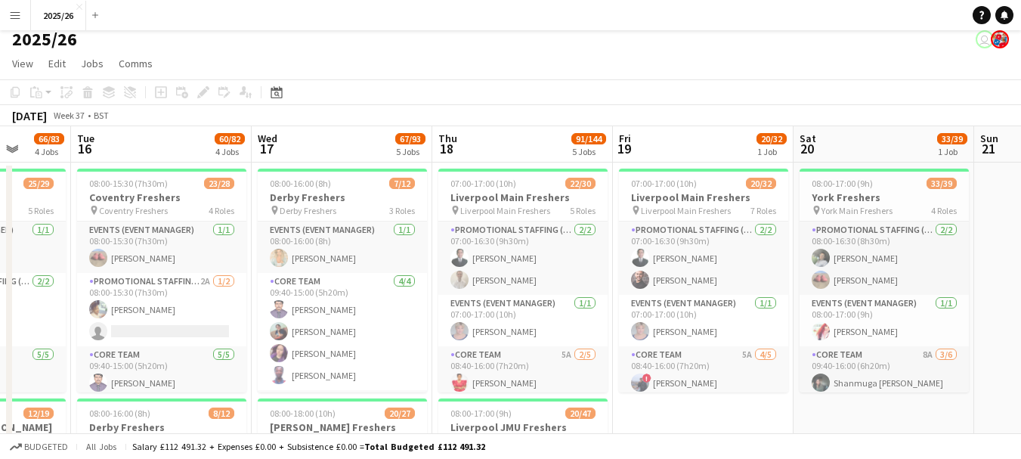
drag, startPoint x: 540, startPoint y: 302, endPoint x: 922, endPoint y: 317, distance: 382.7
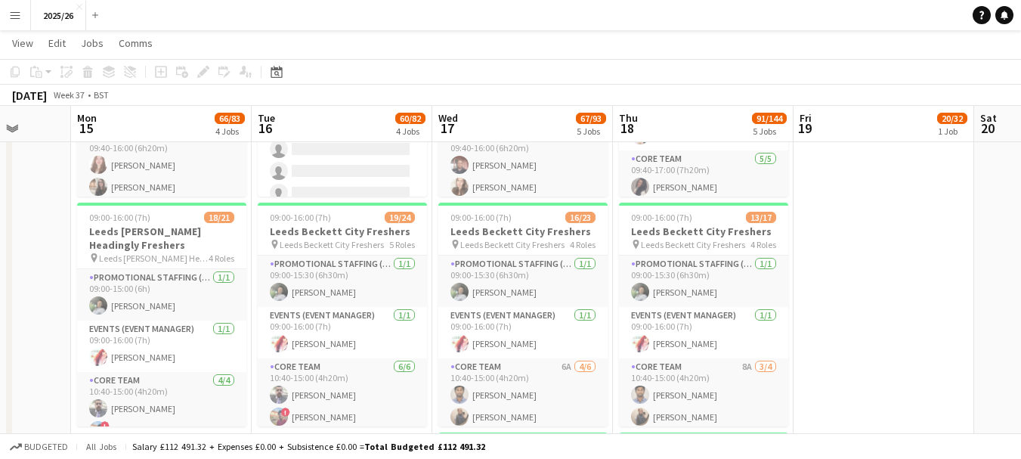
scroll to position [666, 0]
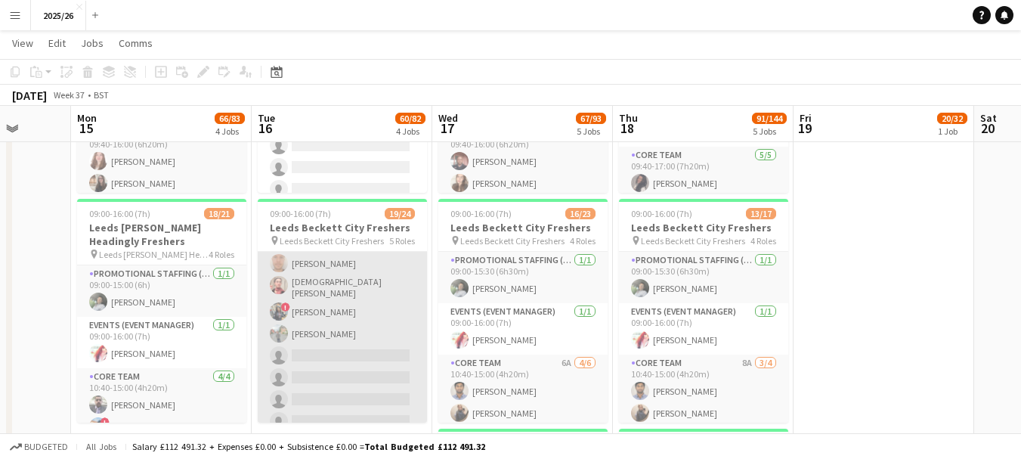
click at [368, 319] on app-card-role "Promotional Staffing (Brand Ambassadors) 5A [DATE] 10:40-15:00 (4h20m) [PERSON_…" at bounding box center [342, 274] width 169 height 367
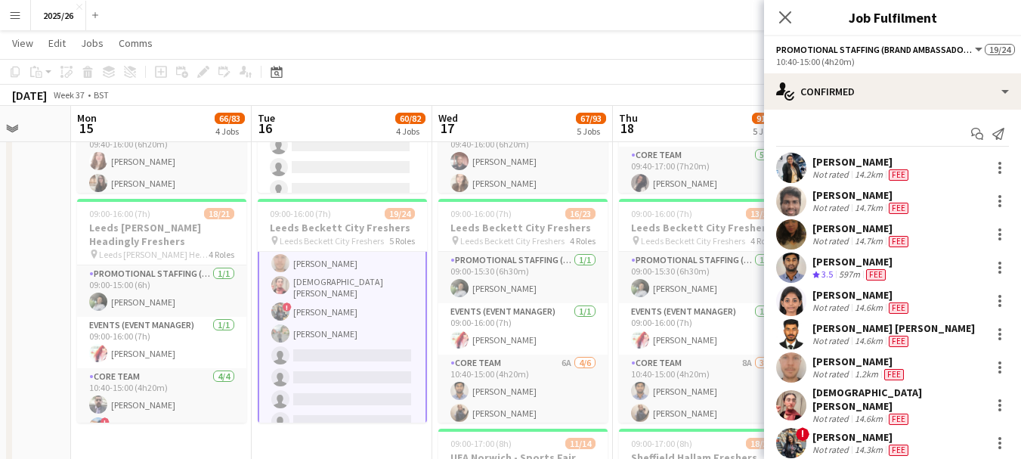
scroll to position [243, 0]
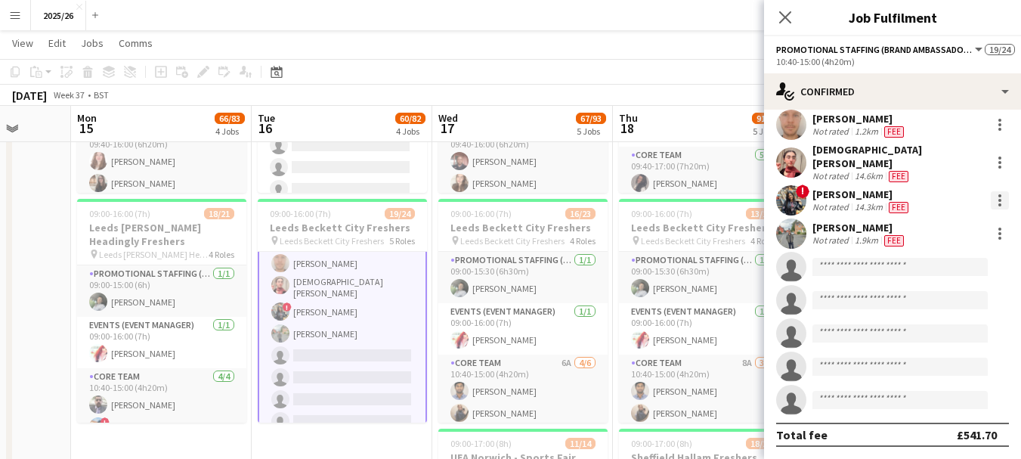
click at [991, 203] on div at bounding box center [1000, 200] width 18 height 18
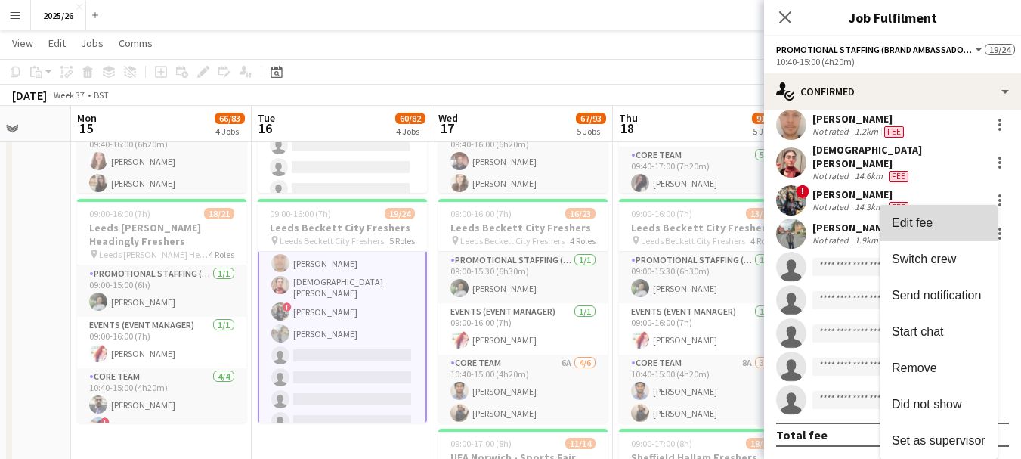
click at [908, 230] on button "Edit fee" at bounding box center [939, 223] width 118 height 36
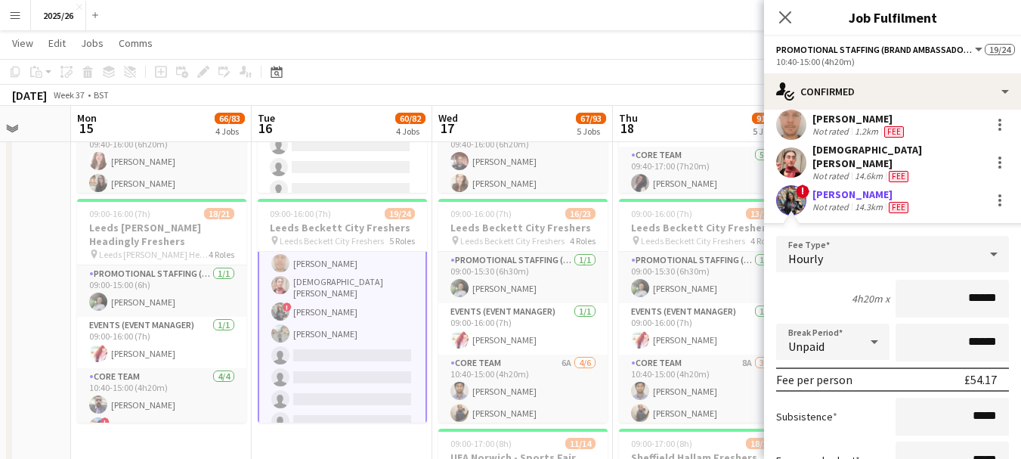
click at [783, 4] on div "Close pop-in" at bounding box center [785, 17] width 42 height 35
click at [785, 9] on app-icon "Close pop-in" at bounding box center [786, 18] width 22 height 22
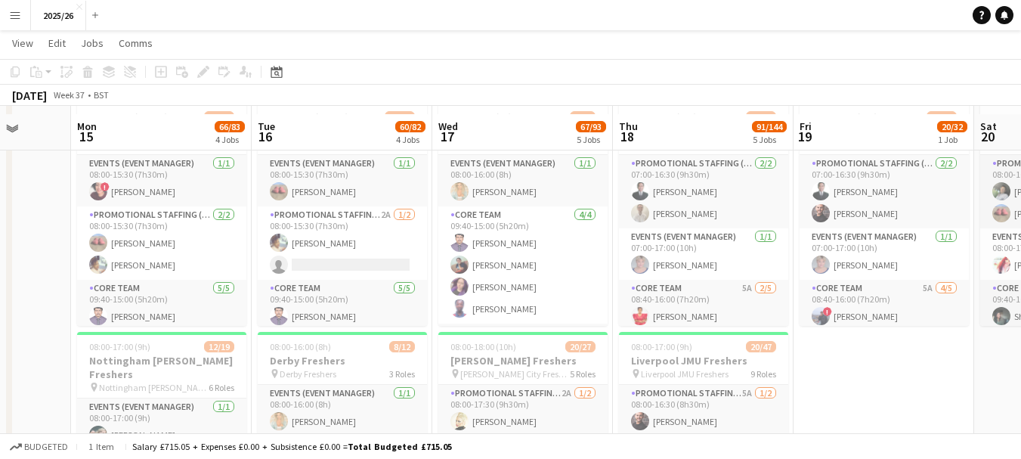
scroll to position [82, 0]
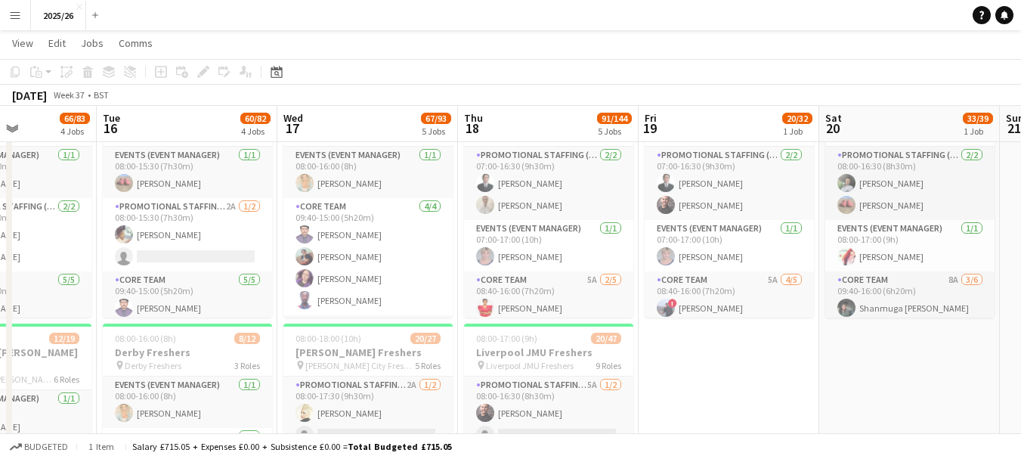
drag, startPoint x: 894, startPoint y: 148, endPoint x: 558, endPoint y: 143, distance: 336.3
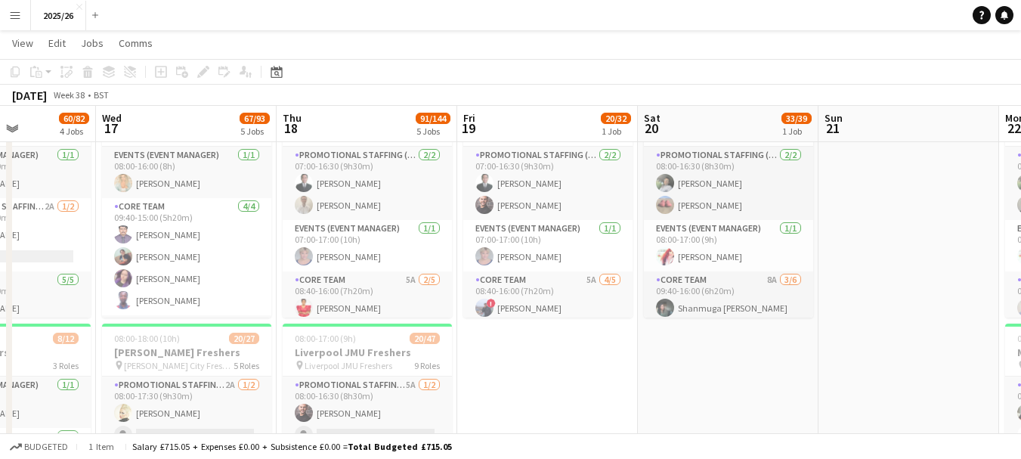
drag, startPoint x: 834, startPoint y: 252, endPoint x: 336, endPoint y: 224, distance: 499.5
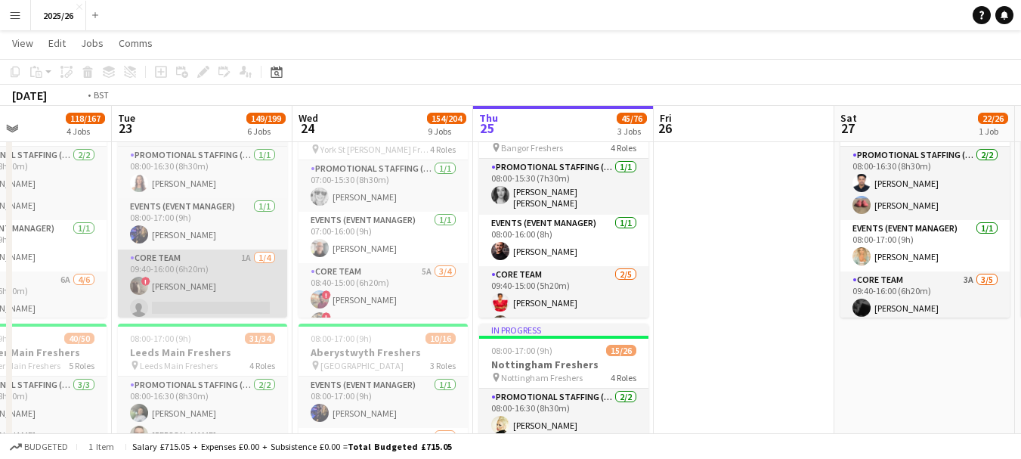
drag, startPoint x: 689, startPoint y: 261, endPoint x: 122, endPoint y: 271, distance: 566.8
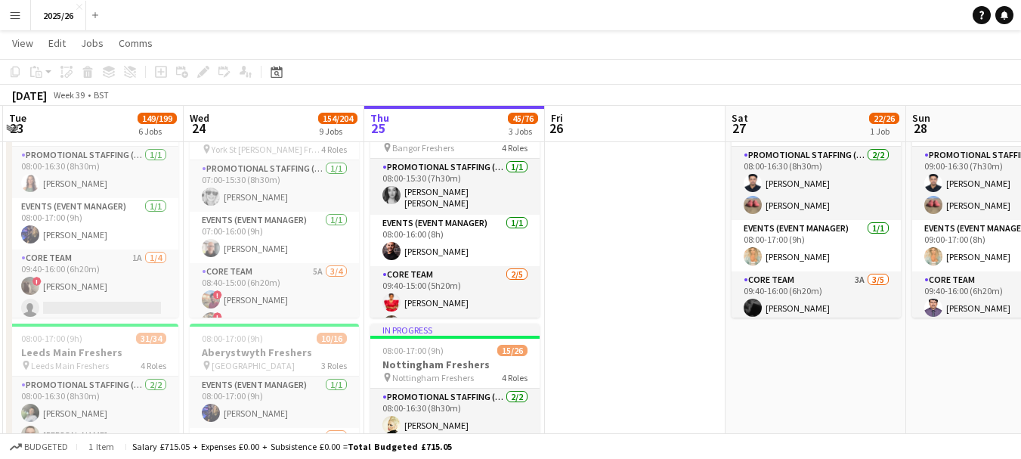
drag, startPoint x: 735, startPoint y: 284, endPoint x: 437, endPoint y: 264, distance: 299.2
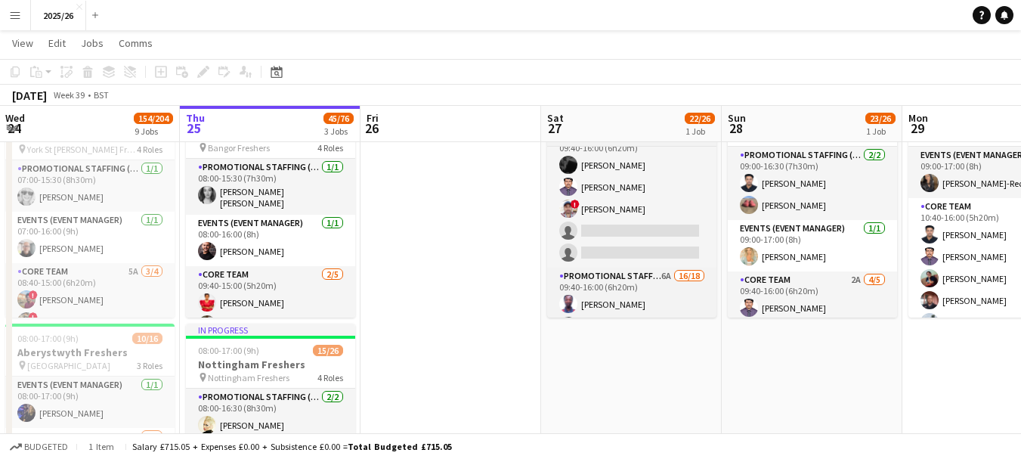
scroll to position [150, 0]
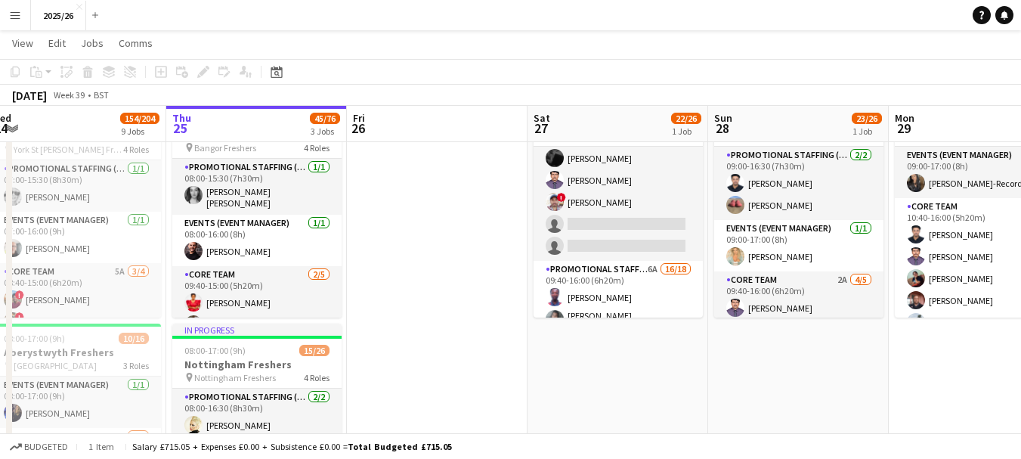
drag, startPoint x: 654, startPoint y: 254, endPoint x: 642, endPoint y: 271, distance: 21.2
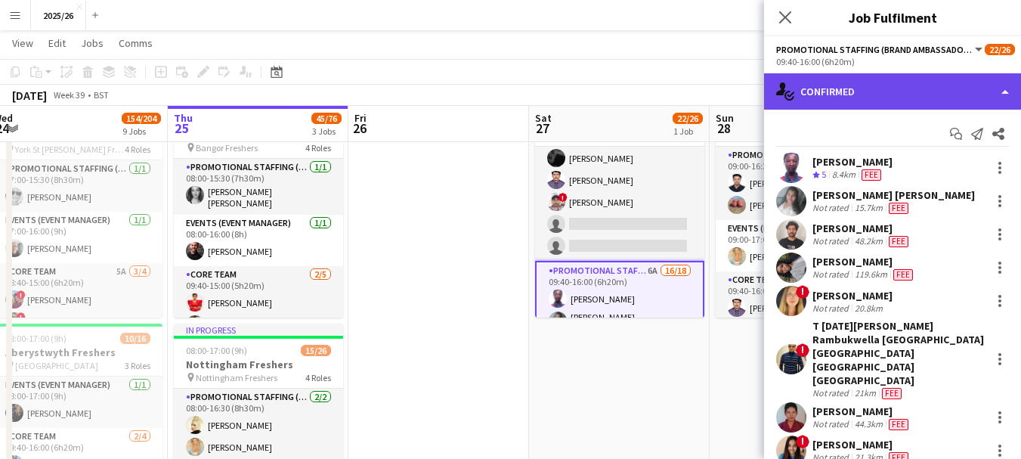
click at [902, 103] on div "single-neutral-actions-check-2 Confirmed" at bounding box center [892, 91] width 257 height 36
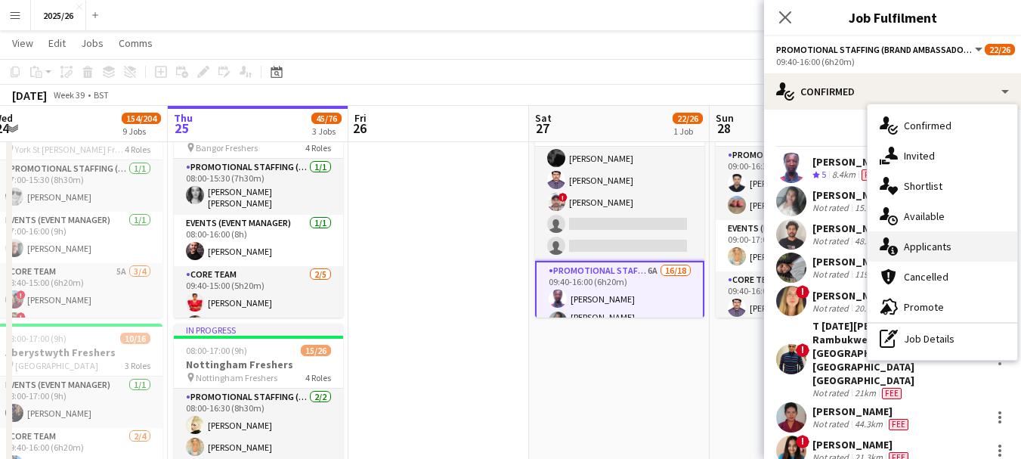
click at [926, 246] on span "Applicants" at bounding box center [928, 247] width 48 height 14
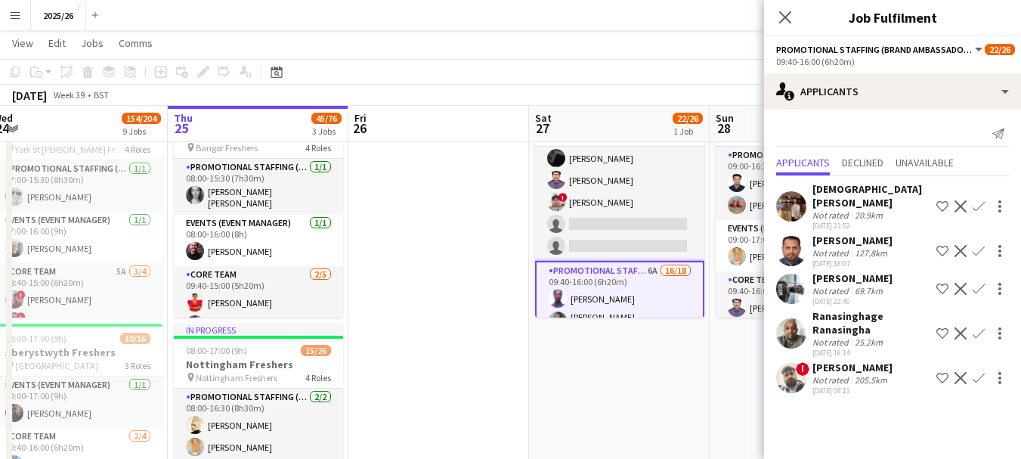
click at [806, 327] on div "Ranasinghage Ranasingha Not rated 25.2km [DATE] 16:14 Shortlist crew Decline Co…" at bounding box center [892, 333] width 257 height 48
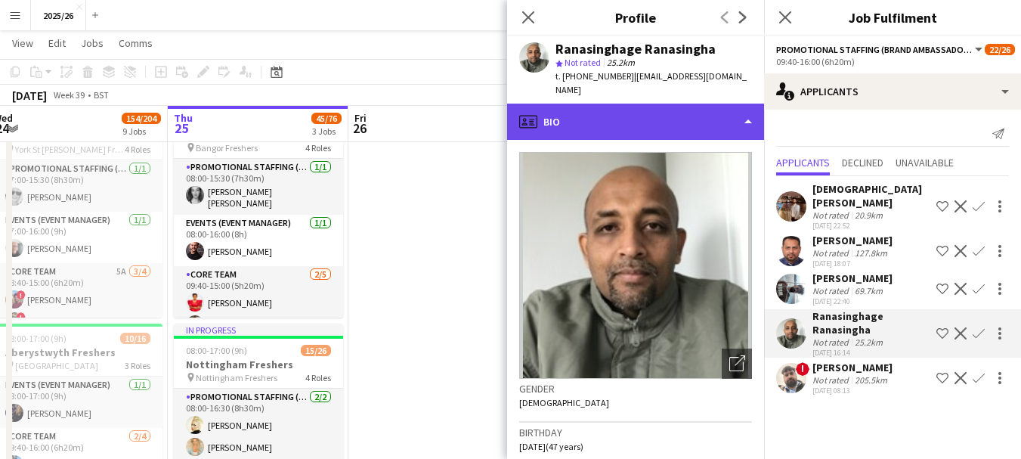
click at [648, 126] on div "profile Bio" at bounding box center [635, 122] width 257 height 36
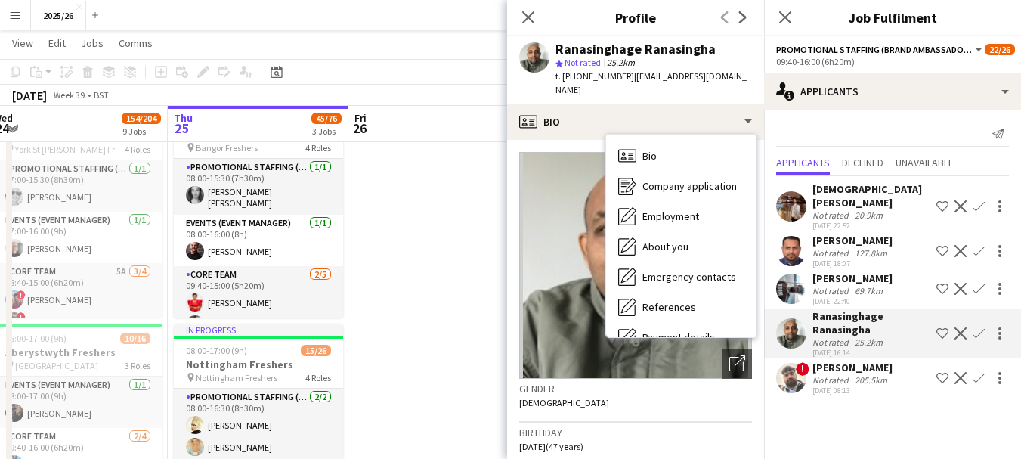
click at [751, 284] on div "Bio Bio Company application Company application Employment Employment About you…" at bounding box center [681, 236] width 150 height 203
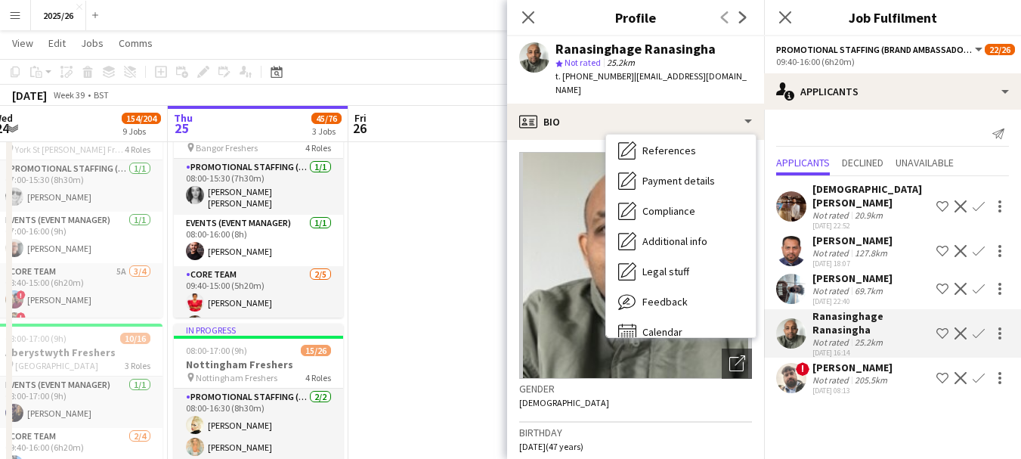
scroll to position [172, 0]
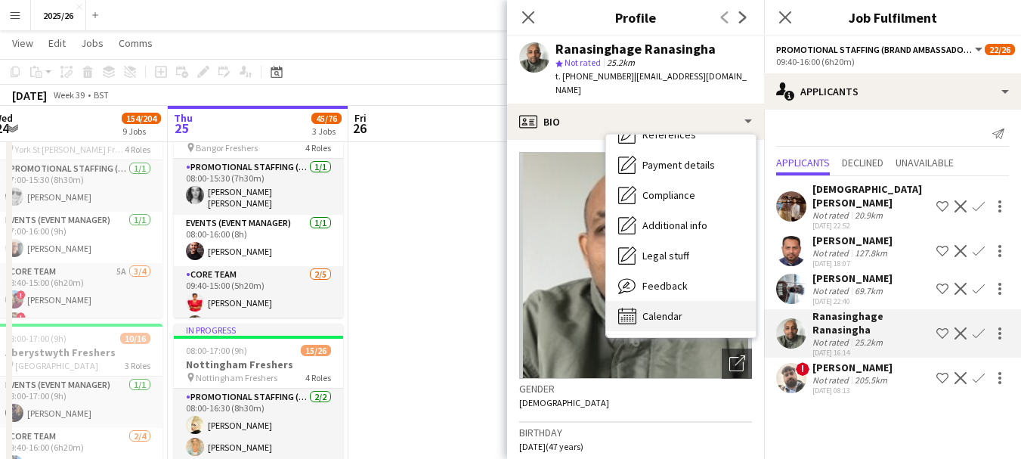
click at [716, 304] on div "Bio Bio Company application Company application Employment Employment About you…" at bounding box center [681, 236] width 150 height 203
click at [716, 304] on div "Calendar Calendar" at bounding box center [681, 316] width 150 height 30
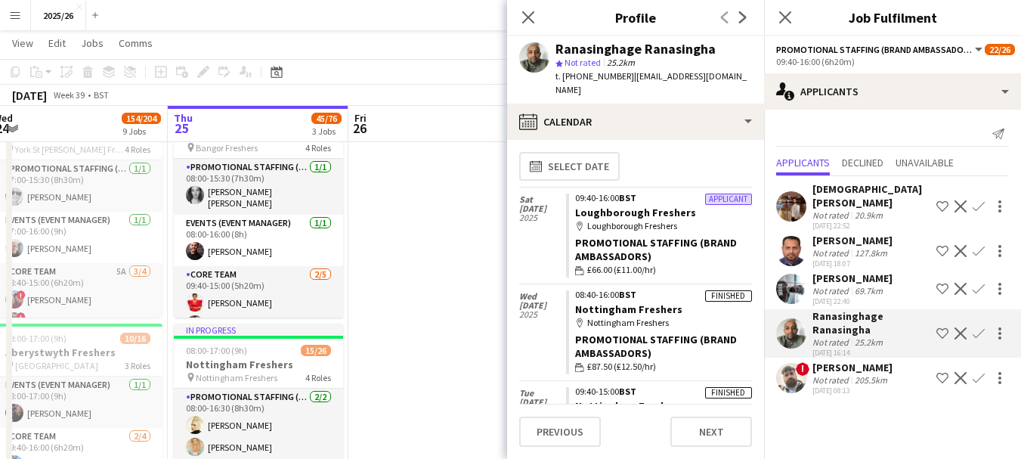
scroll to position [5, 0]
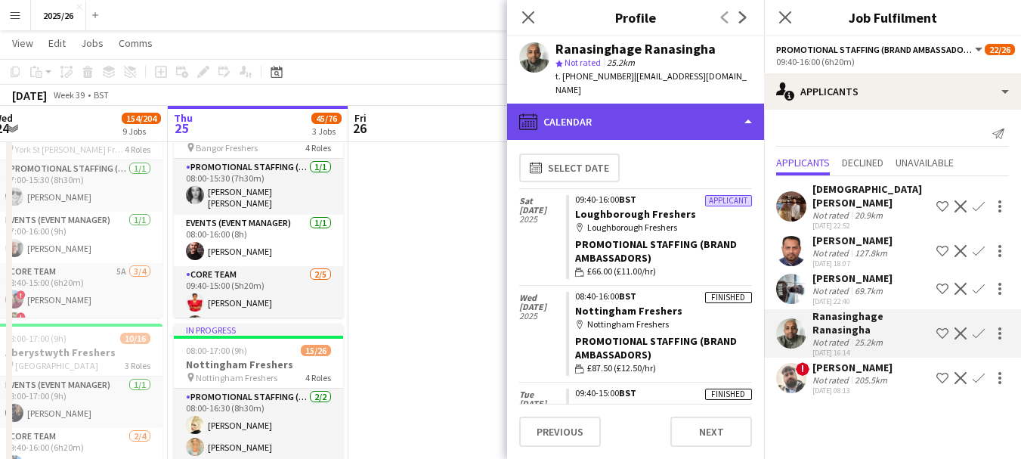
click at [678, 126] on div "calendar-full Calendar" at bounding box center [635, 122] width 257 height 36
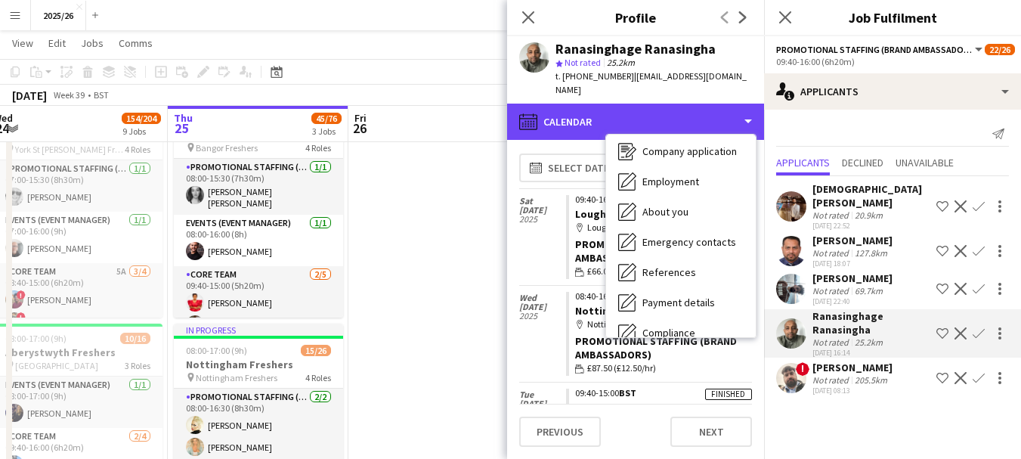
scroll to position [0, 0]
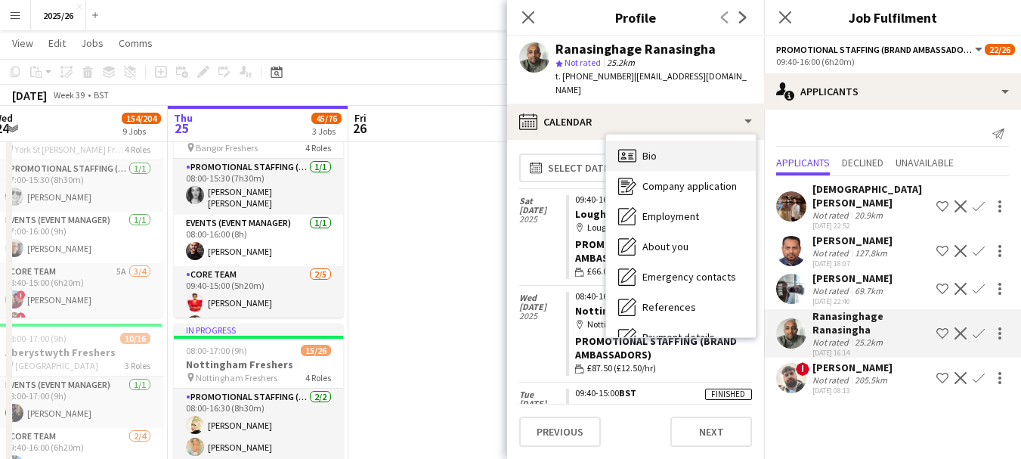
click at [666, 152] on div "Bio Bio" at bounding box center [681, 156] width 150 height 30
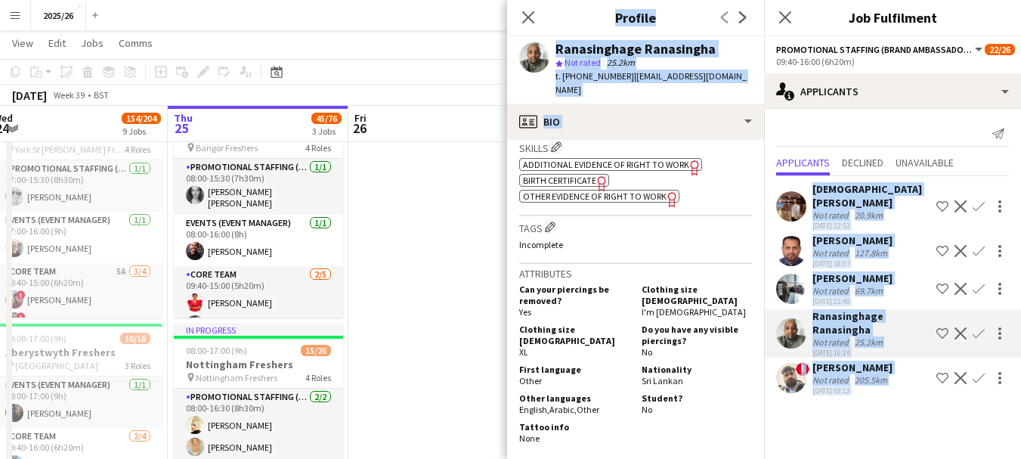
scroll to position [549, 0]
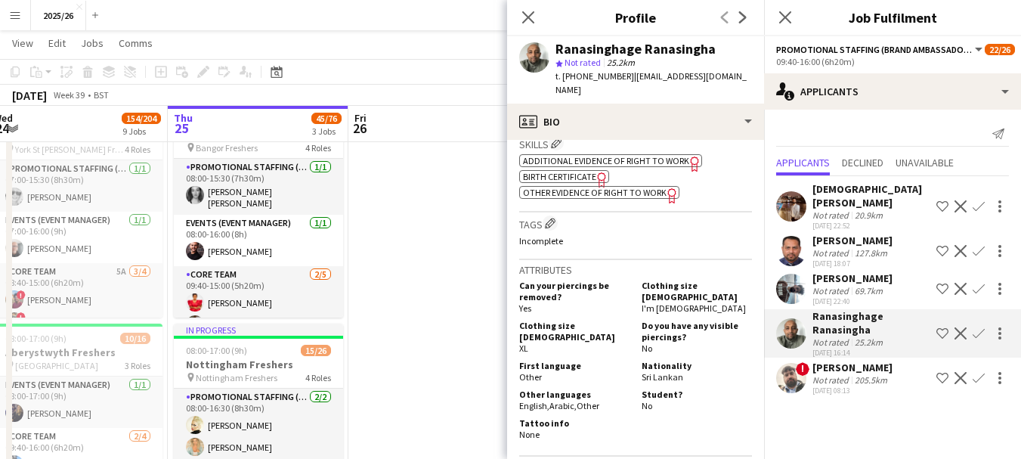
click at [631, 166] on span "Additional evidence of Right to Work" at bounding box center [606, 160] width 166 height 11
click at [629, 198] on span "Other evidence of Right to Work" at bounding box center [595, 192] width 144 height 11
click at [978, 332] on app-icon "Confirm" at bounding box center [979, 333] width 12 height 12
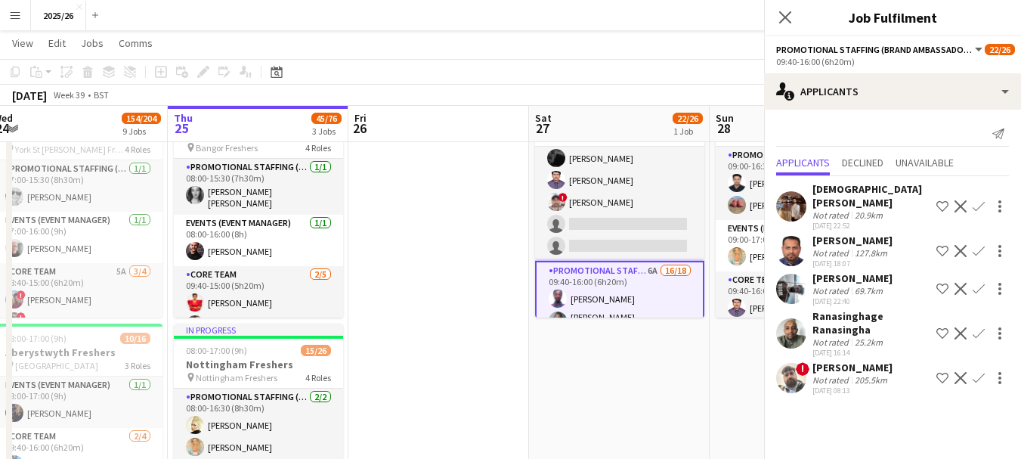
scroll to position [0, 0]
click at [981, 336] on app-icon "Confirm" at bounding box center [979, 333] width 12 height 12
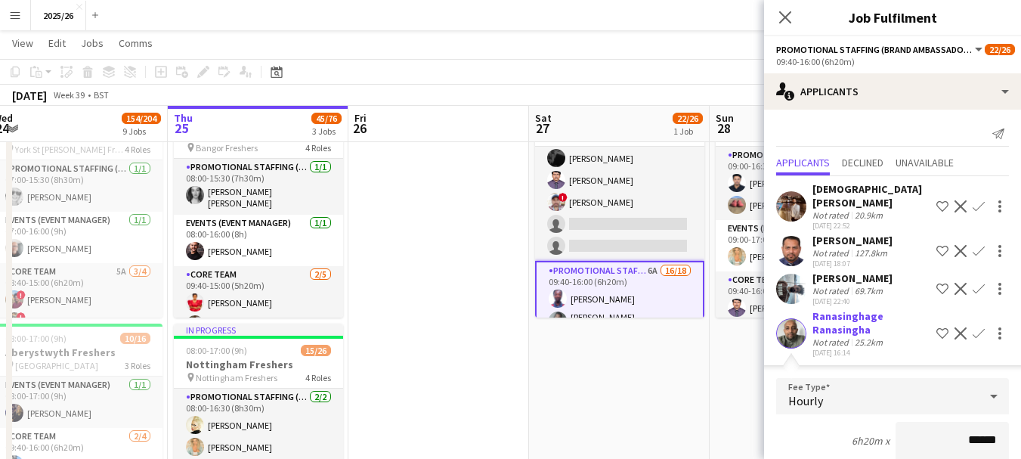
scroll to position [1, 0]
type input "******"
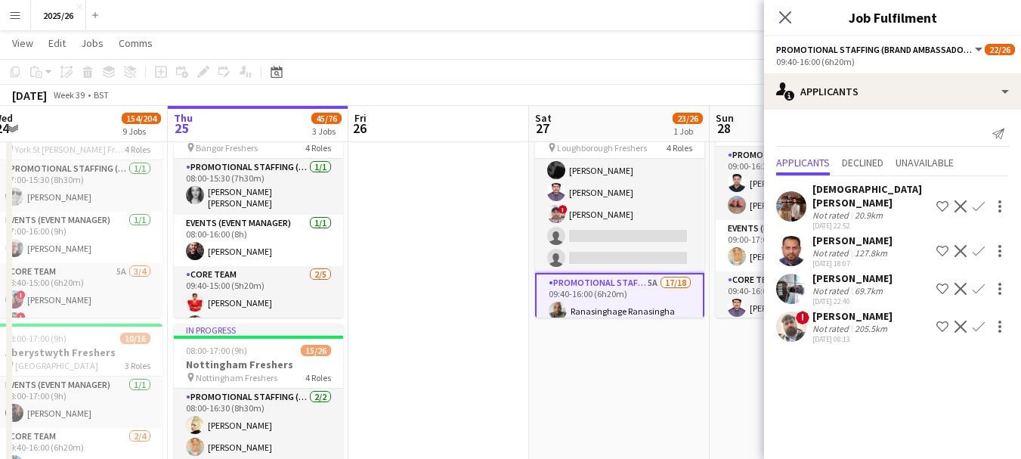
scroll to position [0, 0]
click at [782, 20] on icon at bounding box center [785, 17] width 14 height 14
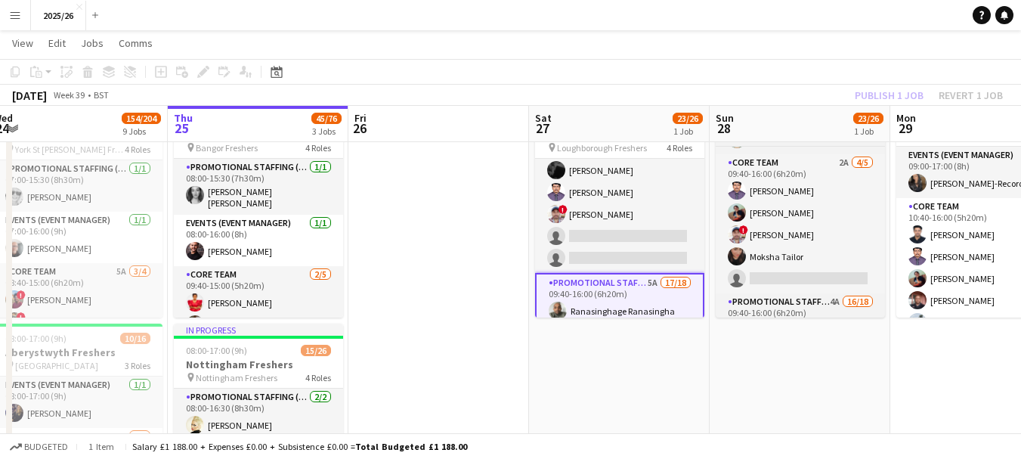
scroll to position [150, 0]
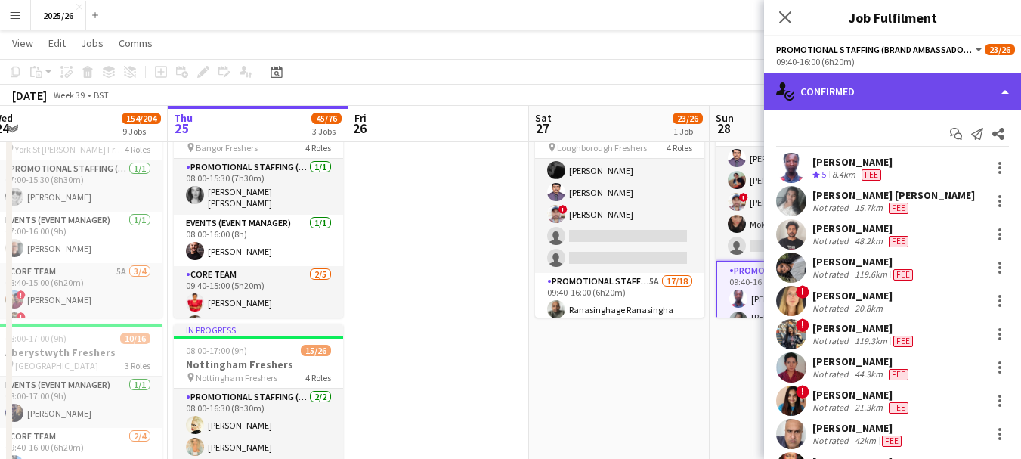
click at [861, 90] on div "single-neutral-actions-check-2 Confirmed" at bounding box center [892, 91] width 257 height 36
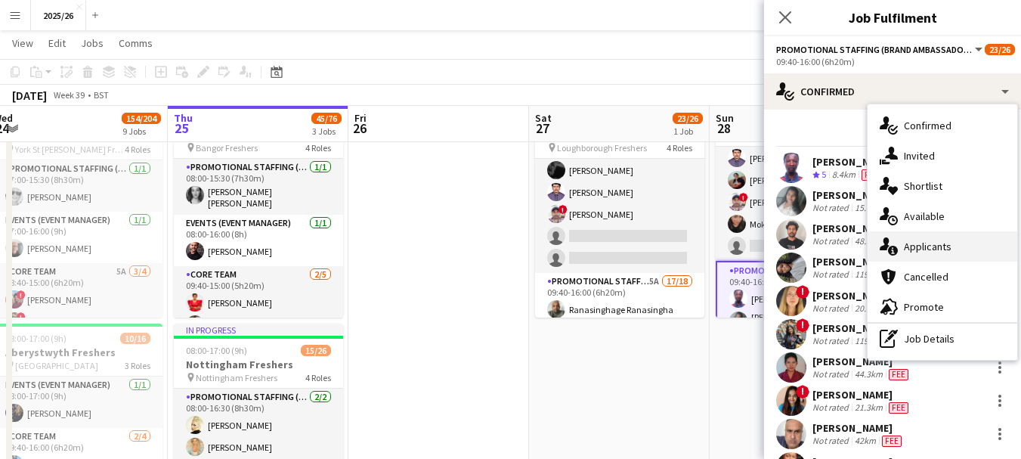
click at [929, 245] on span "Applicants" at bounding box center [928, 247] width 48 height 14
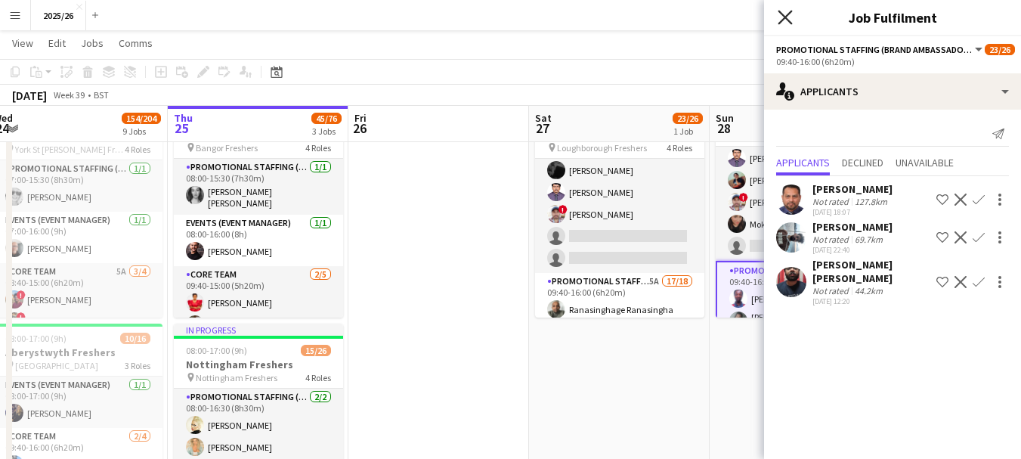
click at [784, 17] on icon at bounding box center [785, 17] width 14 height 14
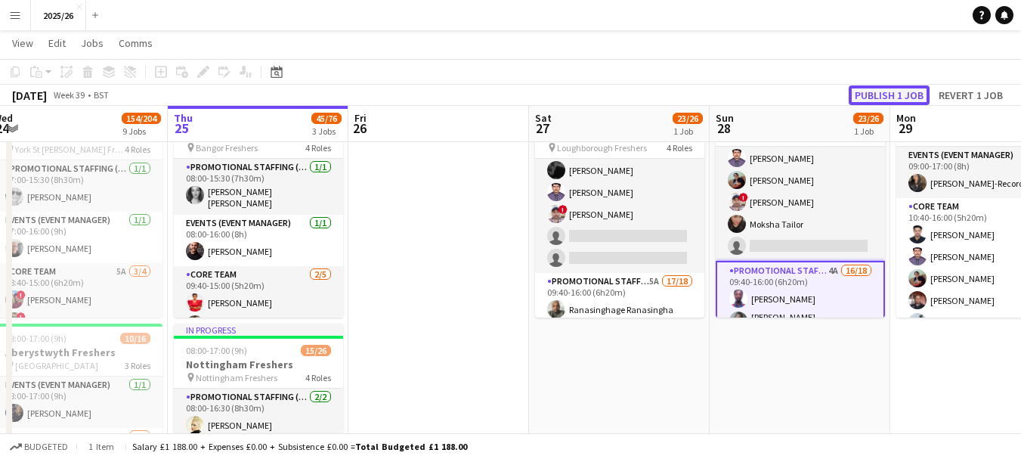
click at [853, 97] on button "Publish 1 job" at bounding box center [889, 95] width 81 height 20
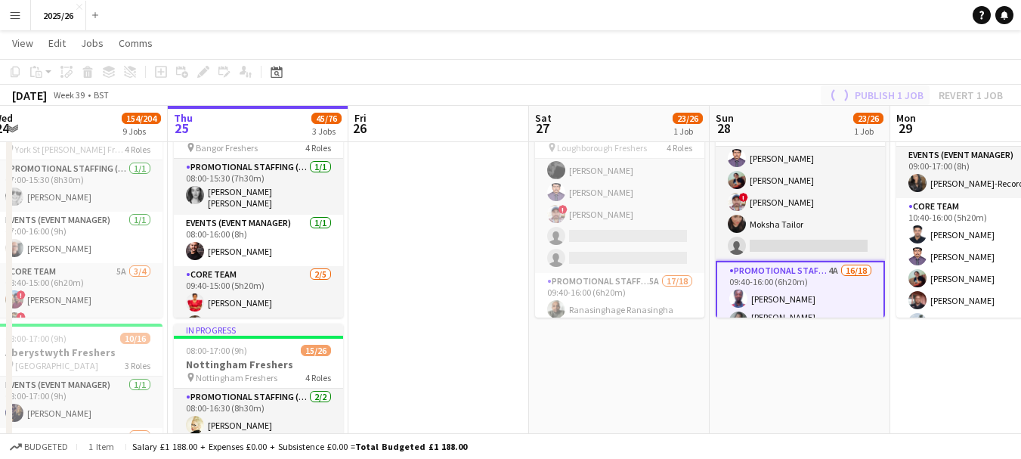
click at [853, 97] on div "Publish 1 job Revert 1 job" at bounding box center [915, 95] width 212 height 20
